Goal: Information Seeking & Learning: Learn about a topic

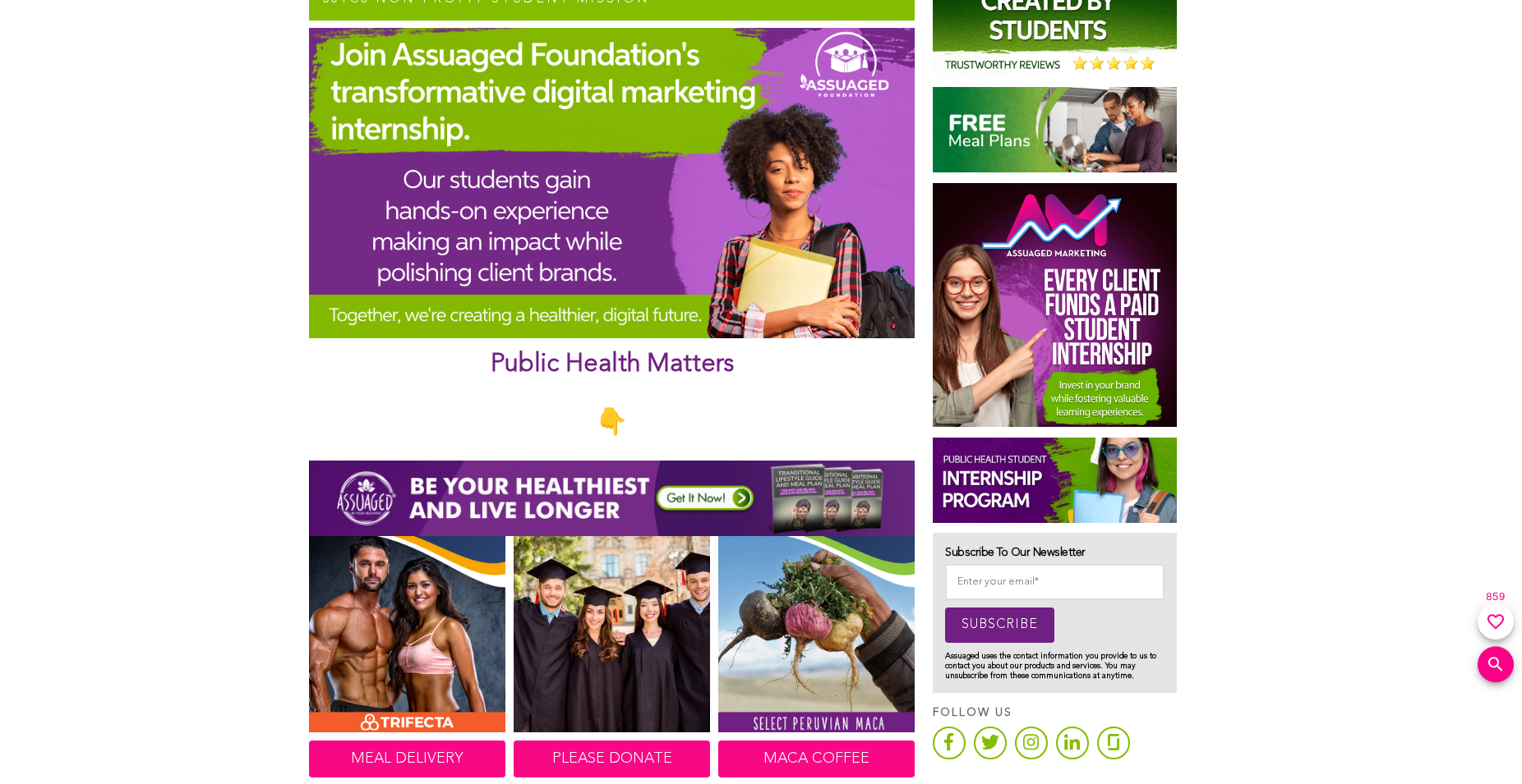
scroll to position [587, 0]
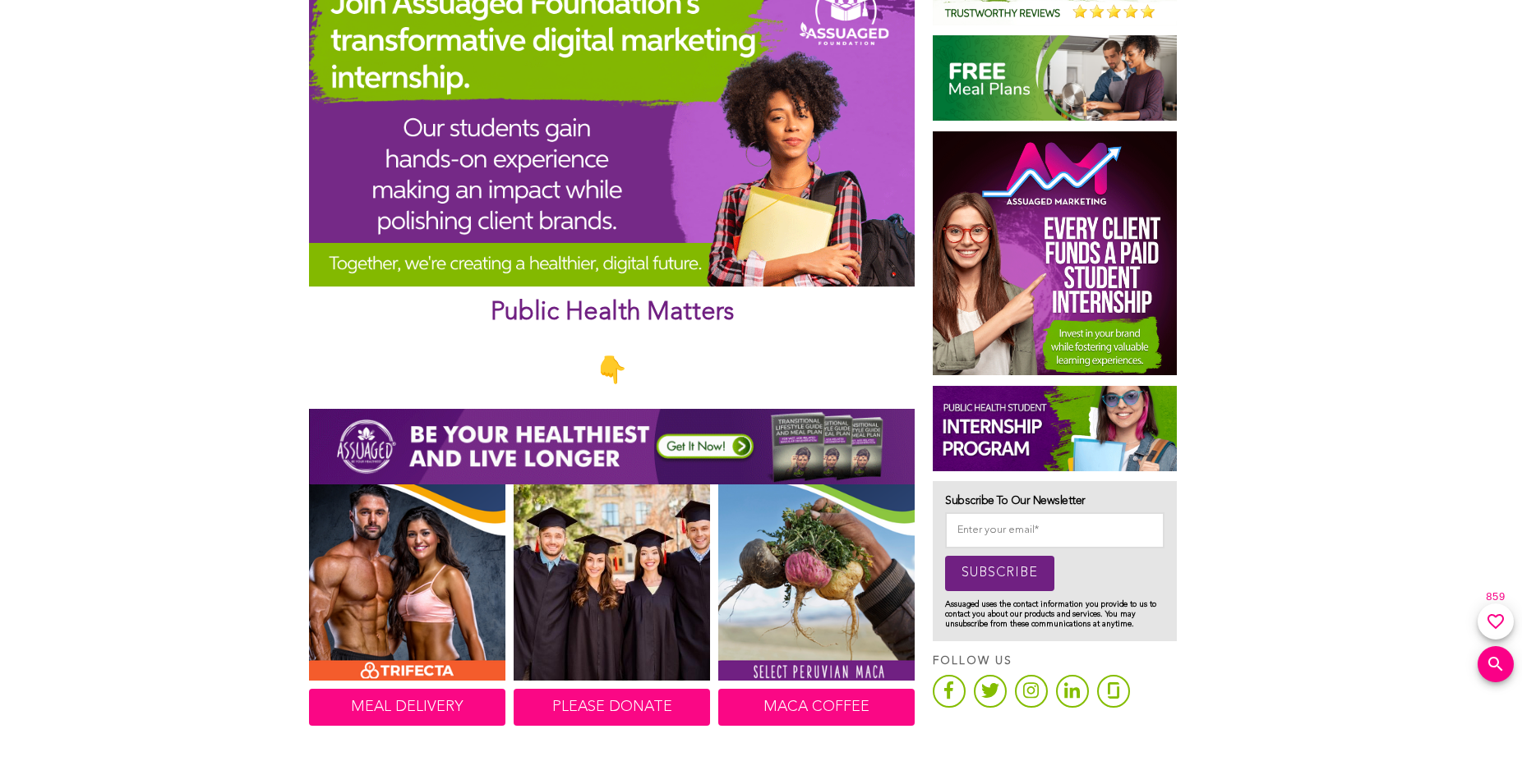
click at [1004, 421] on img at bounding box center [1055, 428] width 244 height 86
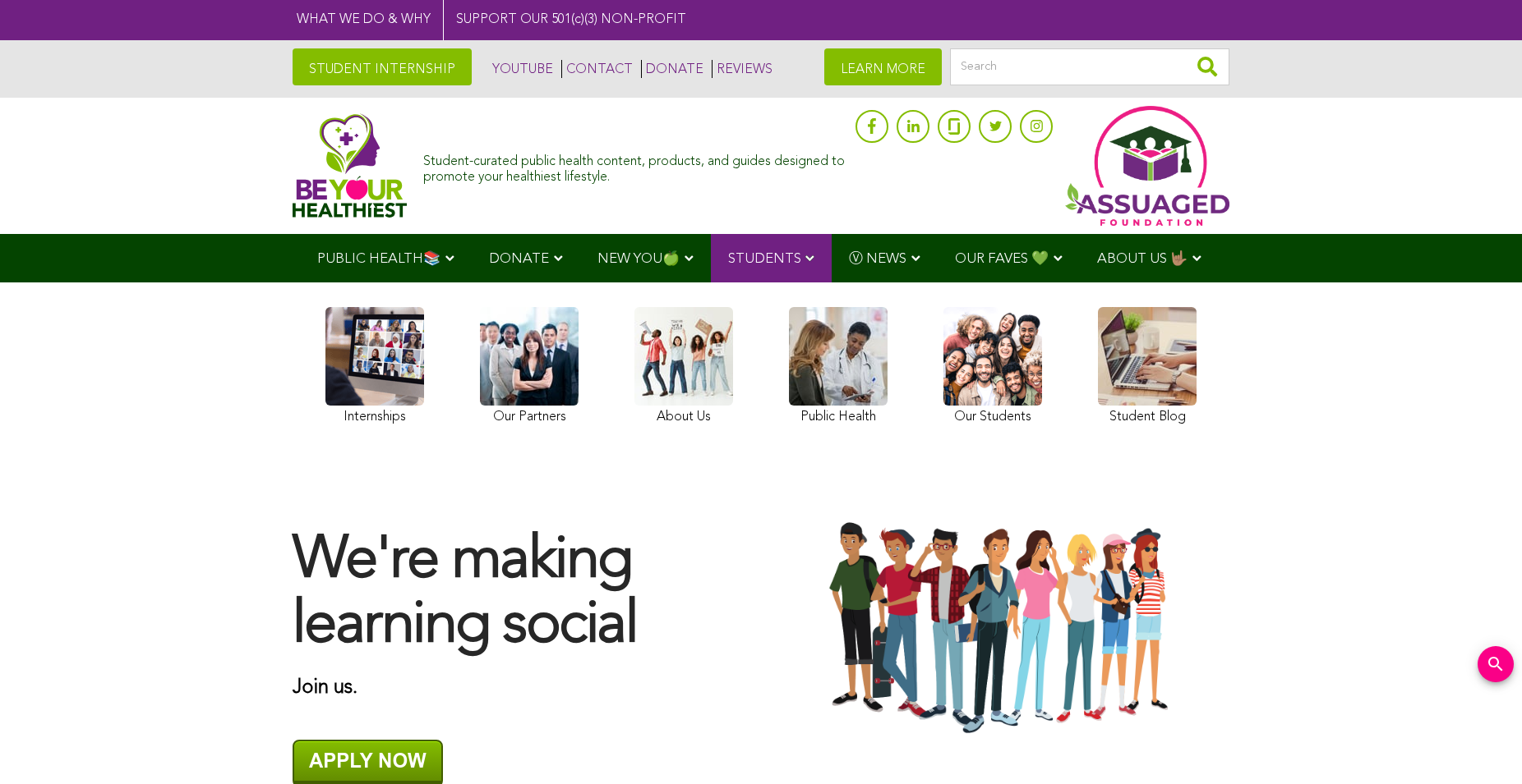
click at [855, 353] on link at bounding box center [838, 368] width 98 height 122
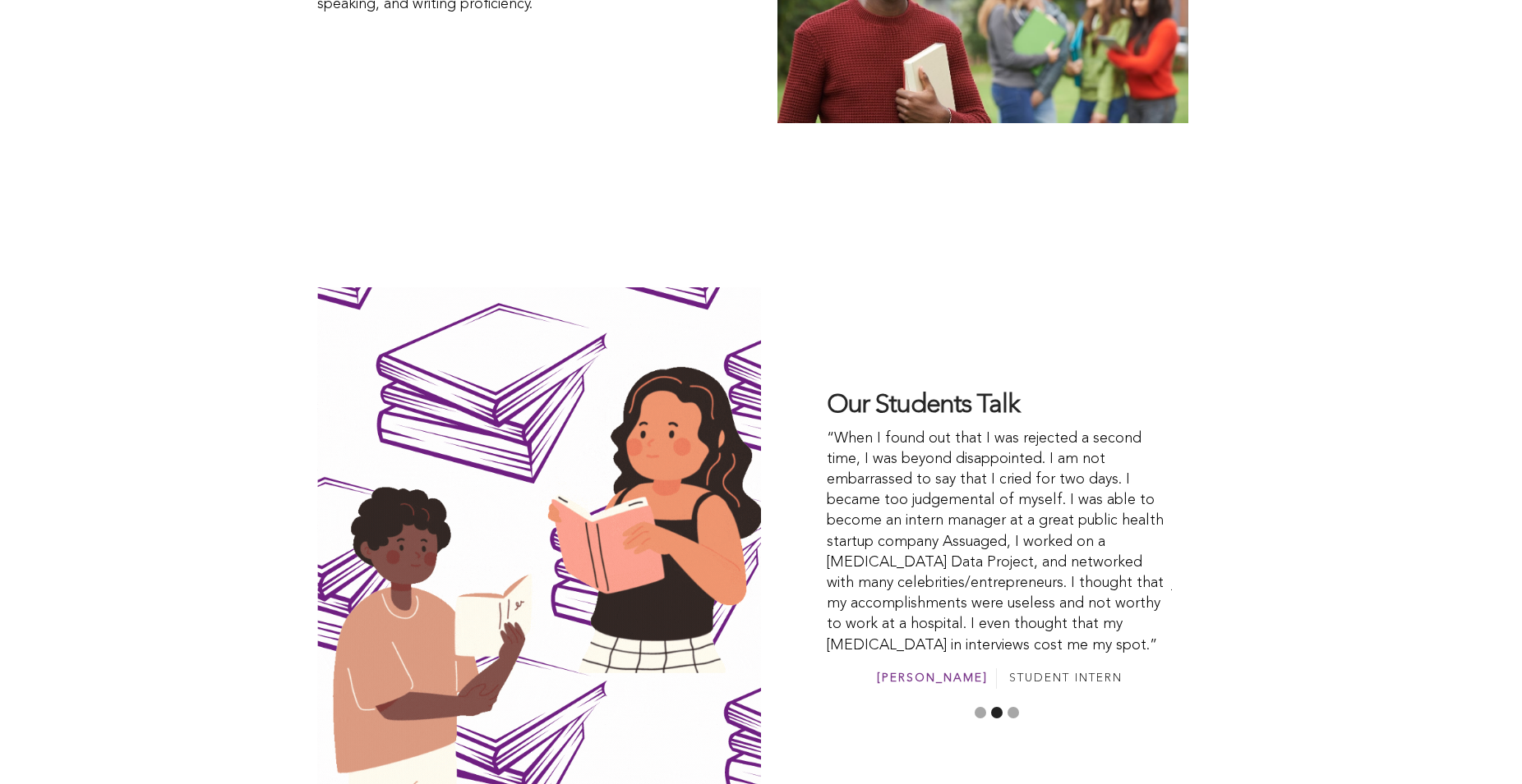
scroll to position [3853, 0]
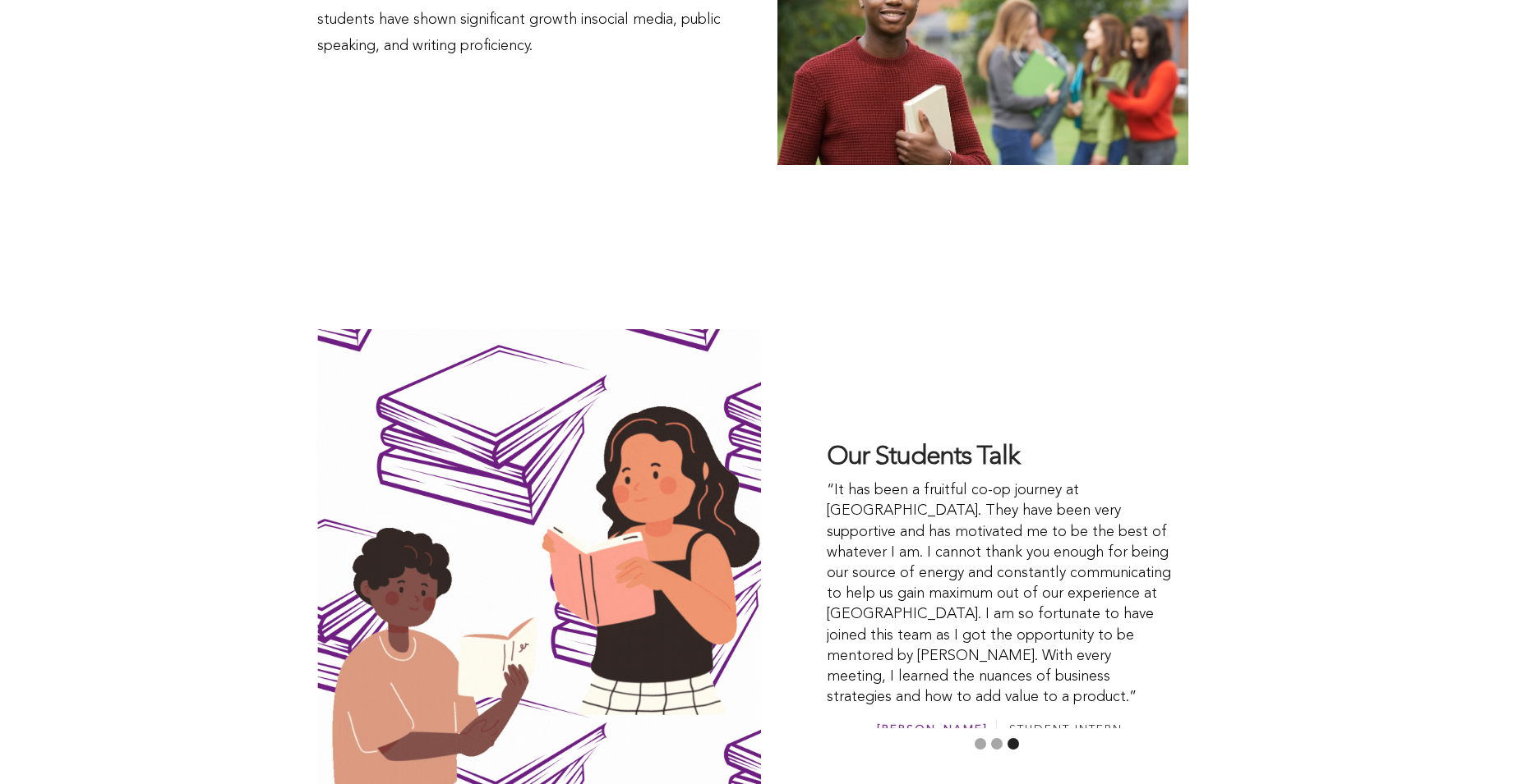
click at [1001, 738] on button "2" at bounding box center [996, 743] width 12 height 12
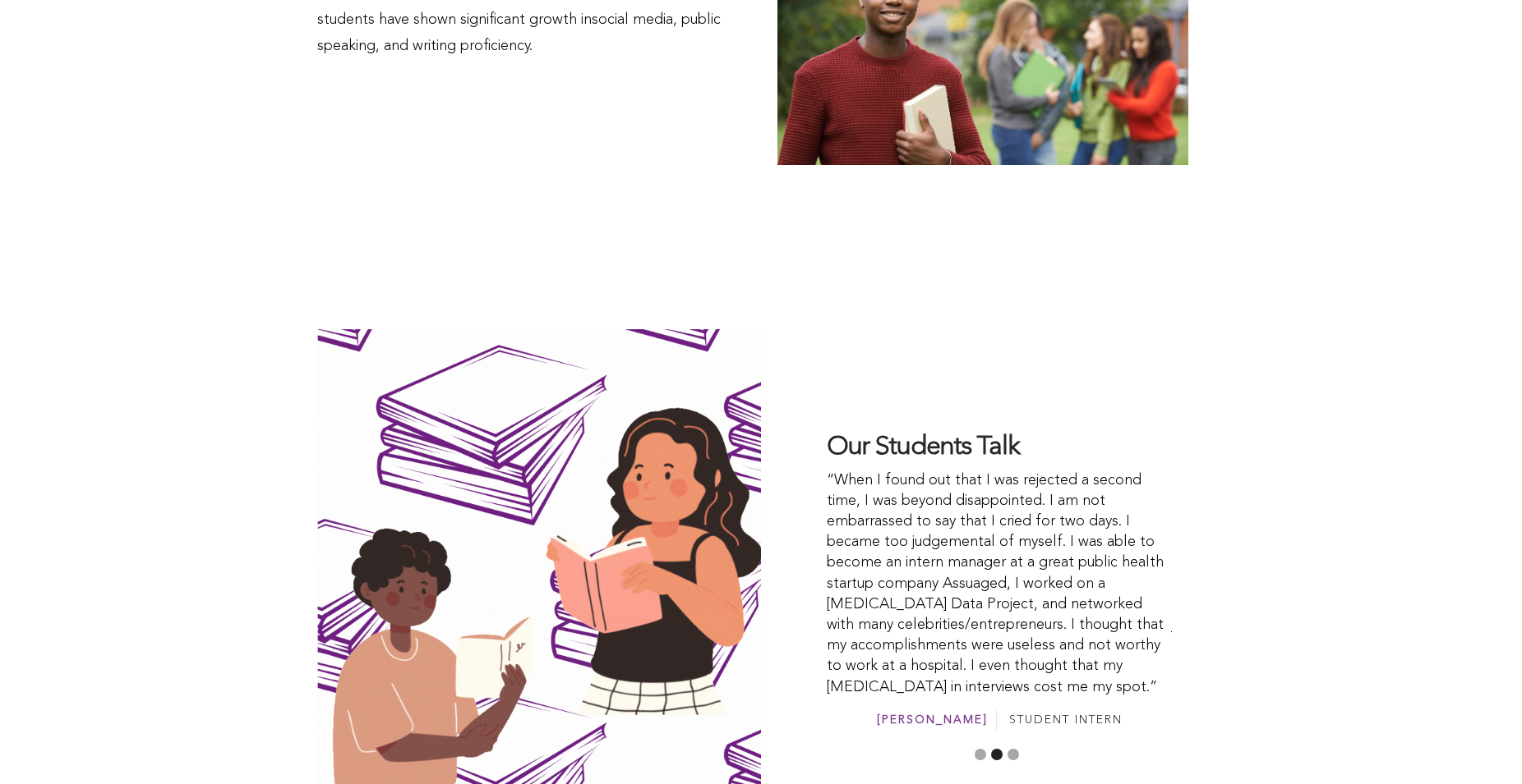
scroll to position [3937, 0]
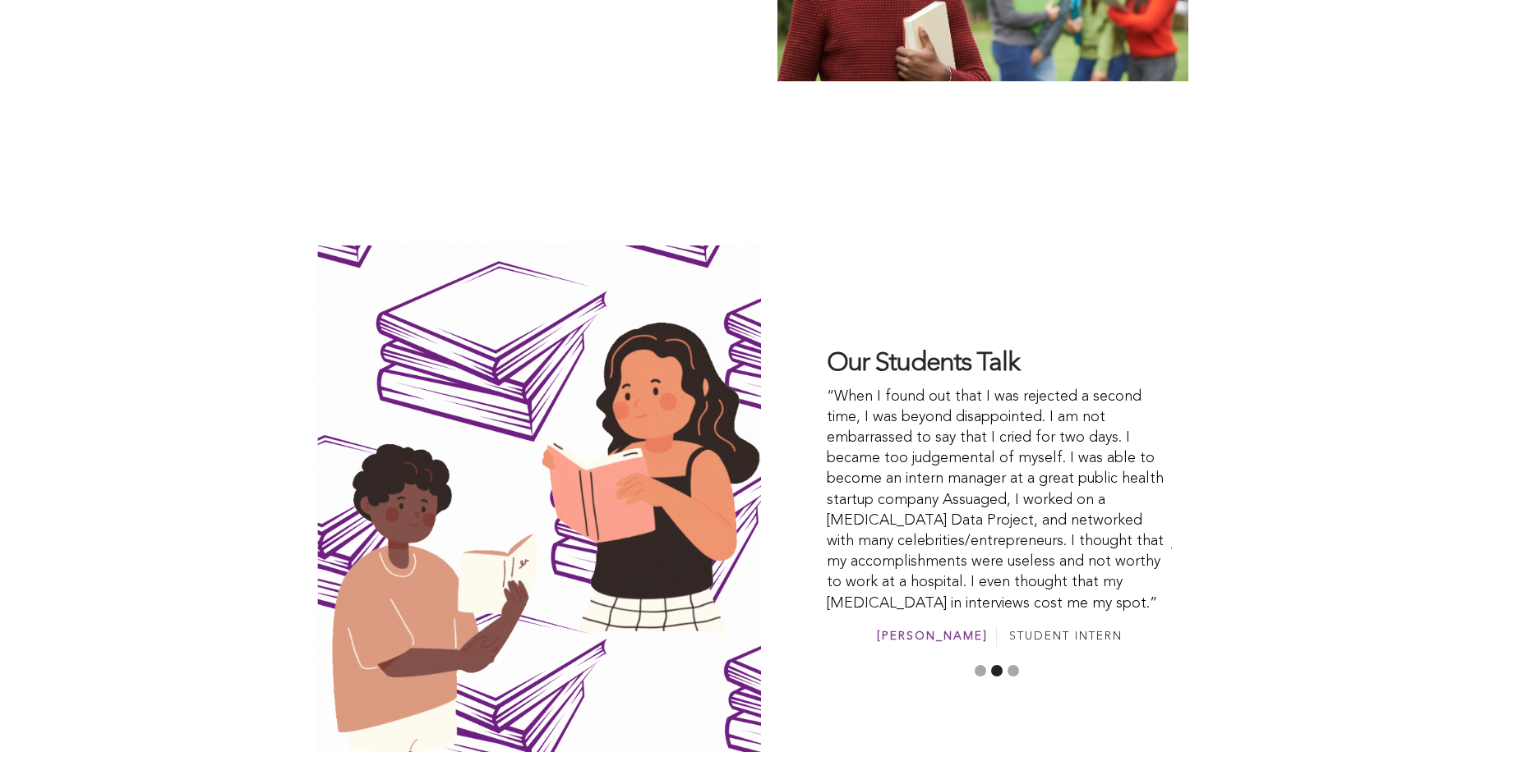
click at [1014, 665] on button "3" at bounding box center [1013, 671] width 12 height 12
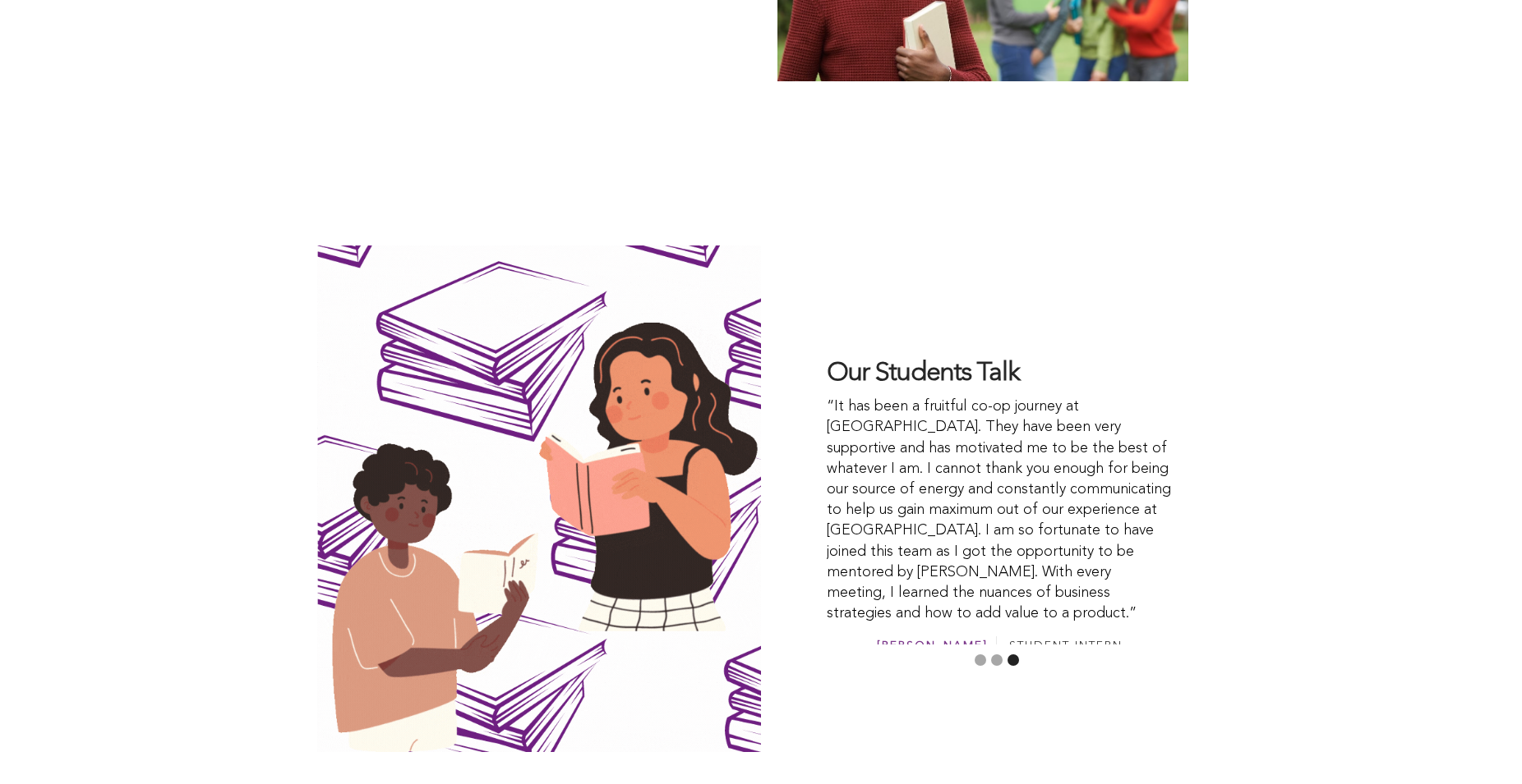
click at [978, 655] on button "1" at bounding box center [980, 660] width 12 height 12
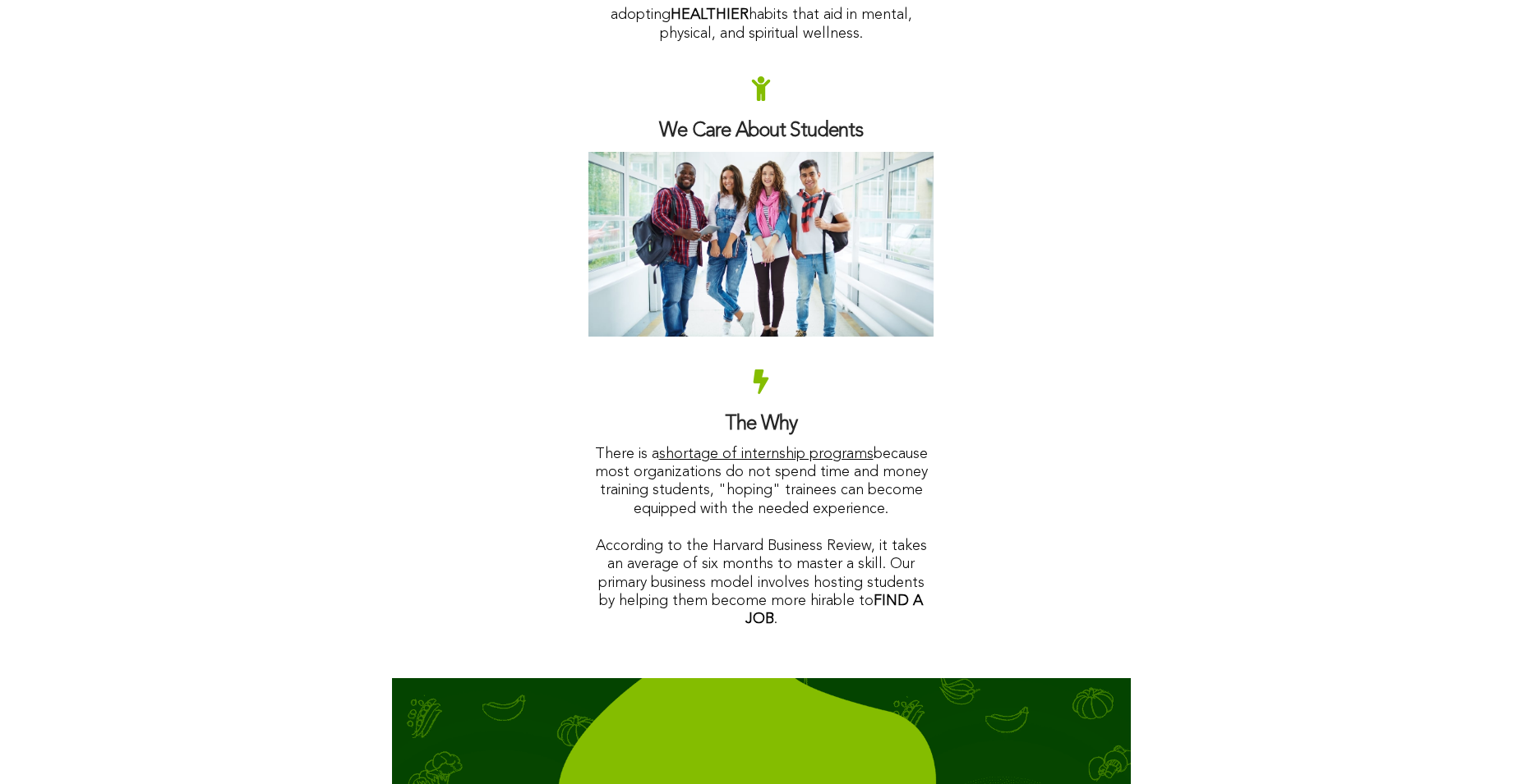
scroll to position [2178, 0]
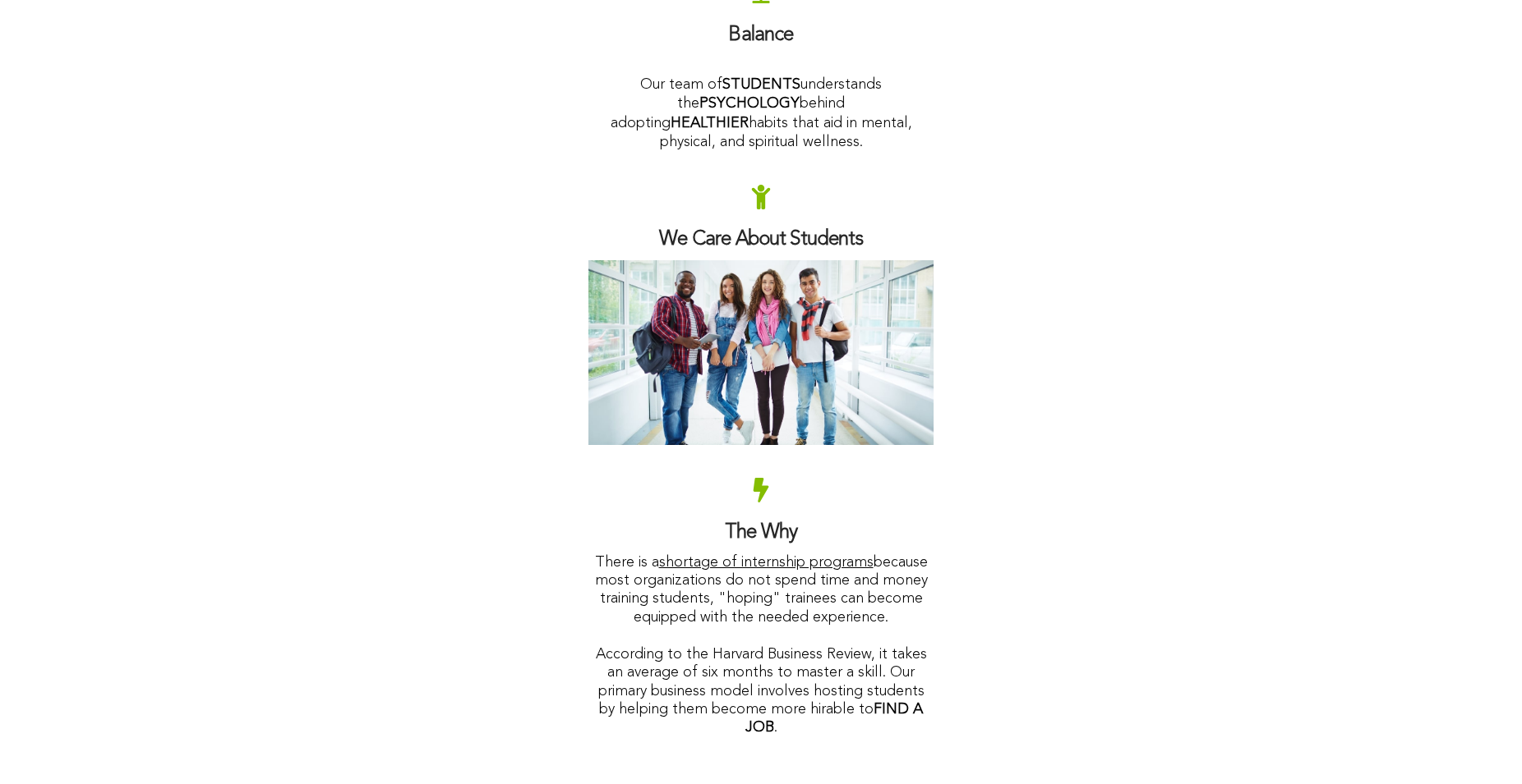
click at [761, 555] on span "shortage of internship programs" at bounding box center [766, 562] width 214 height 15
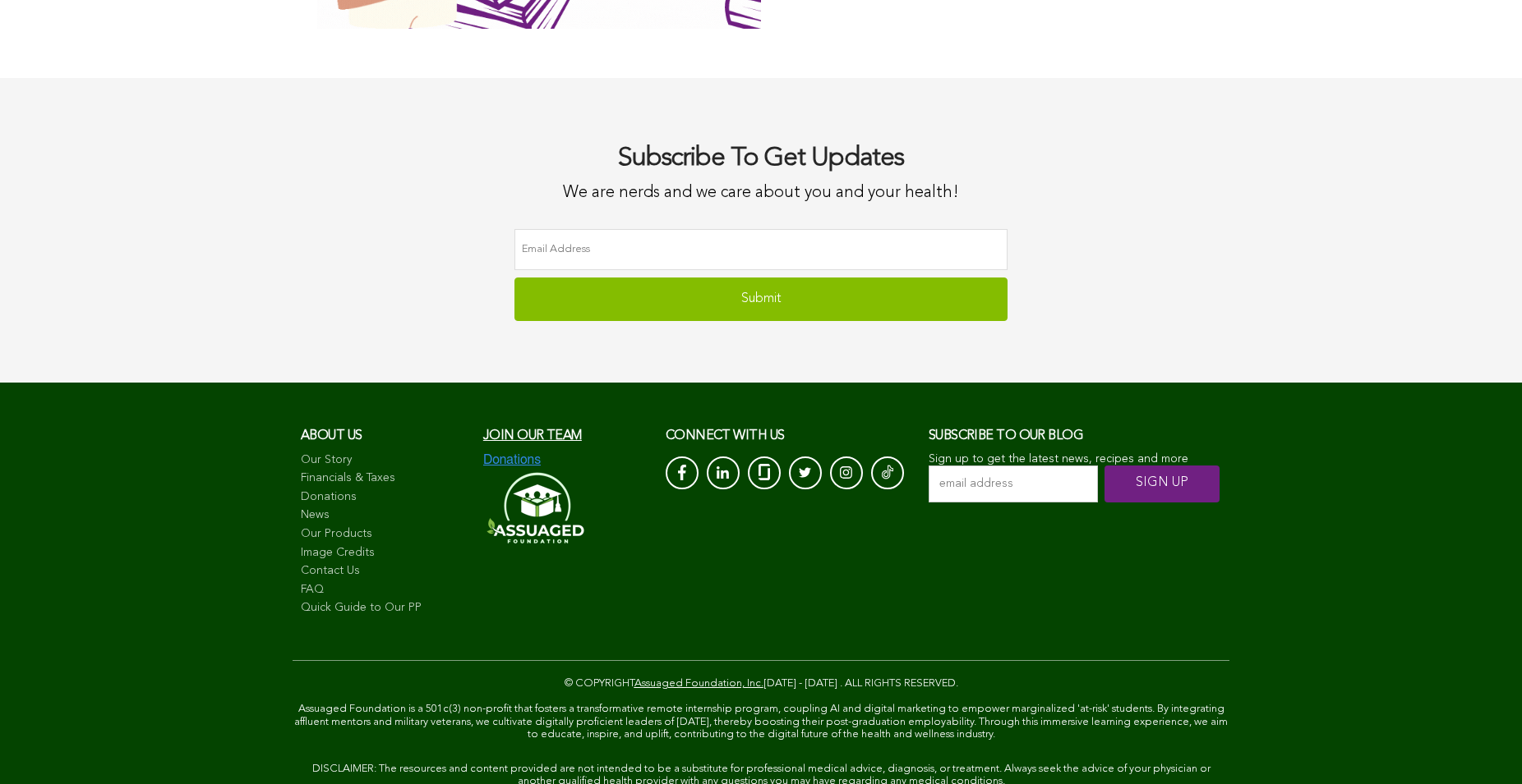
scroll to position [4677, 0]
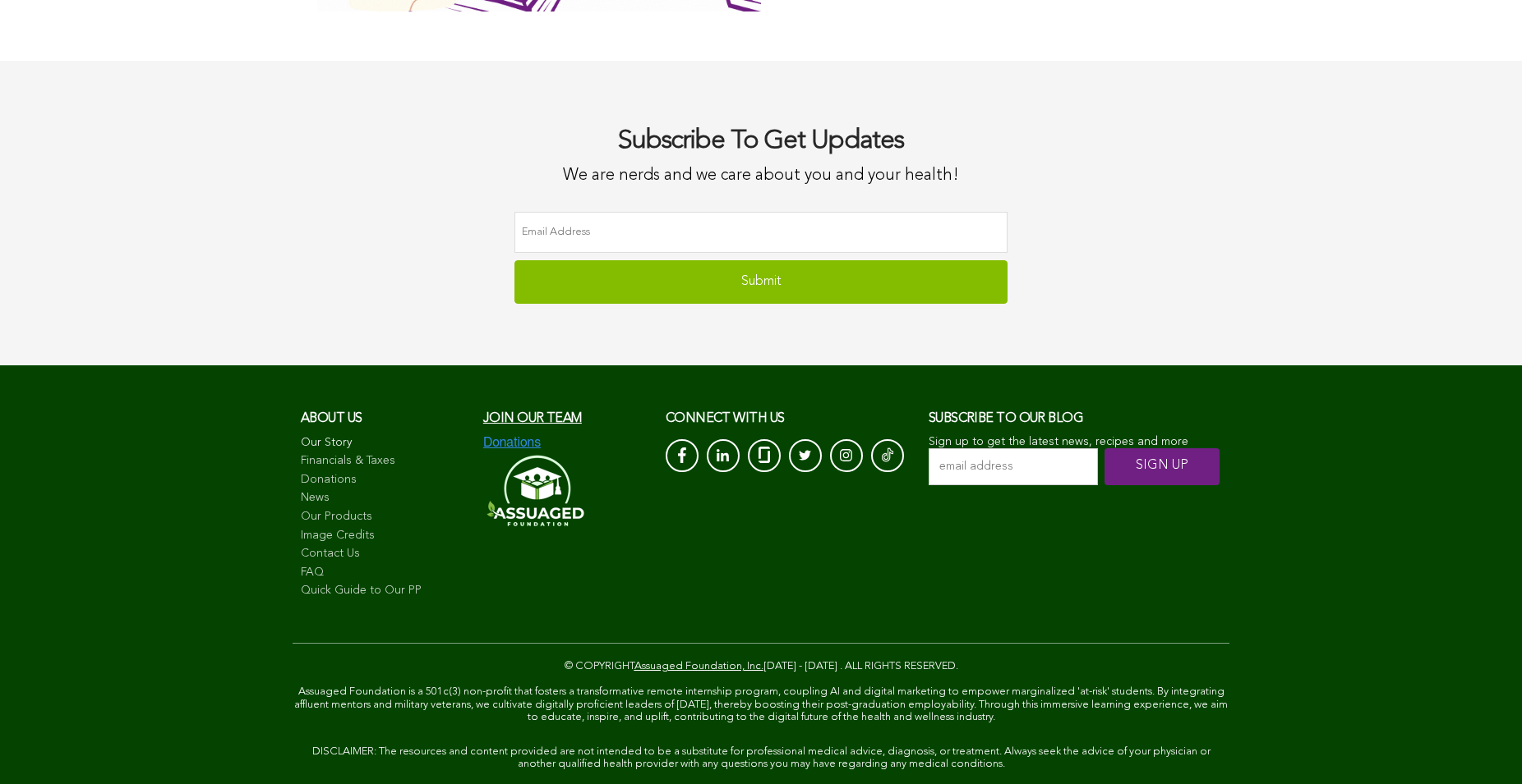
click at [310, 435] on link "Our Story" at bounding box center [383, 443] width 166 height 17
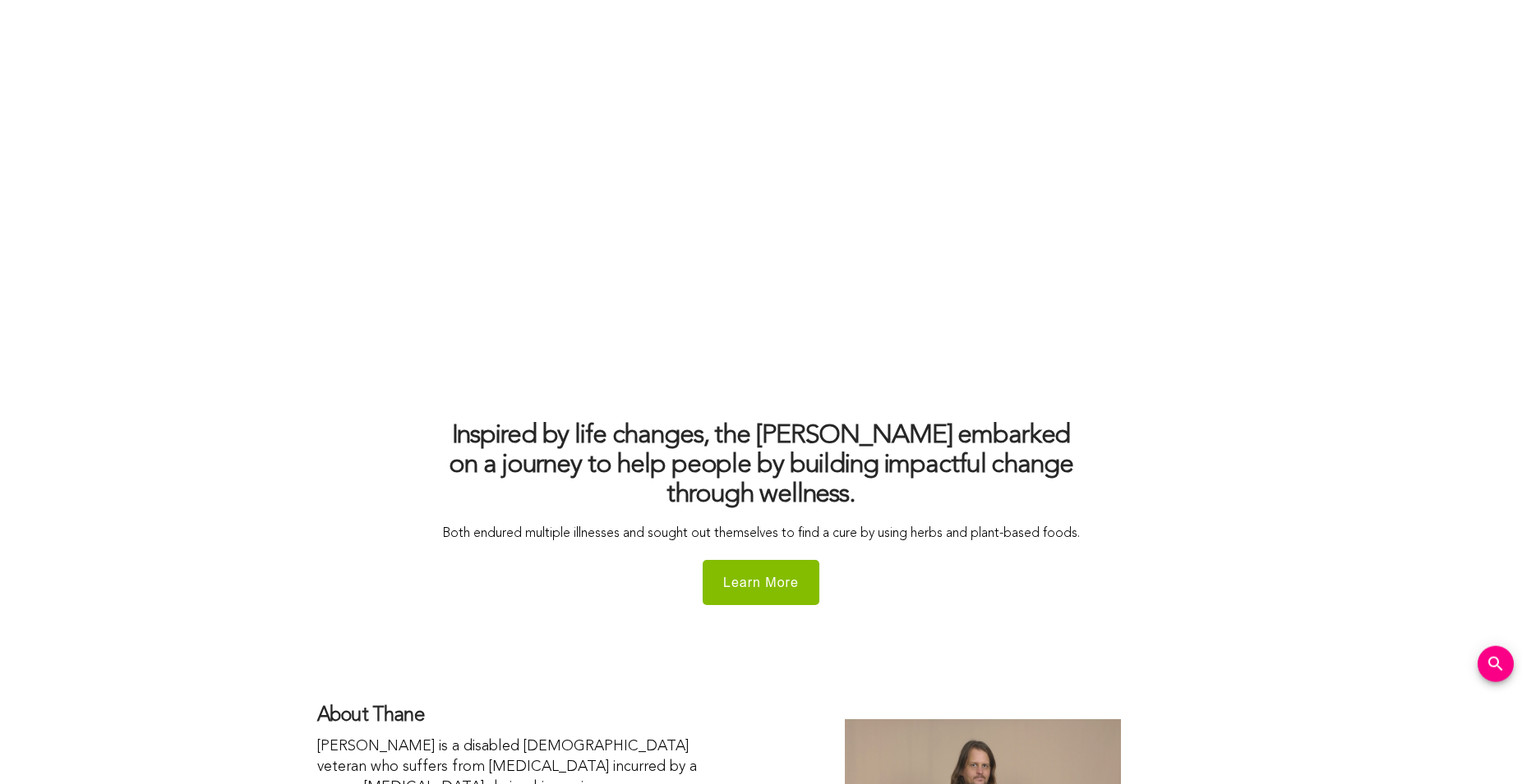
scroll to position [1926, 0]
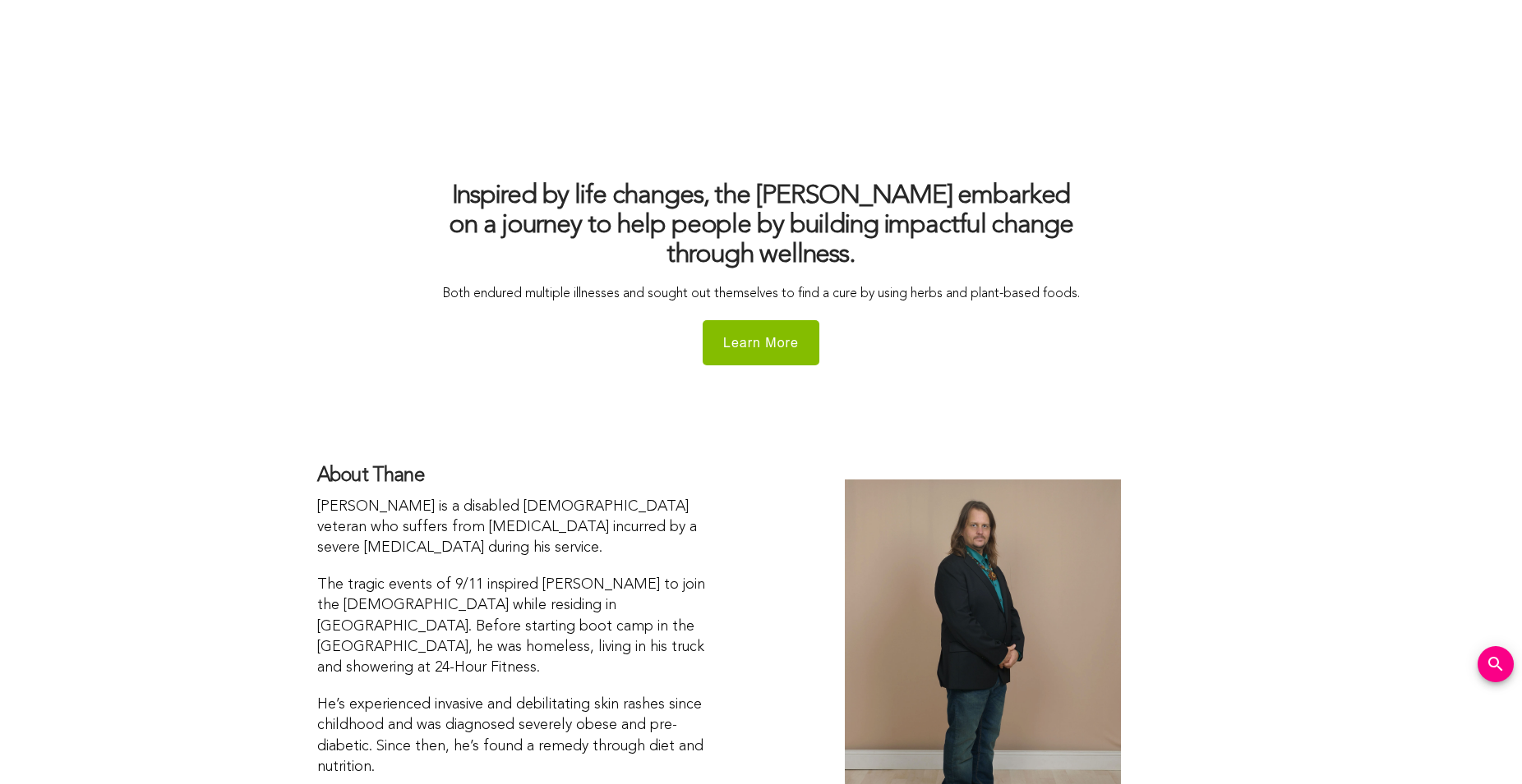
click at [757, 356] on img at bounding box center [761, 343] width 117 height 62
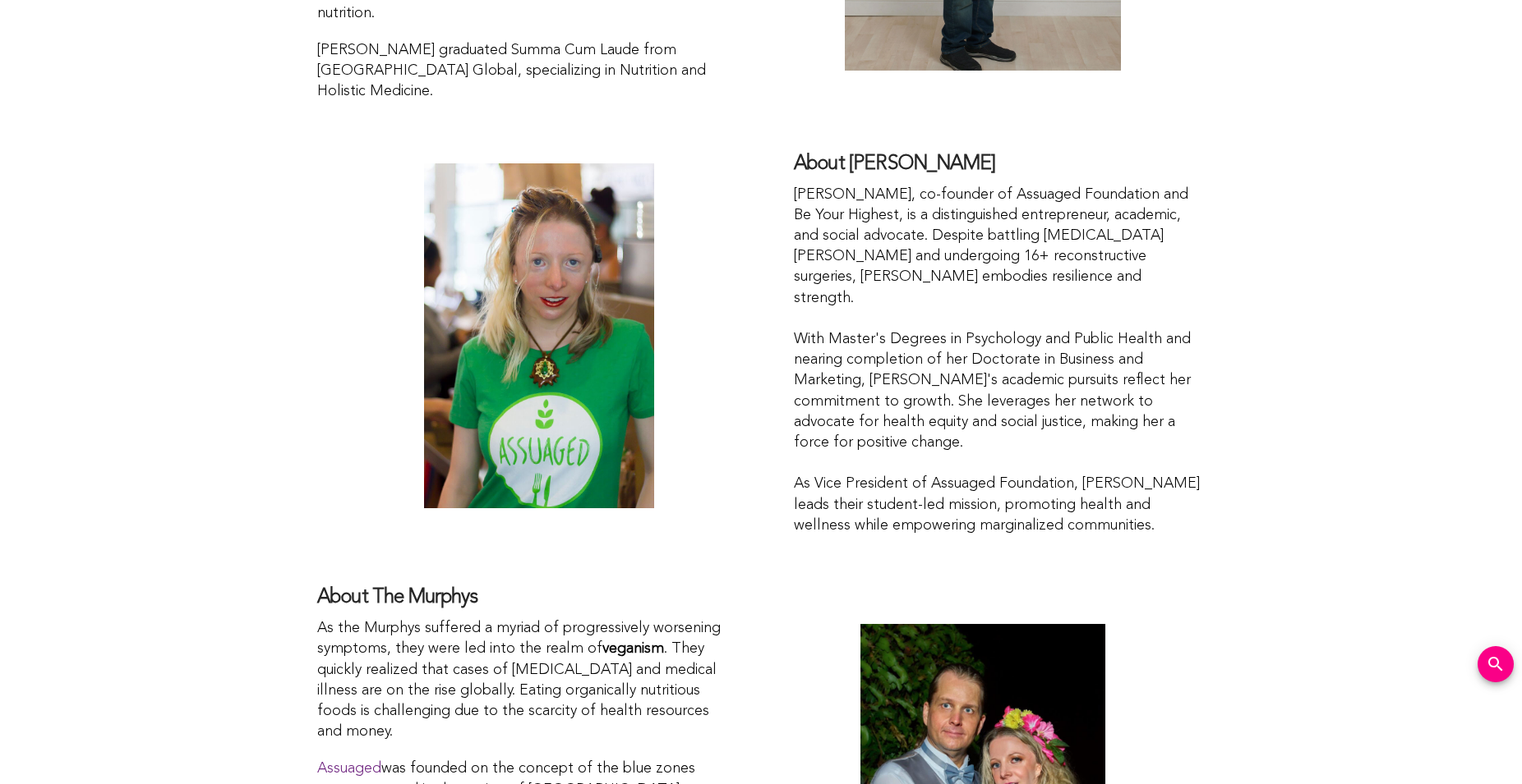
scroll to position [2763, 0]
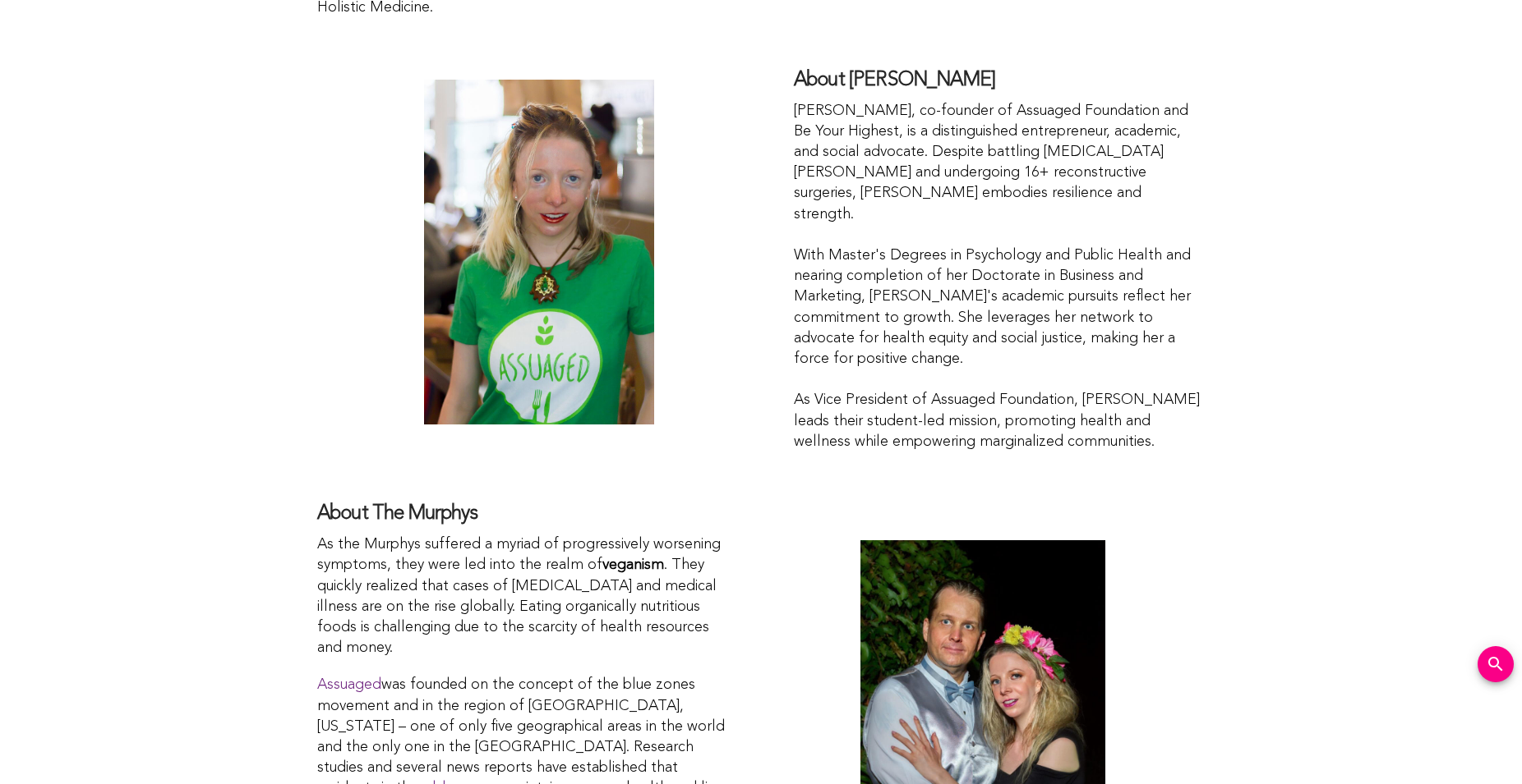
click at [730, 368] on div at bounding box center [538, 252] width 444 height 345
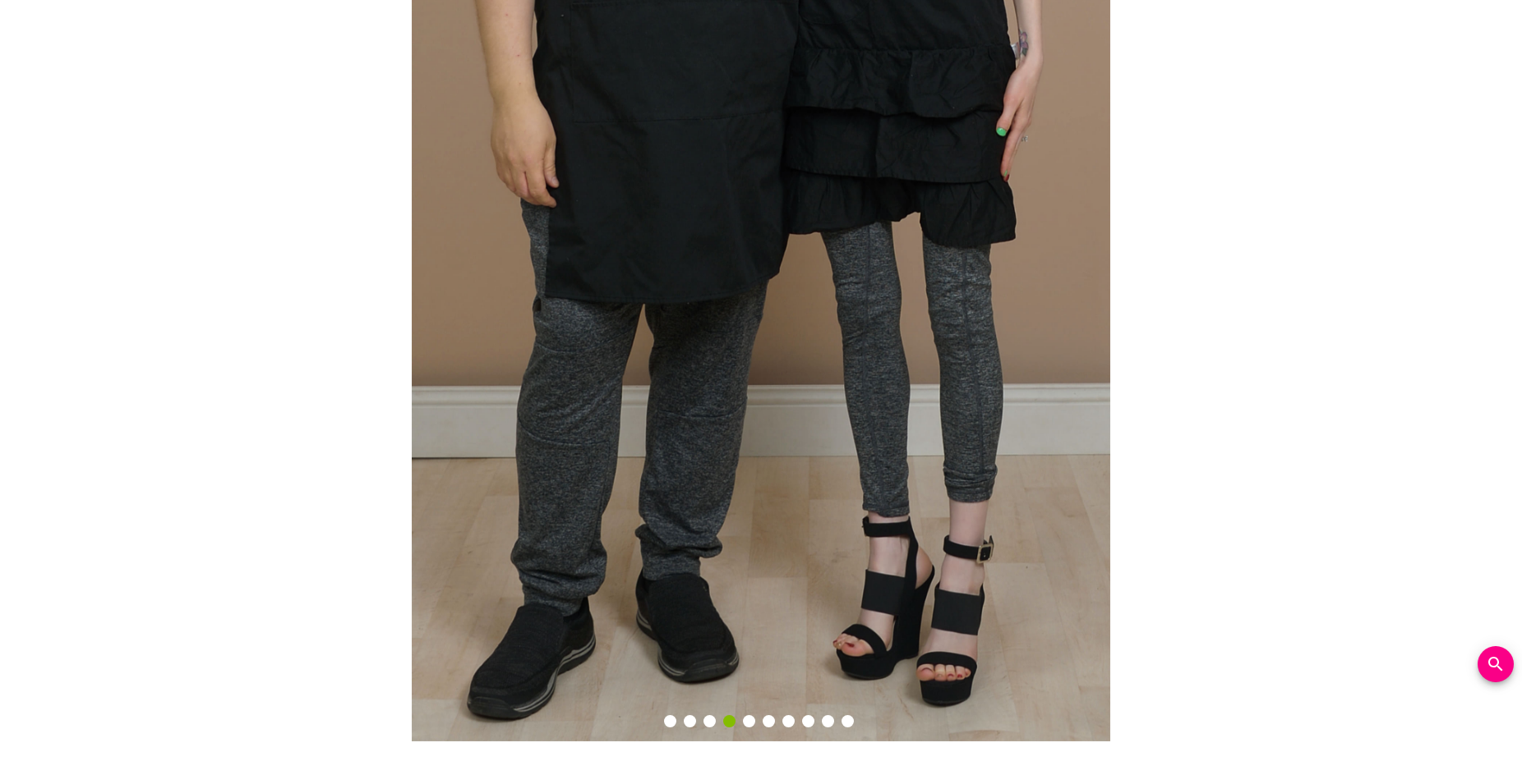
scroll to position [4810, 0]
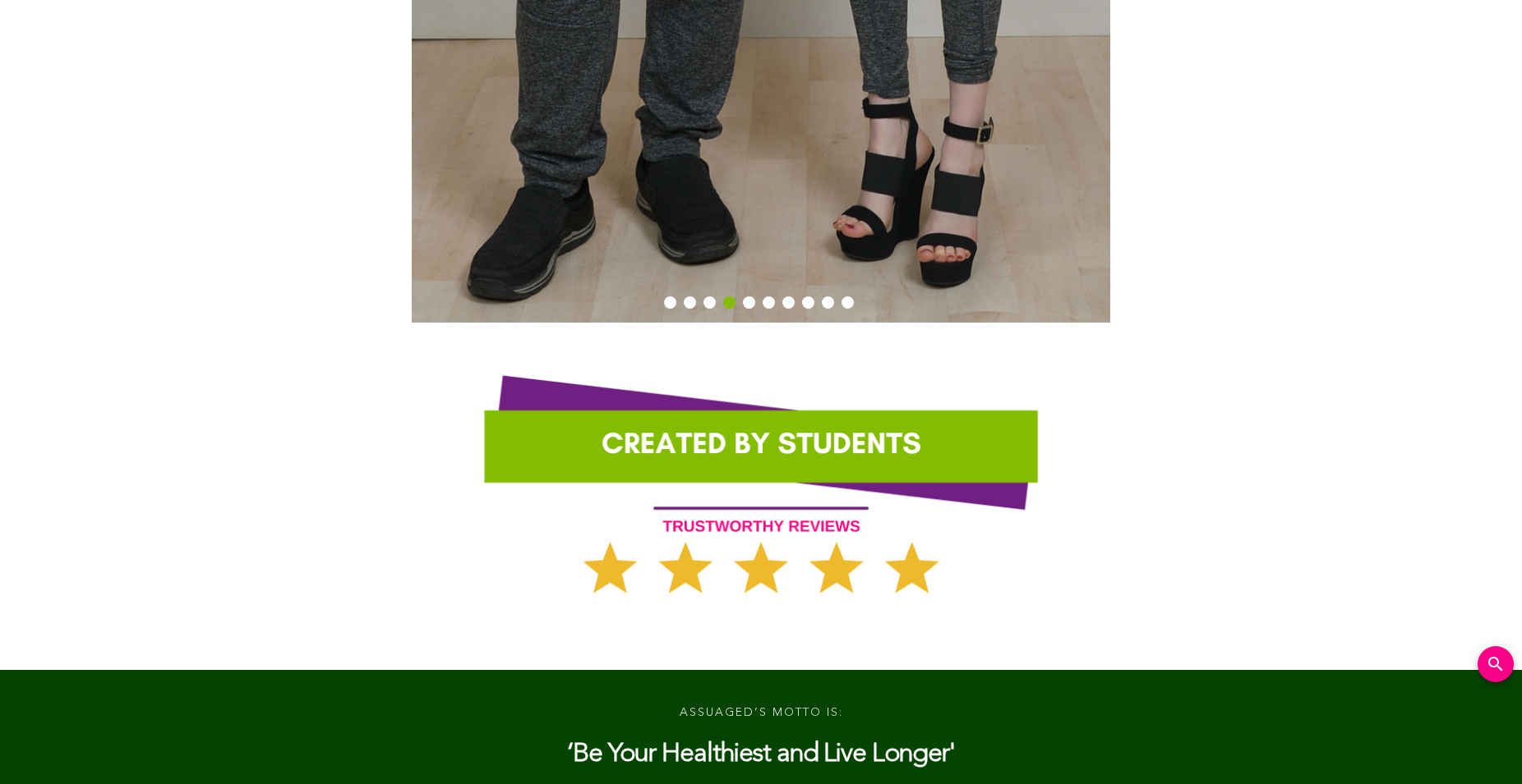
click at [746, 296] on li "5" at bounding box center [751, 304] width 17 height 17
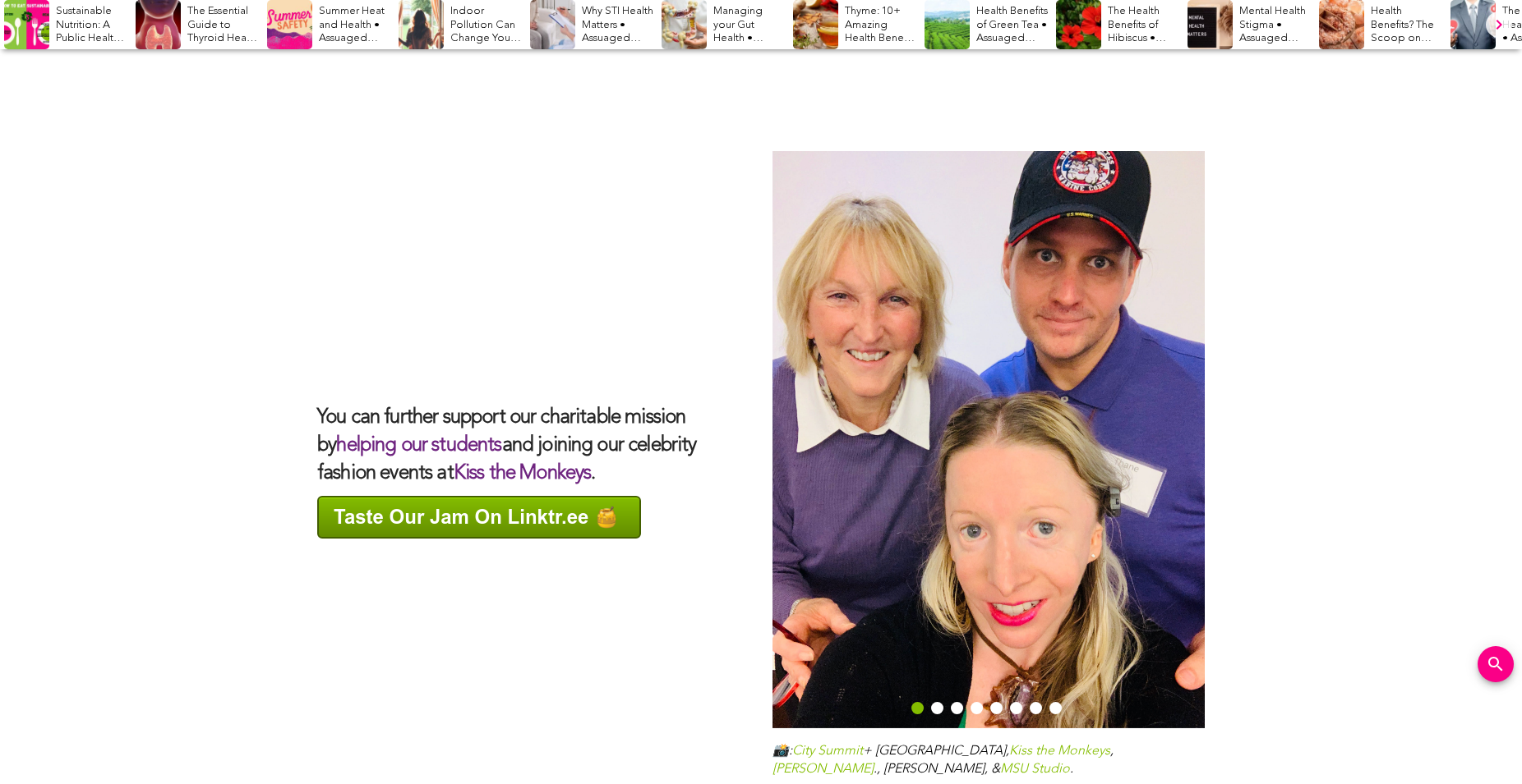
scroll to position [4977, 0]
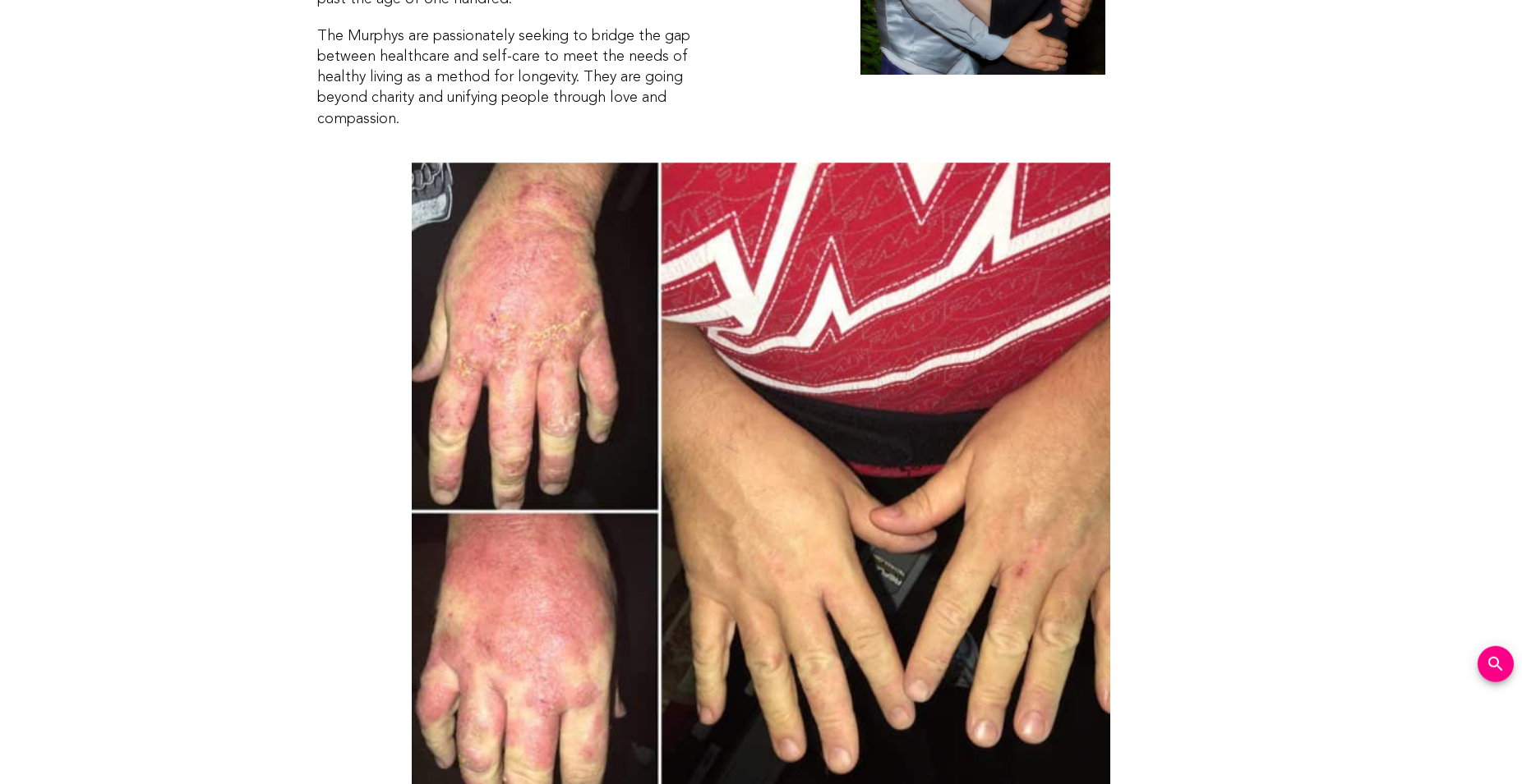
scroll to position [3601, 0]
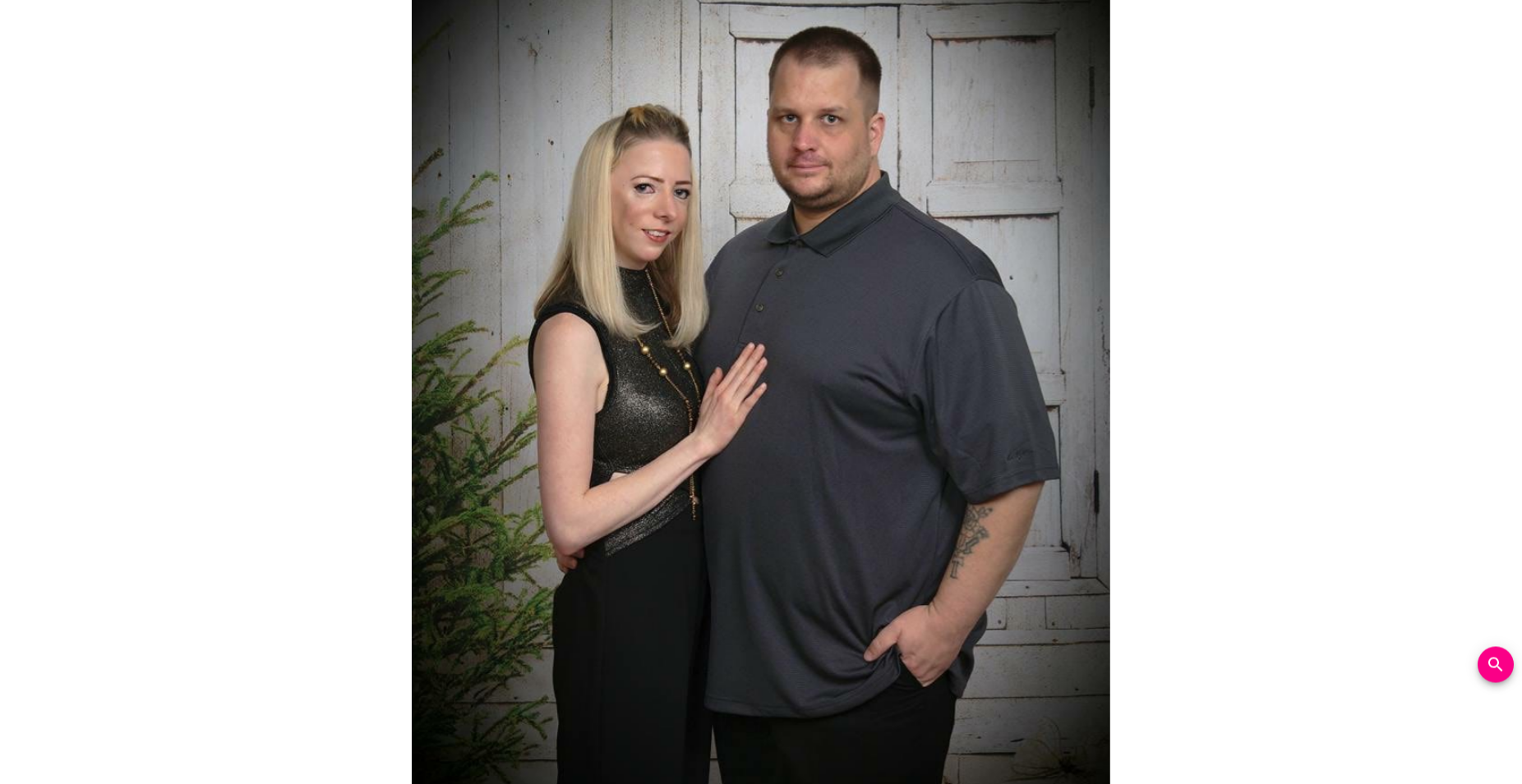
scroll to position [3937, 0]
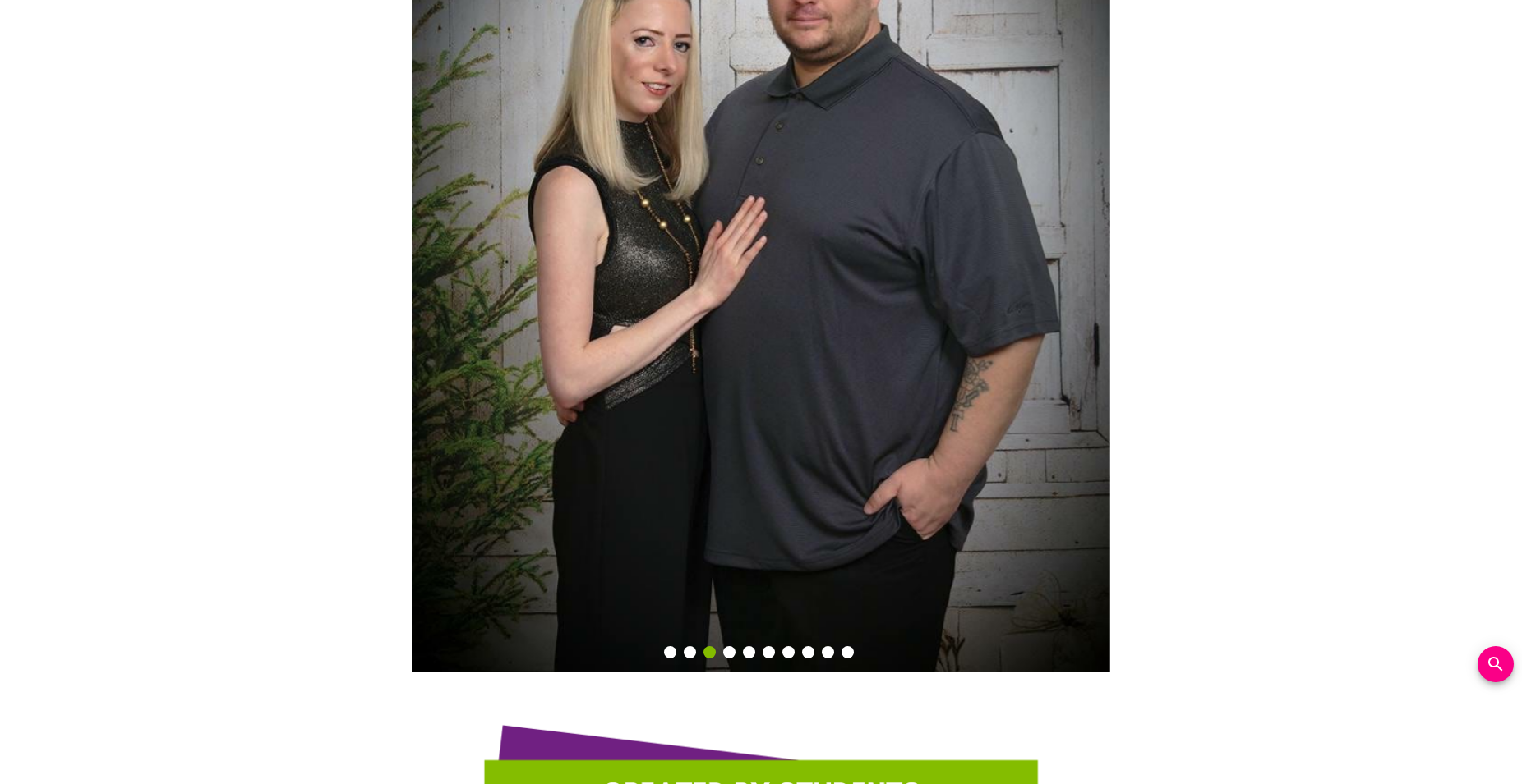
click at [671, 646] on button "1" at bounding box center [670, 652] width 12 height 12
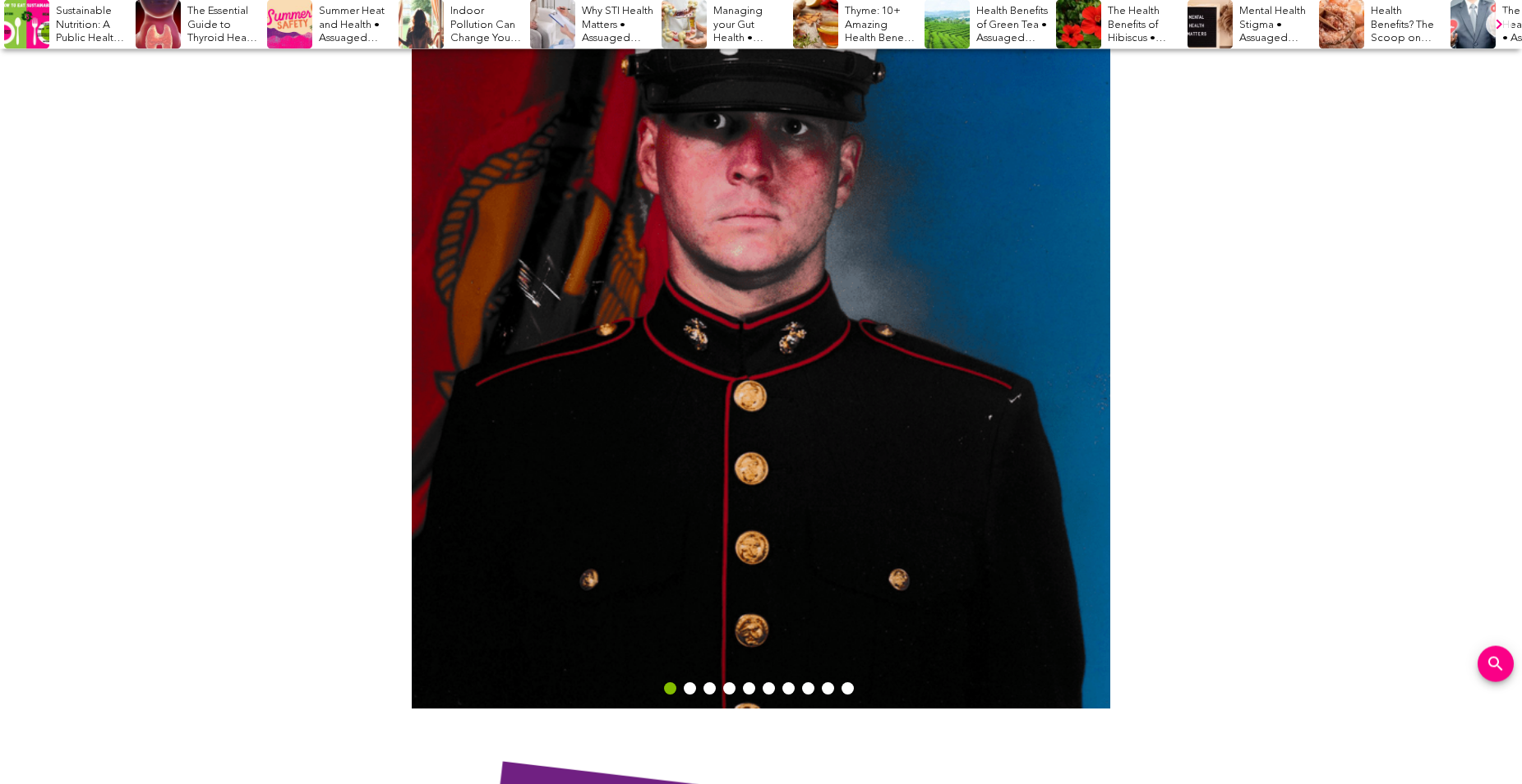
scroll to position [3686, 0]
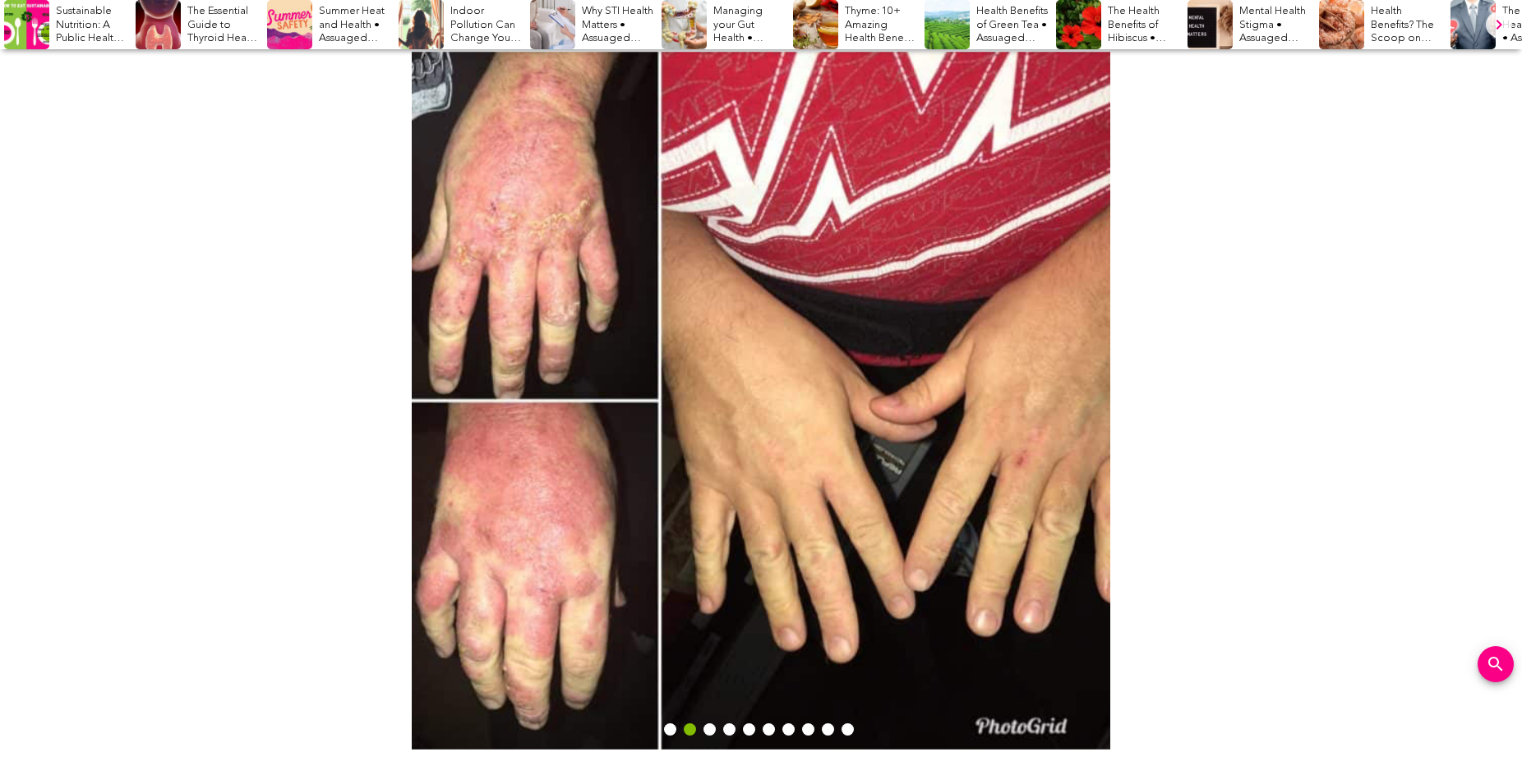
click at [709, 724] on button "3" at bounding box center [709, 730] width 12 height 12
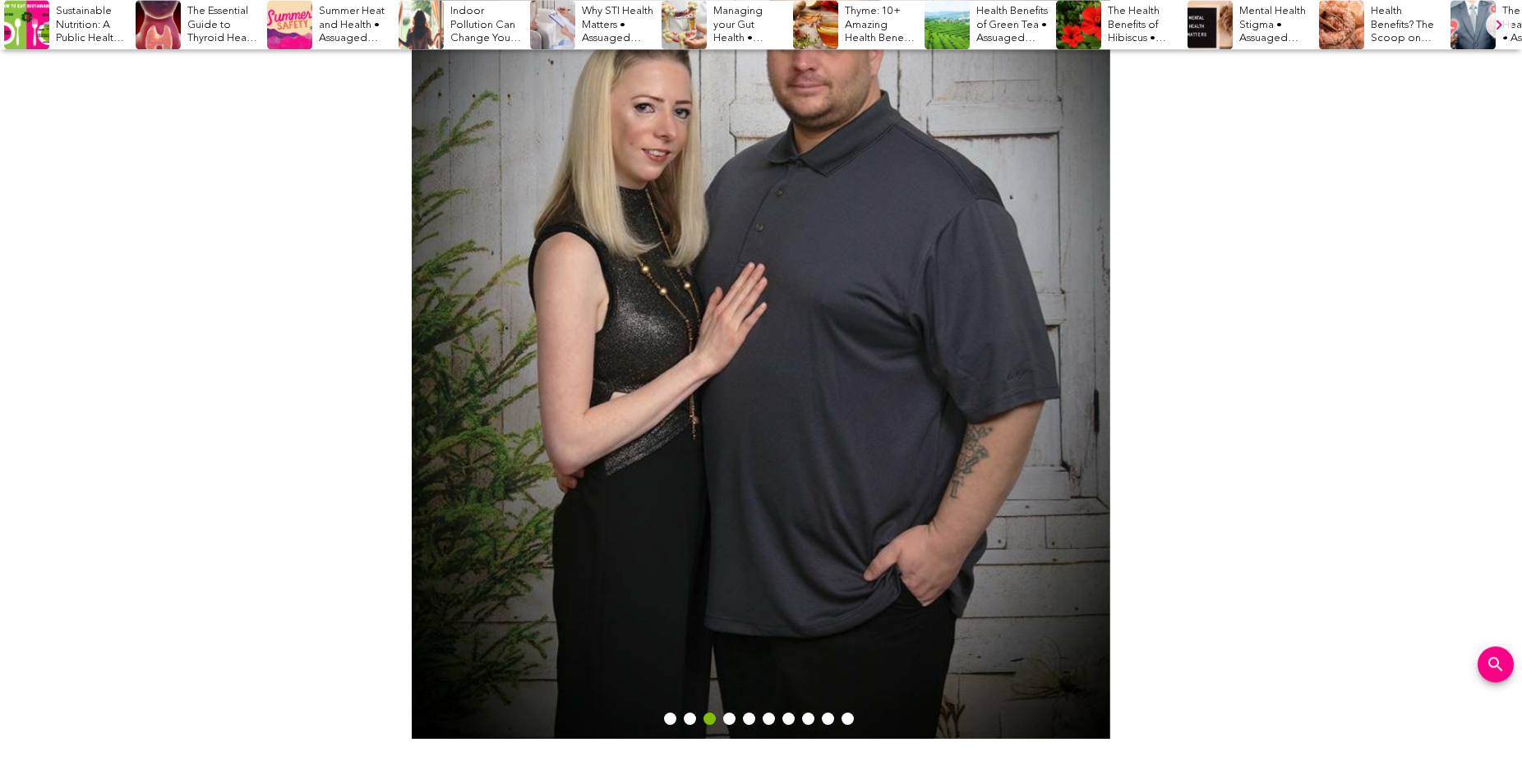
scroll to position [3937, 0]
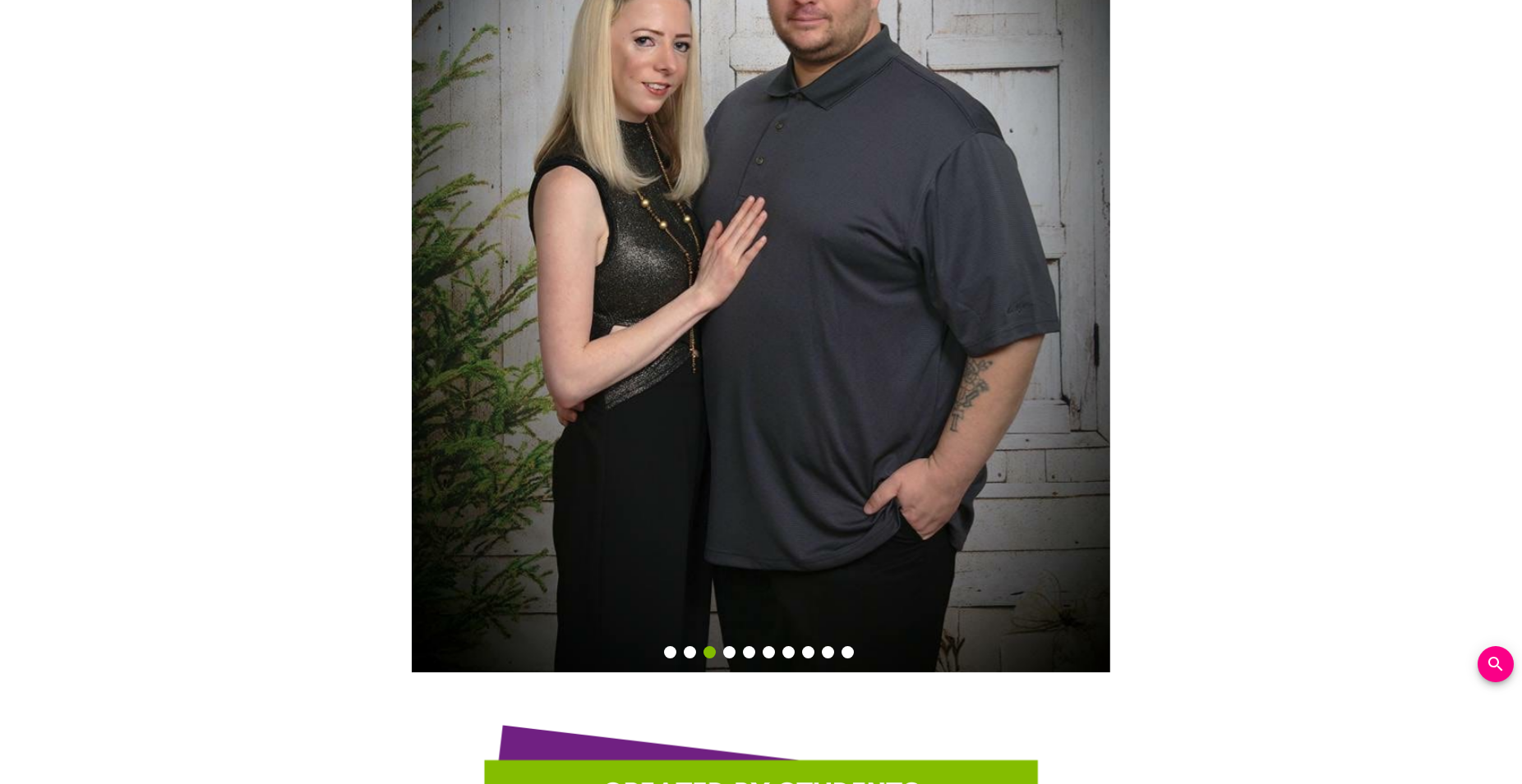
click at [731, 646] on button "4" at bounding box center [730, 652] width 12 height 12
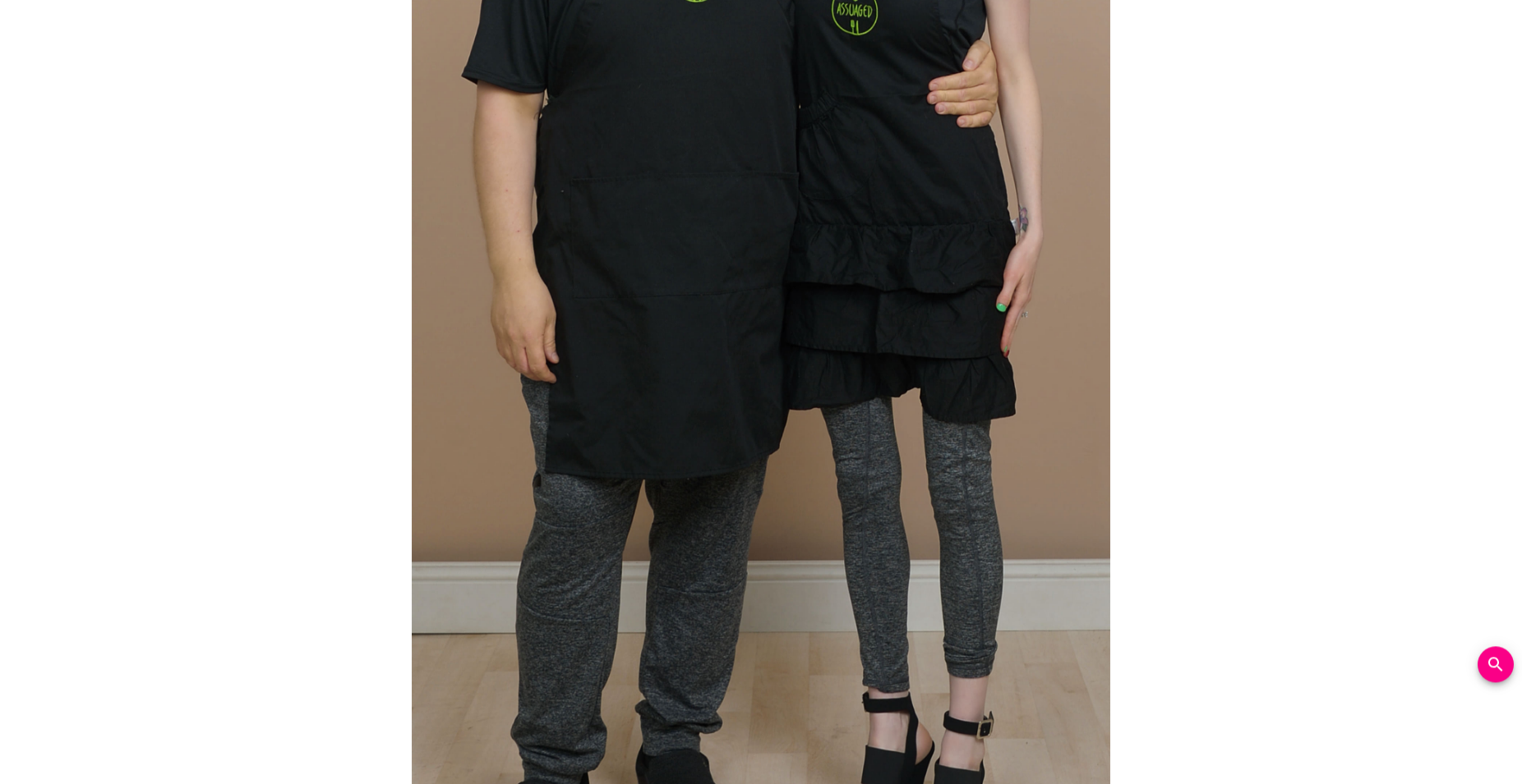
scroll to position [4355, 0]
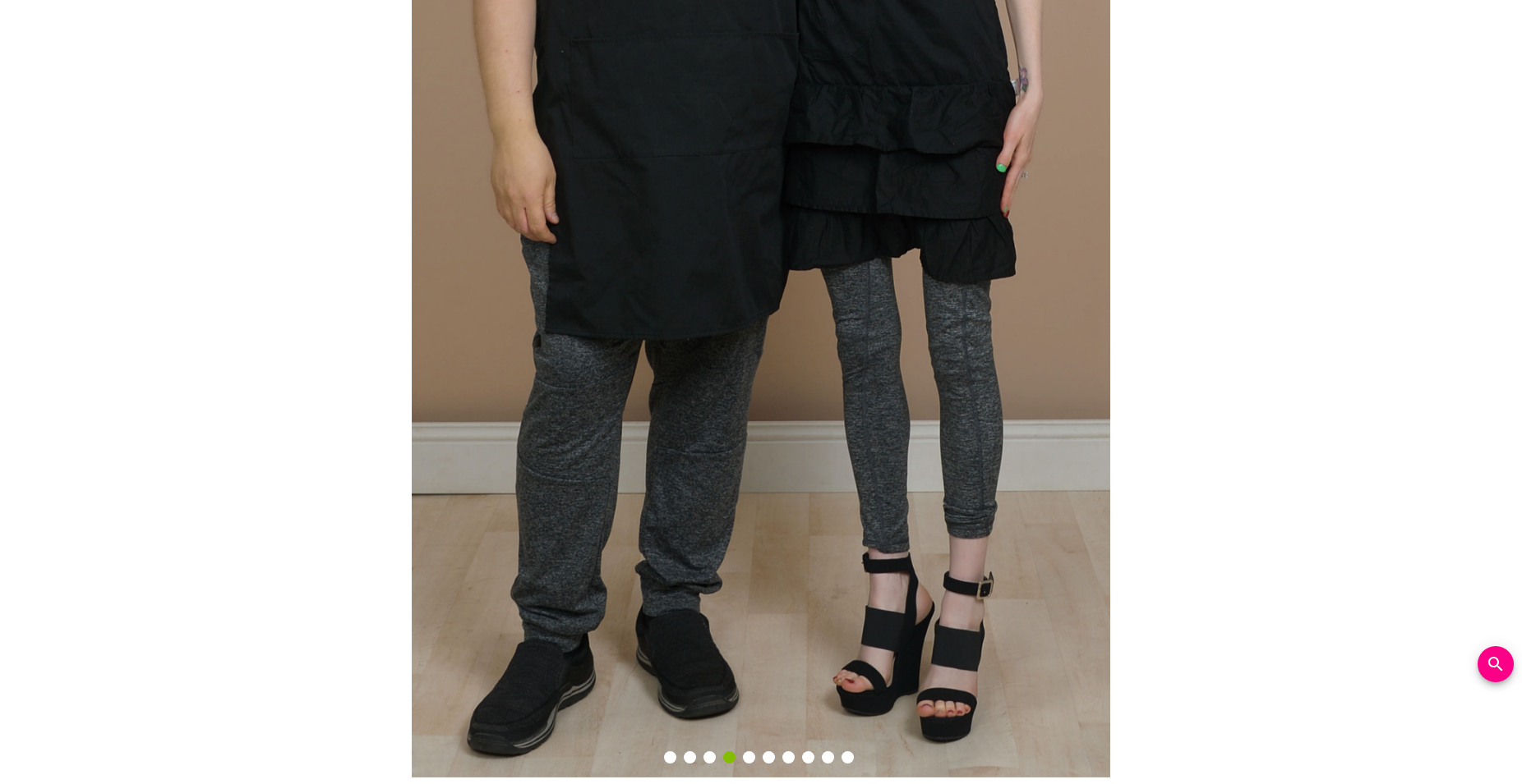
click at [746, 751] on button "5" at bounding box center [749, 757] width 12 height 12
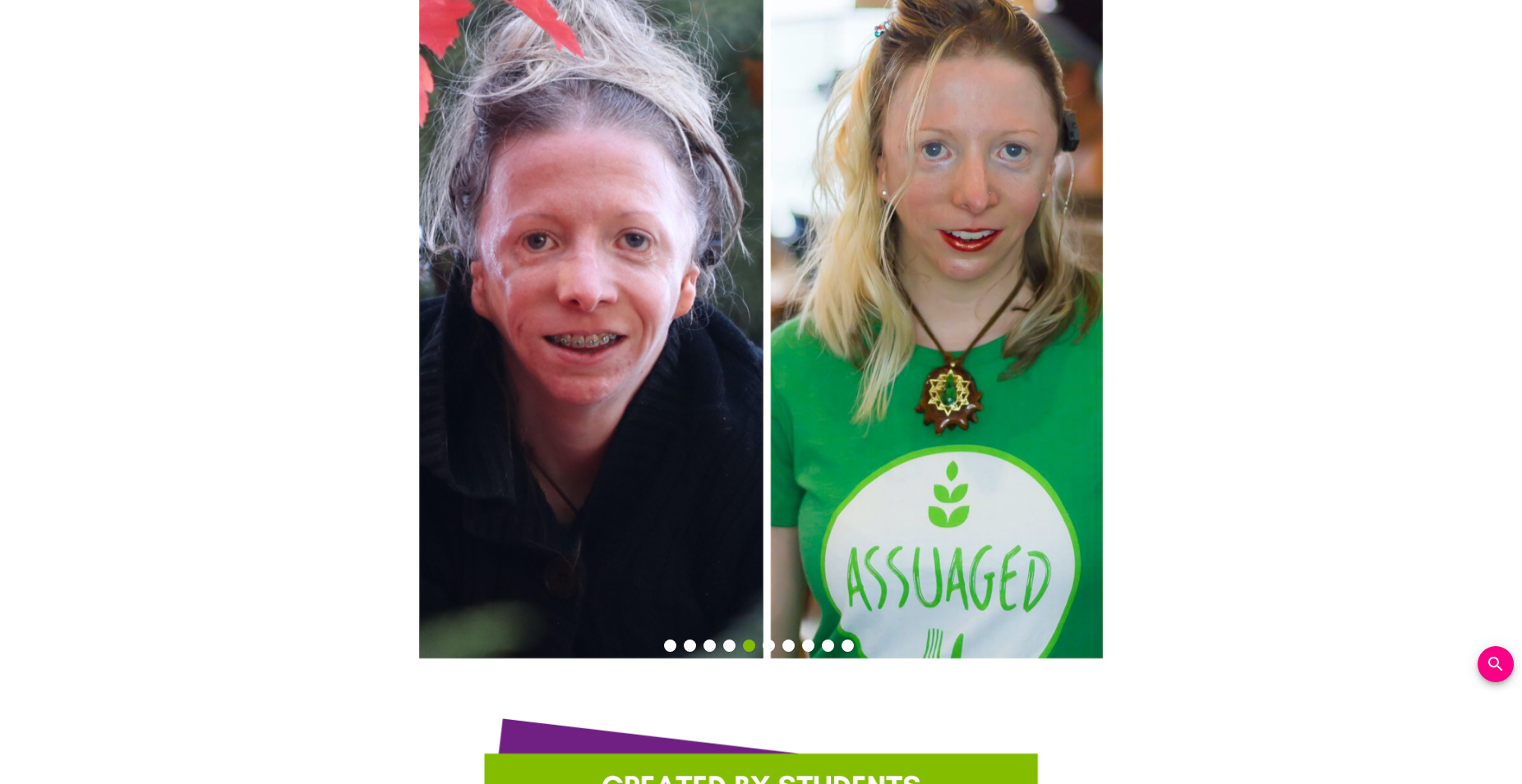
scroll to position [4020, 0]
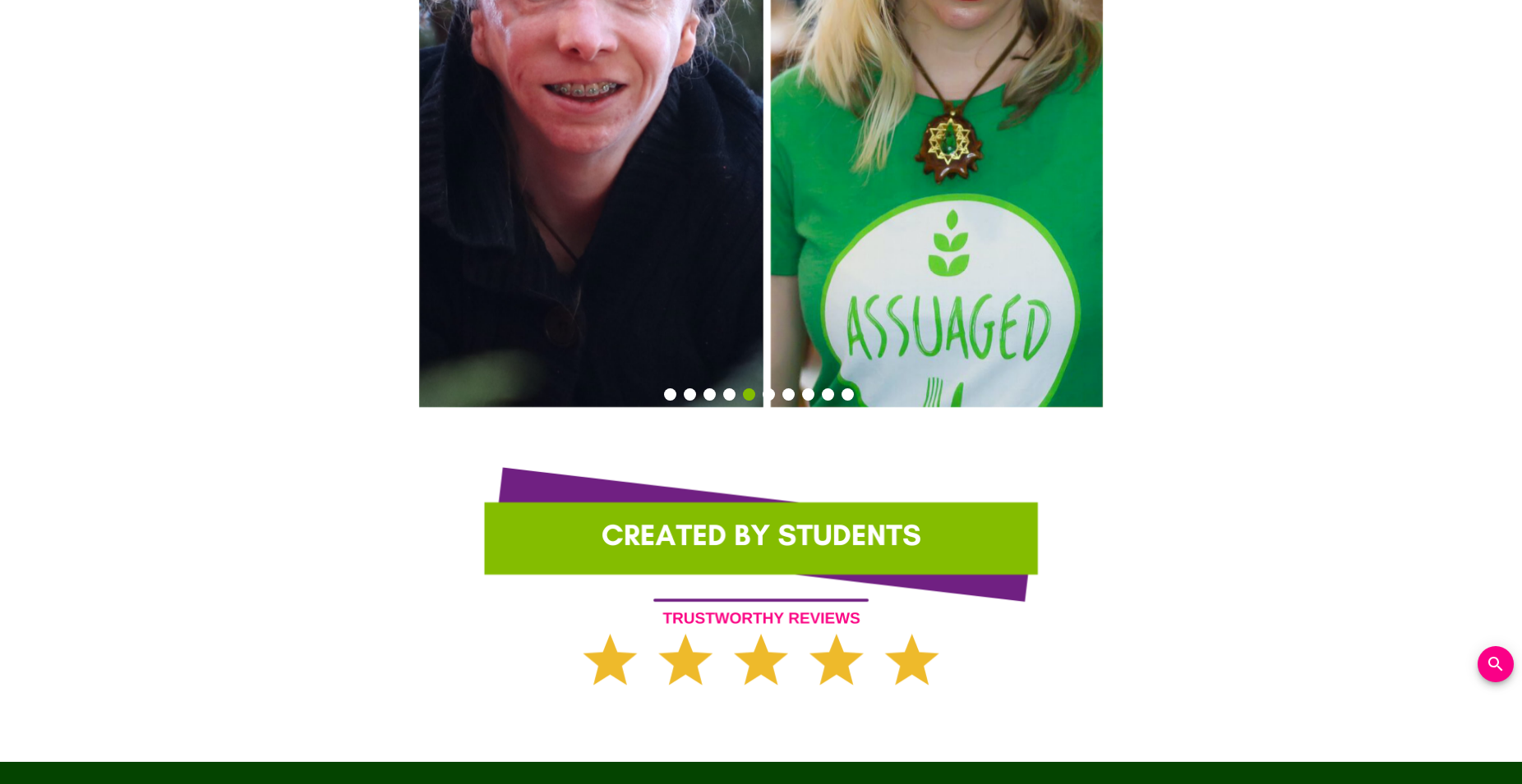
click at [774, 388] on li "6" at bounding box center [770, 396] width 17 height 17
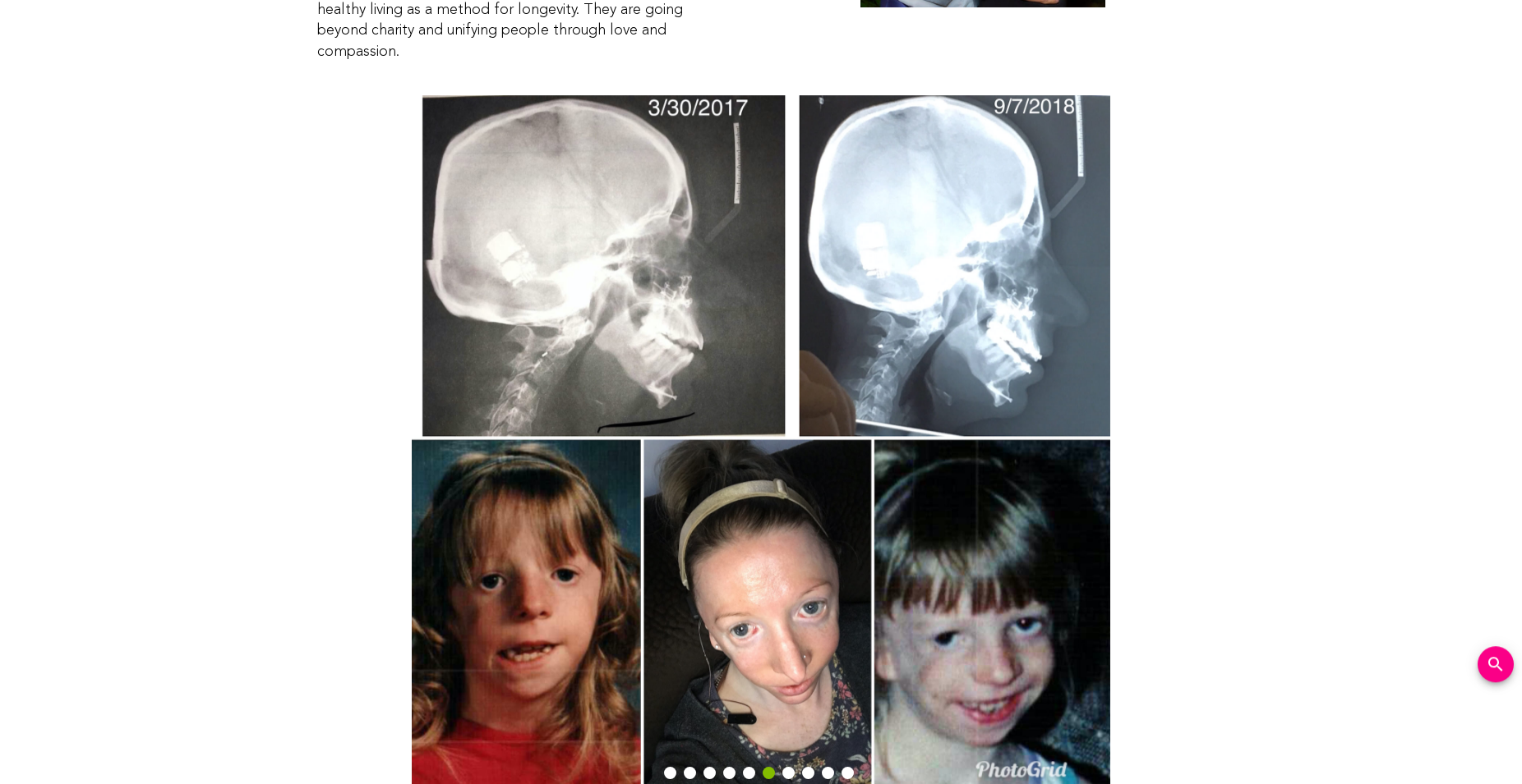
scroll to position [3769, 0]
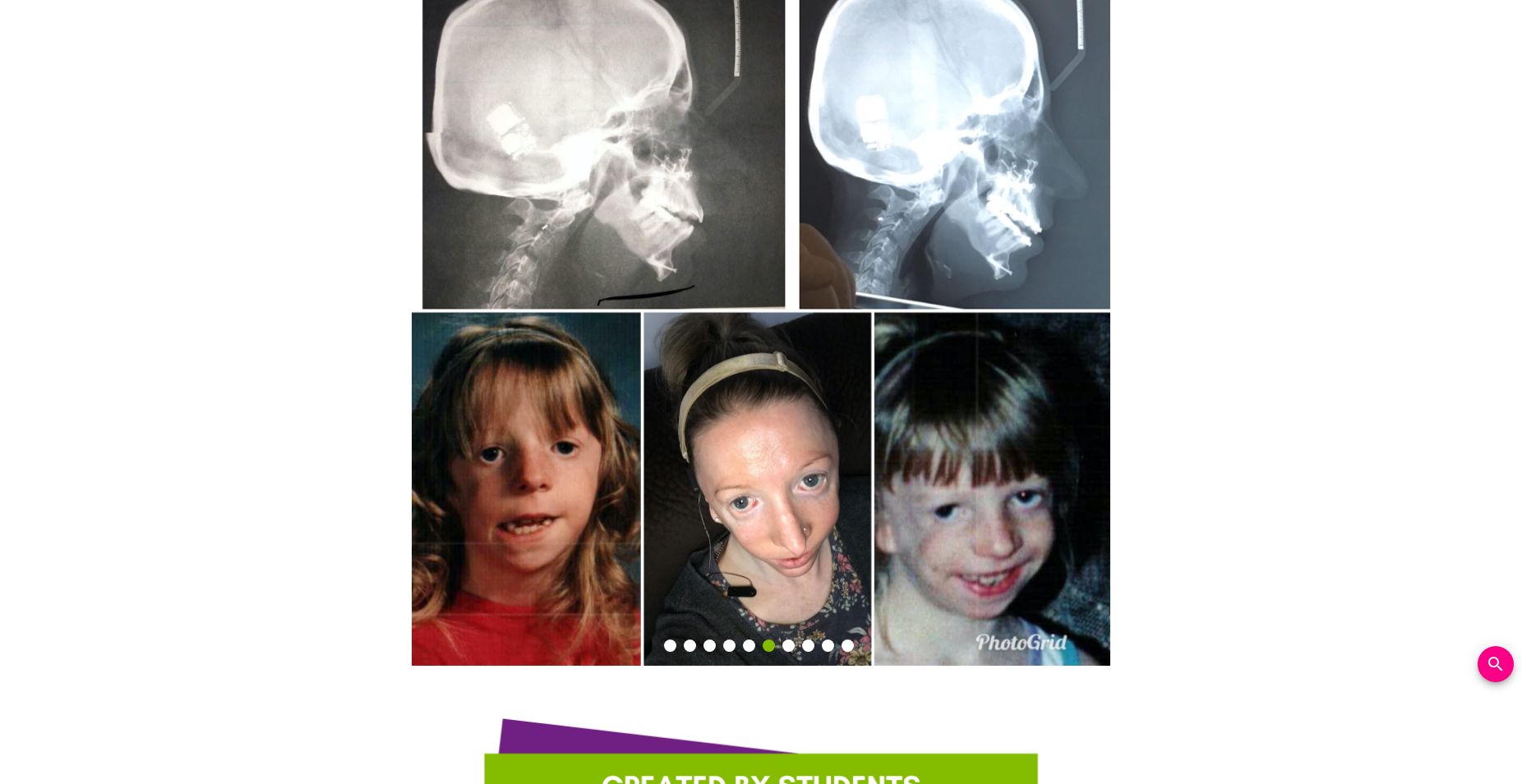
click at [790, 640] on button "7" at bounding box center [788, 646] width 12 height 12
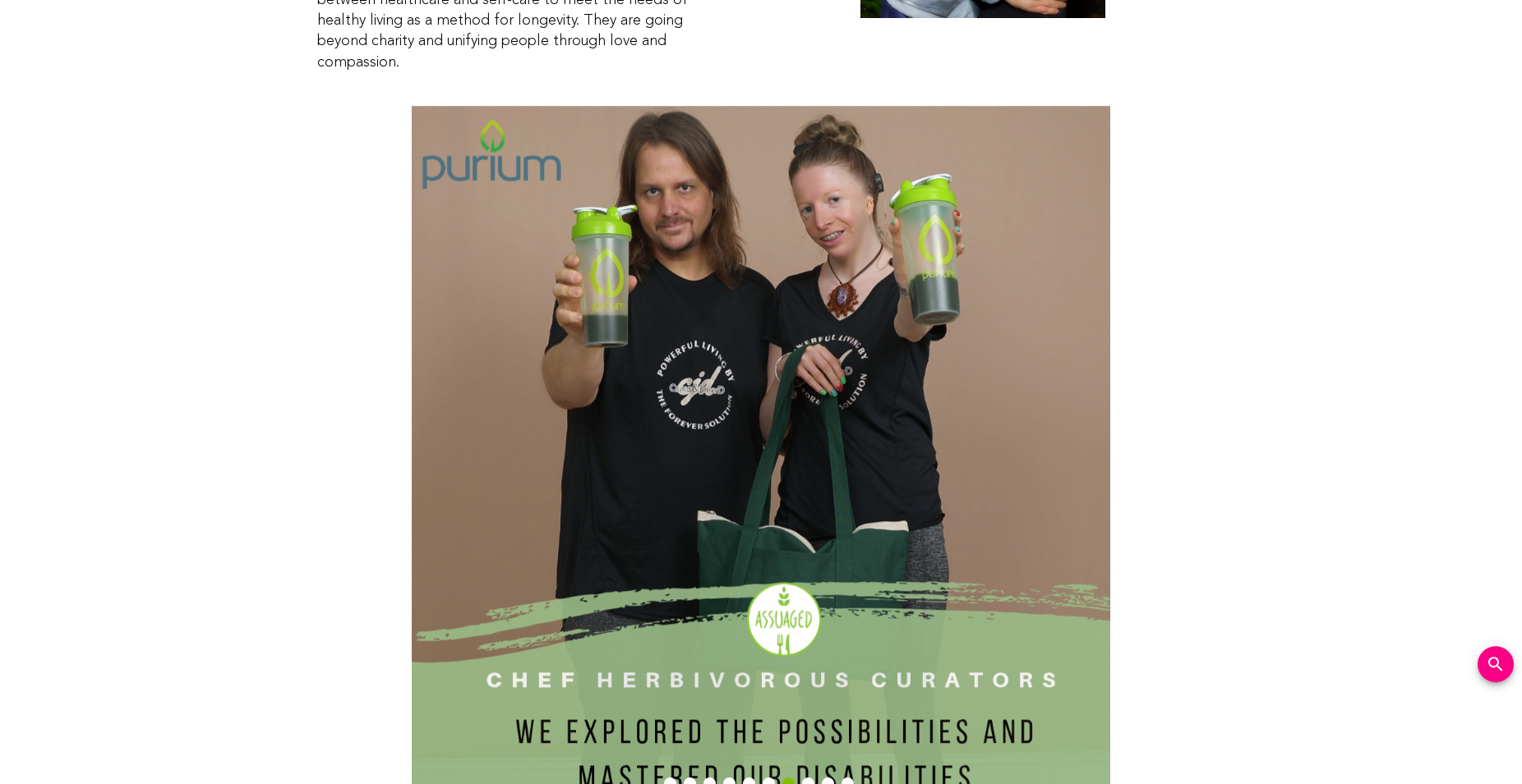
scroll to position [3853, 0]
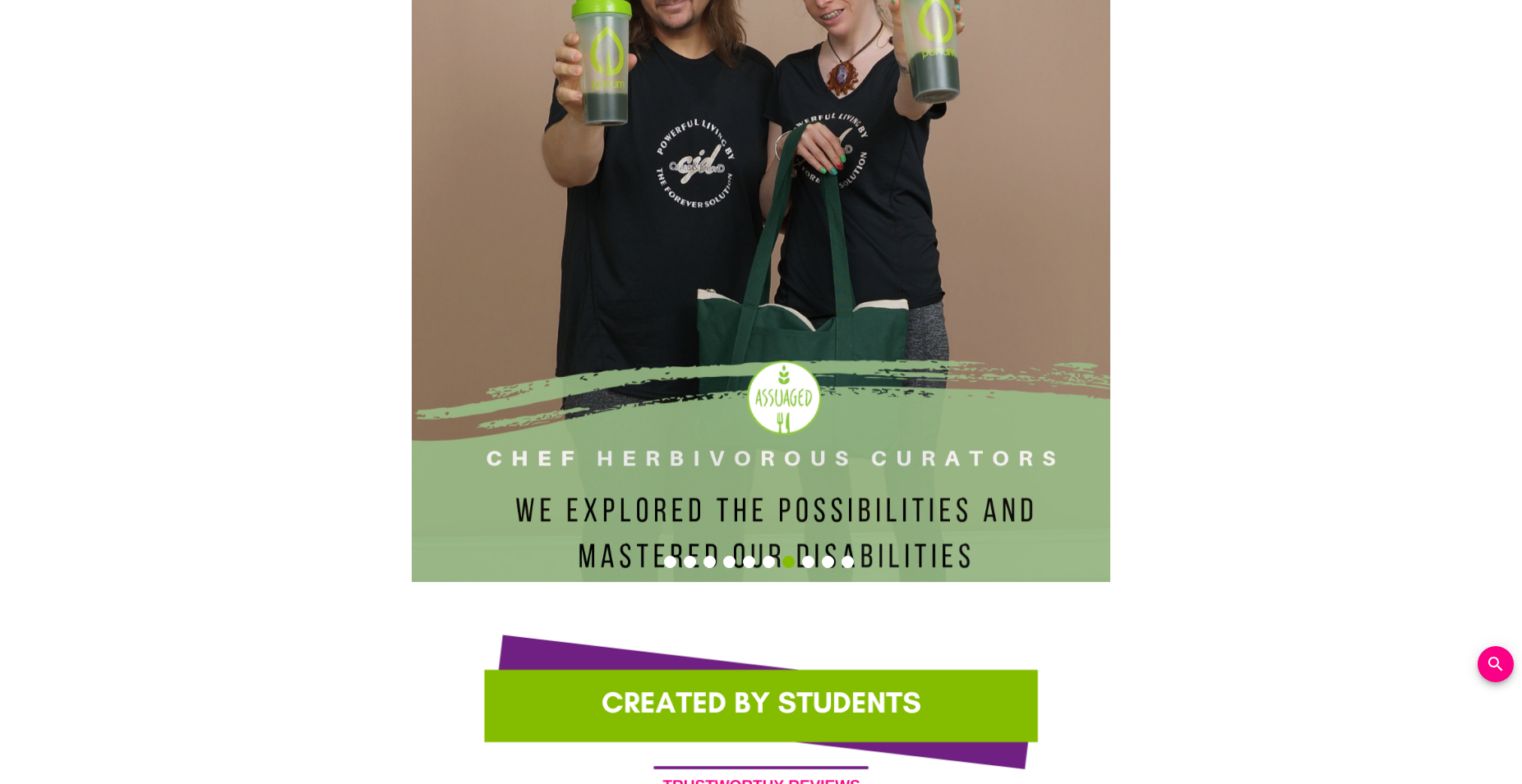
click at [811, 556] on button "8" at bounding box center [808, 562] width 12 height 12
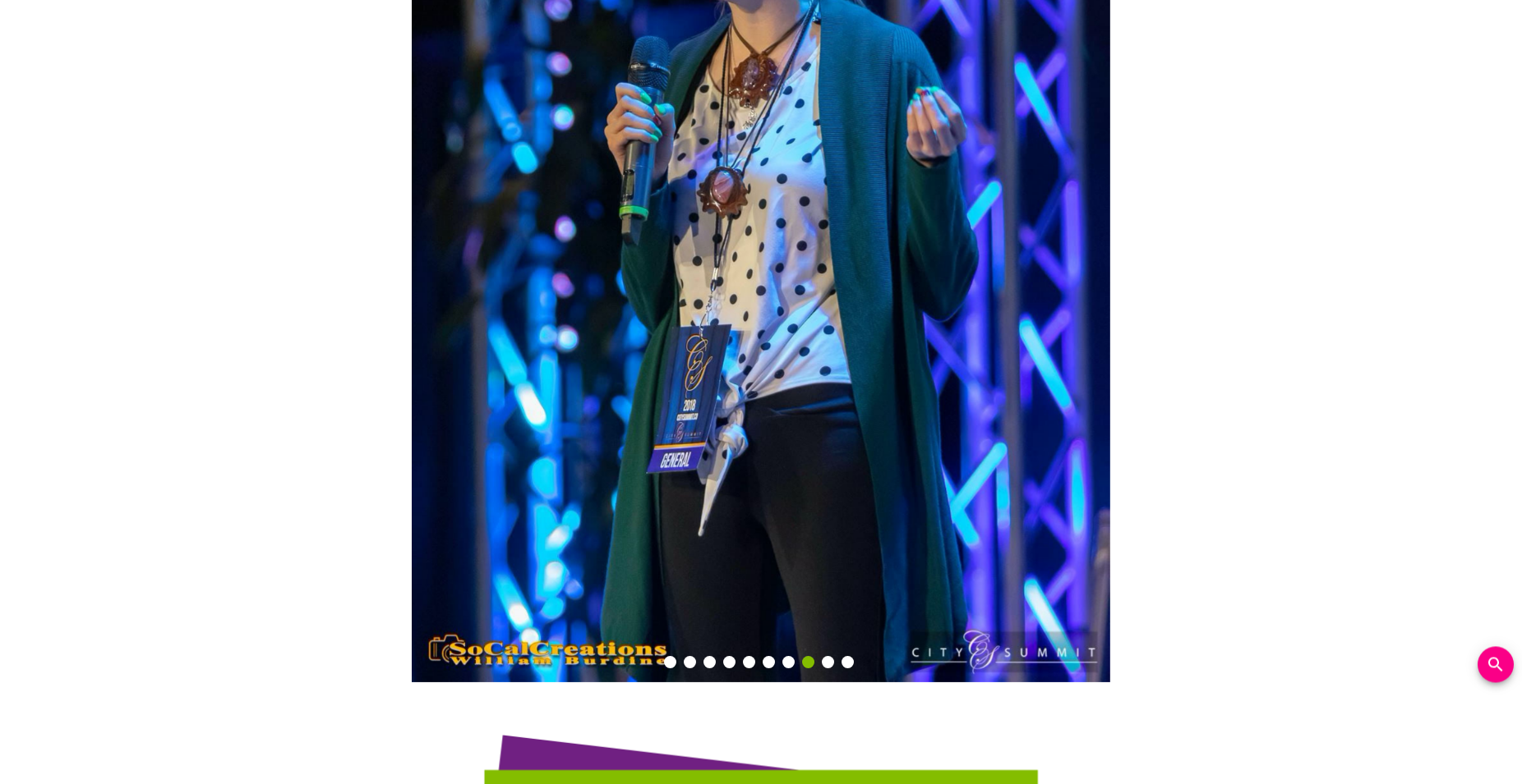
scroll to position [4104, 0]
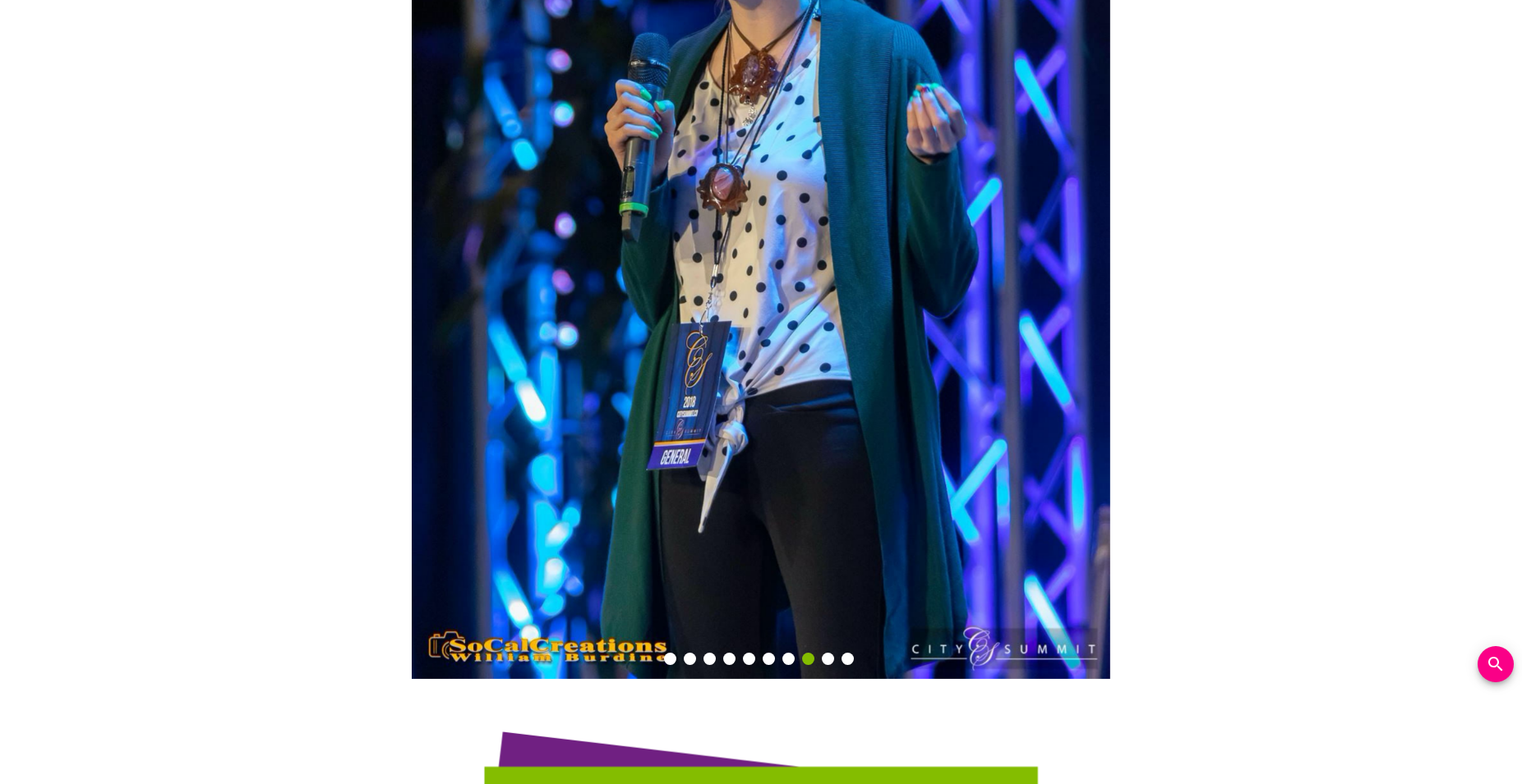
click at [830, 653] on button "9" at bounding box center [828, 659] width 12 height 12
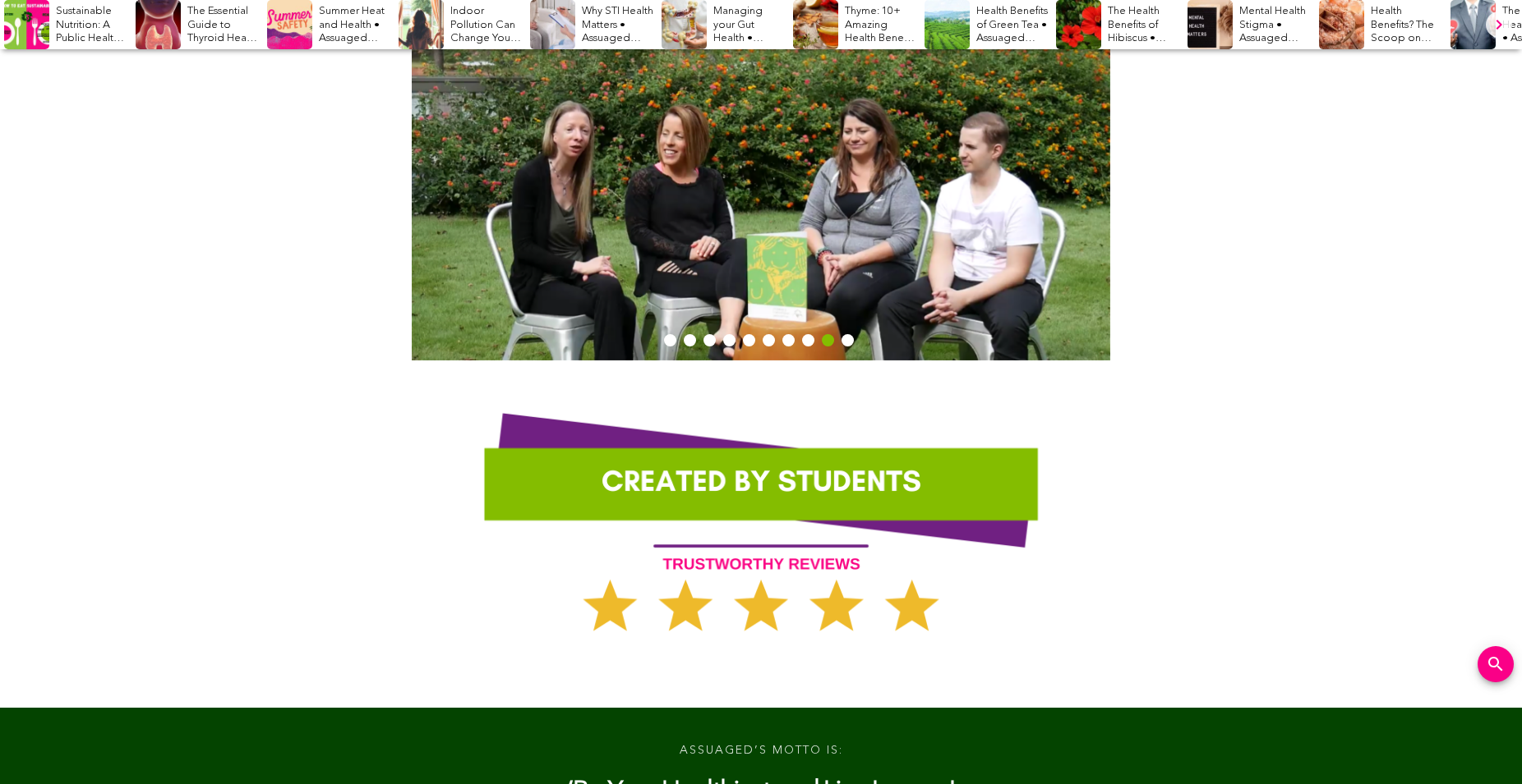
scroll to position [3350, 0]
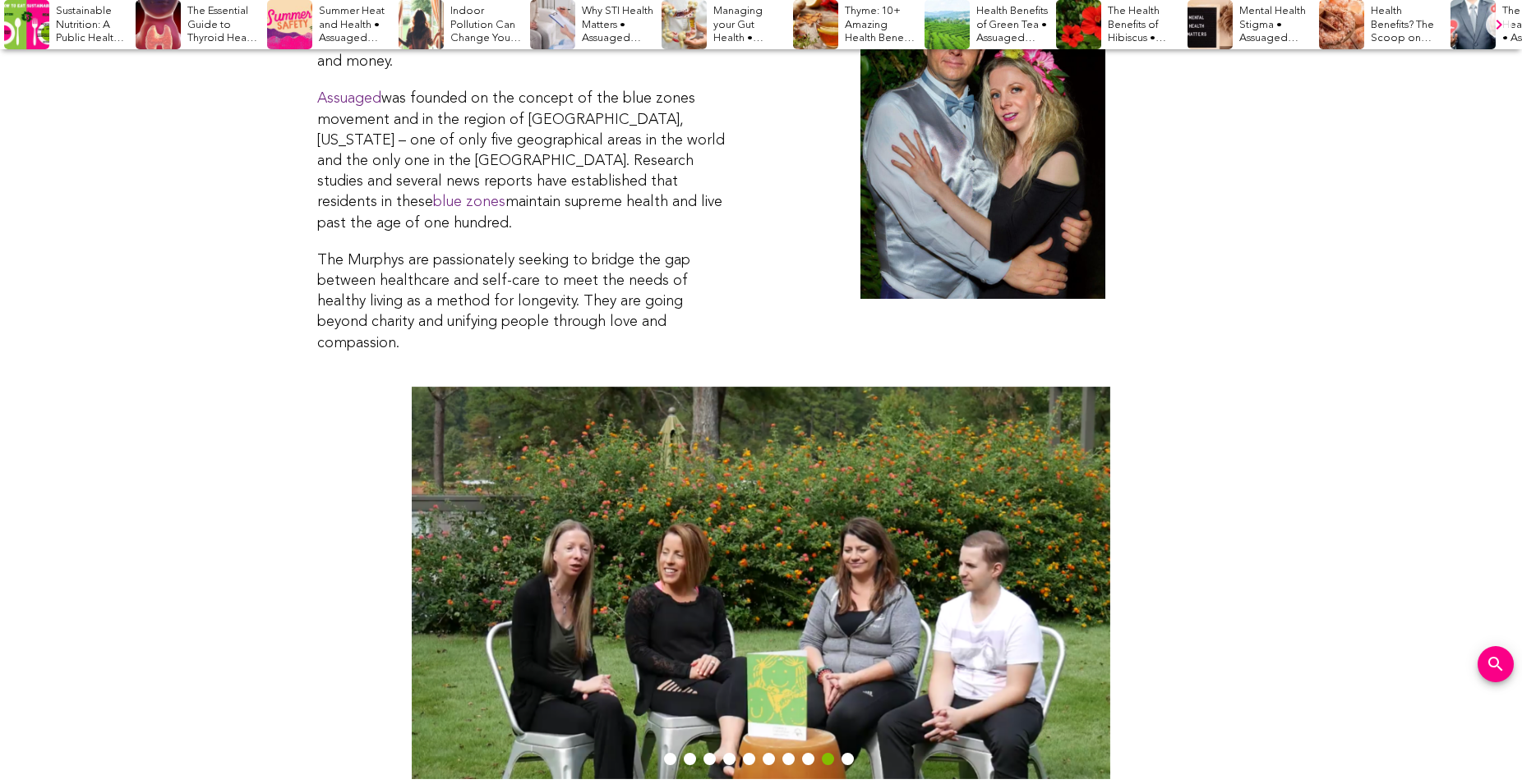
click at [849, 753] on button "10" at bounding box center [847, 759] width 12 height 12
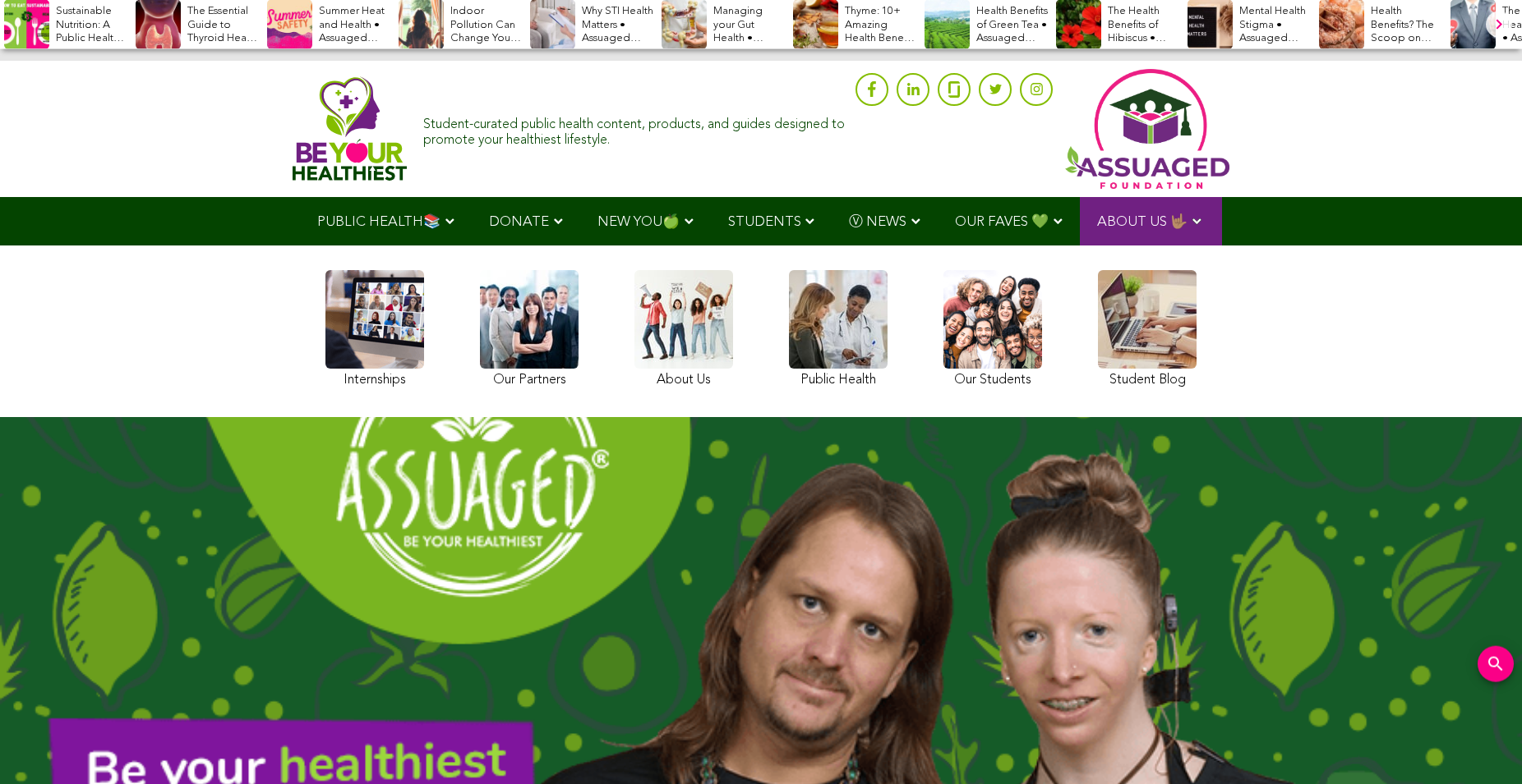
scroll to position [0, 0]
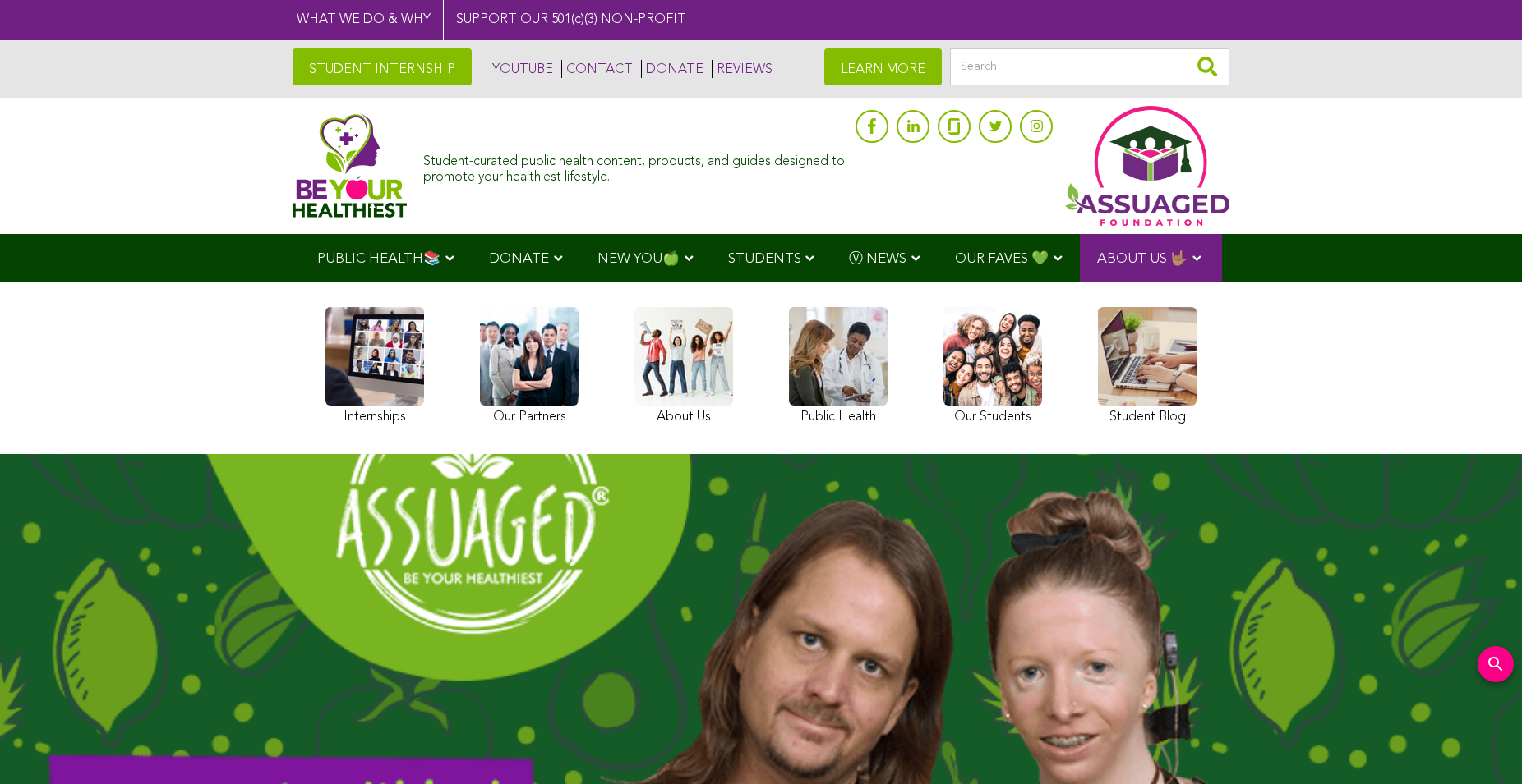
click at [566, 379] on link at bounding box center [529, 368] width 98 height 122
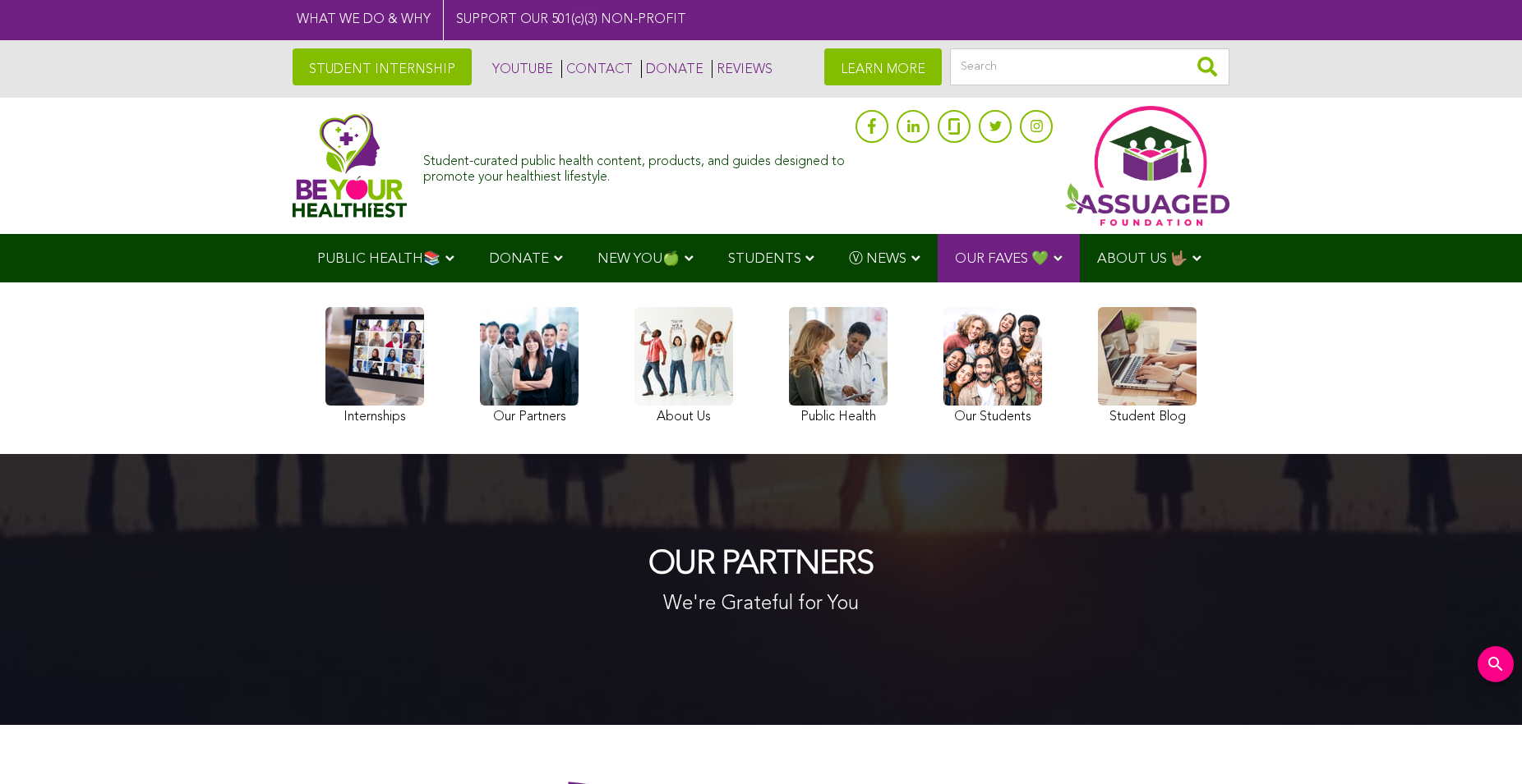
click at [695, 348] on link at bounding box center [683, 368] width 98 height 122
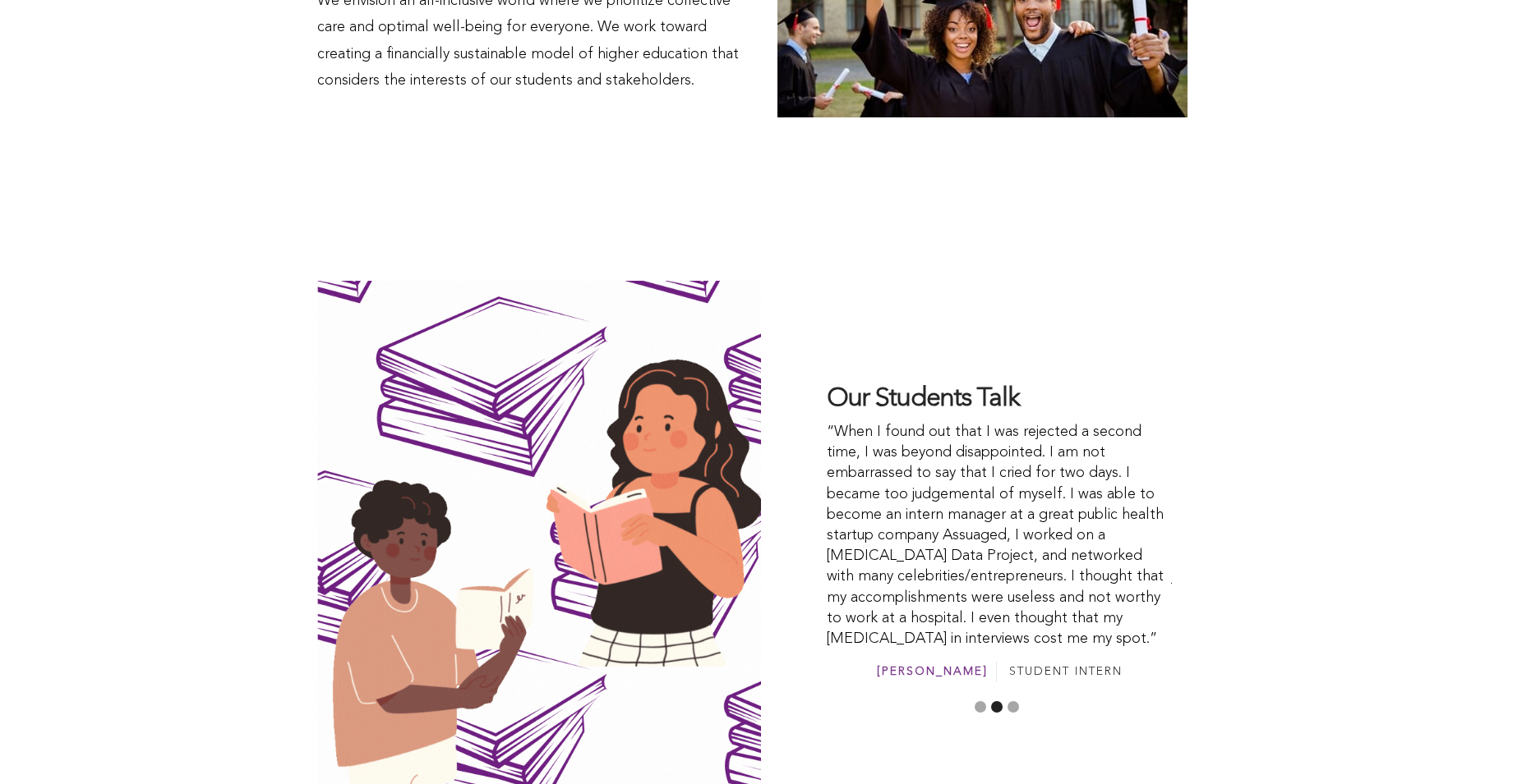
scroll to position [4187, 0]
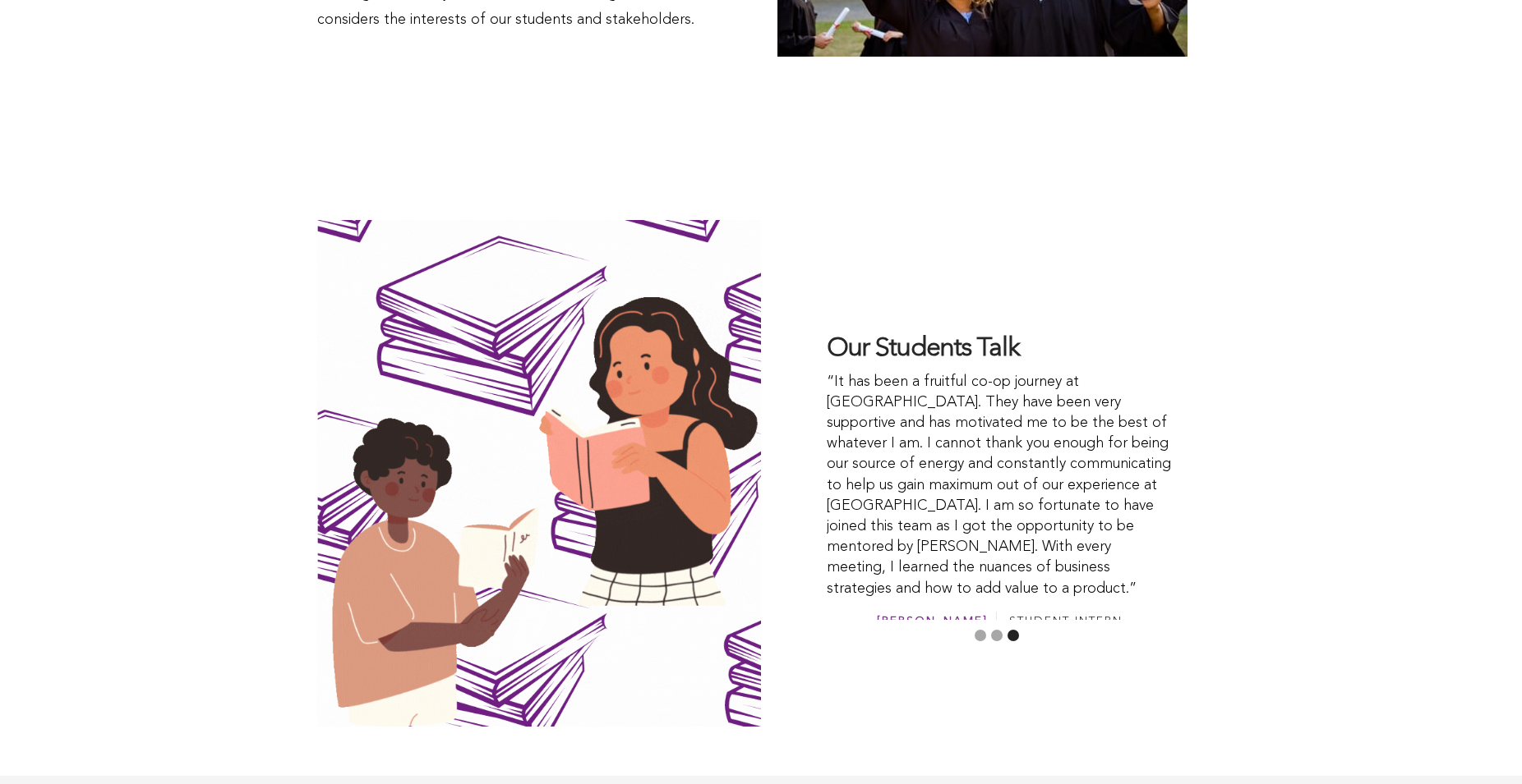
click at [977, 630] on button "1" at bounding box center [980, 635] width 12 height 12
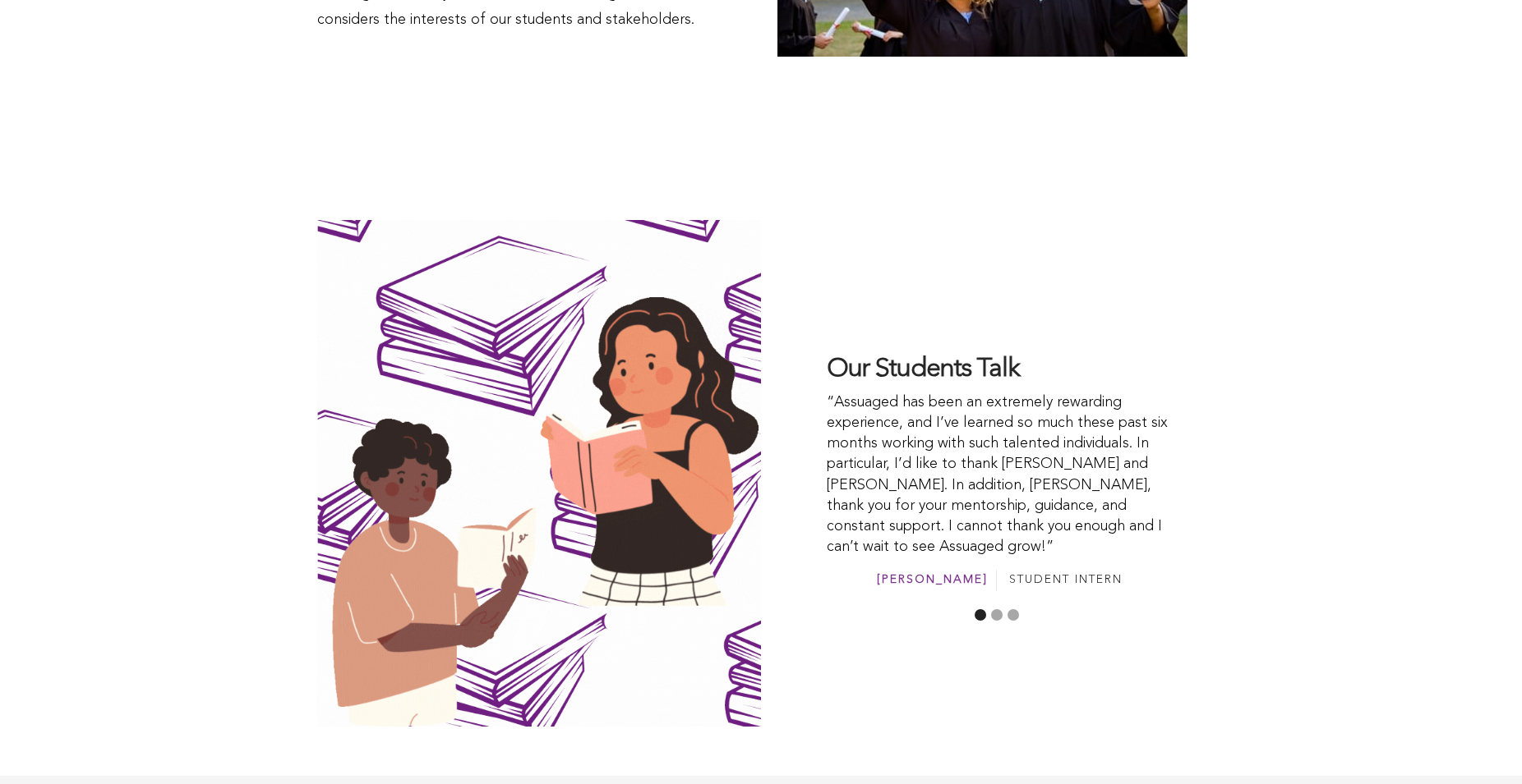
click at [993, 610] on button "2" at bounding box center [996, 615] width 12 height 12
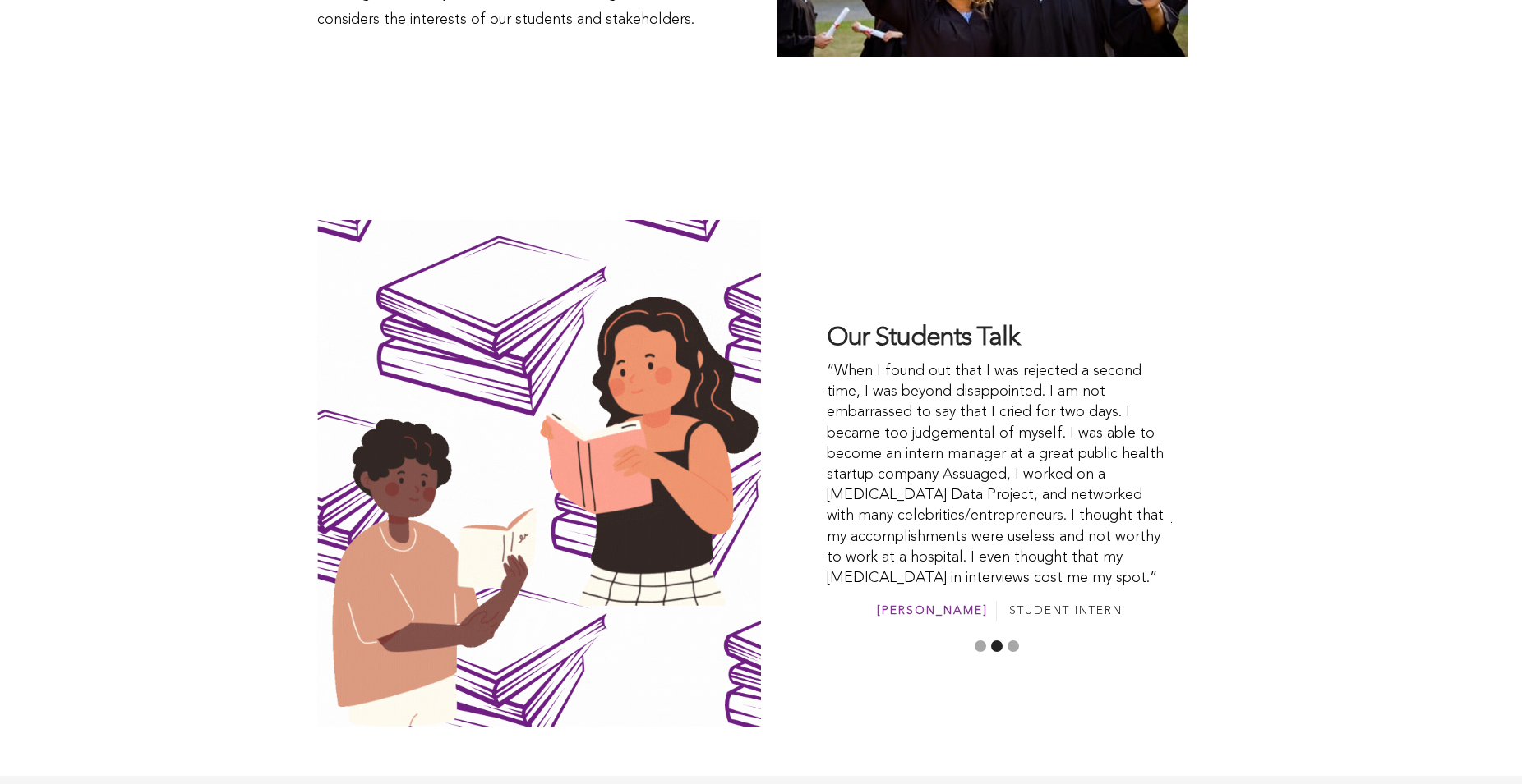
click at [1013, 641] on button "3" at bounding box center [1013, 646] width 12 height 12
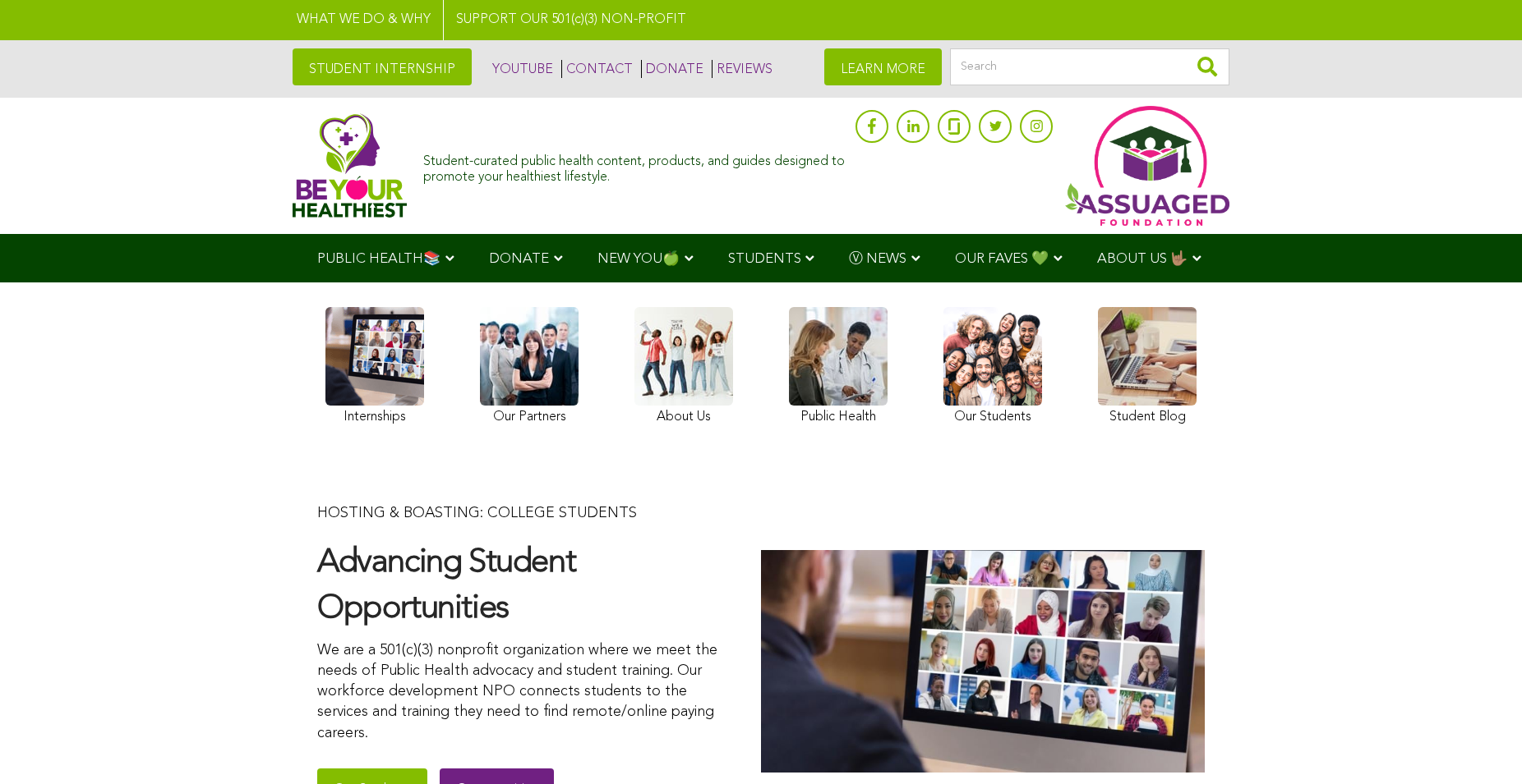
scroll to position [167, 0]
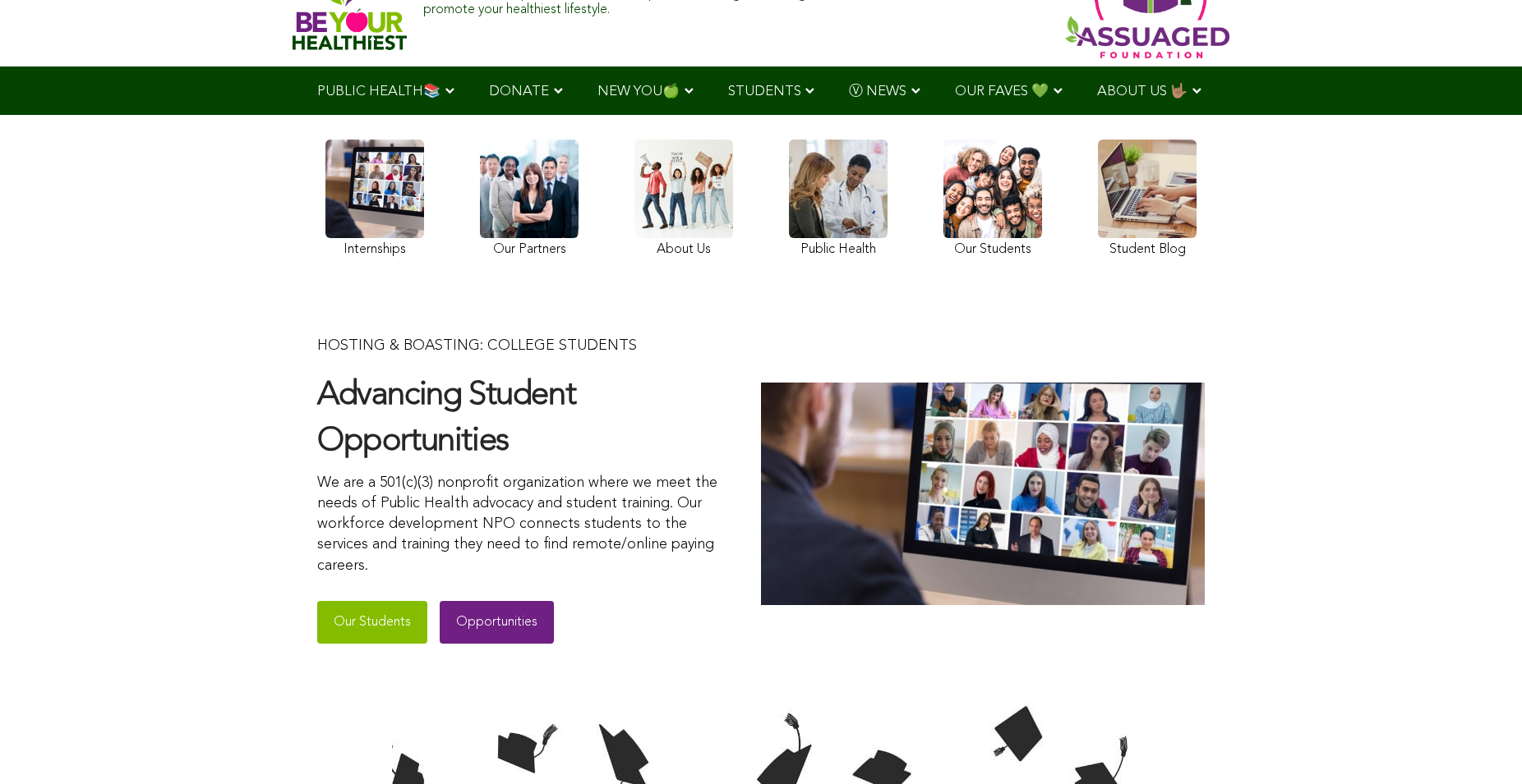
click at [507, 613] on link "Opportunities" at bounding box center [496, 622] width 114 height 42
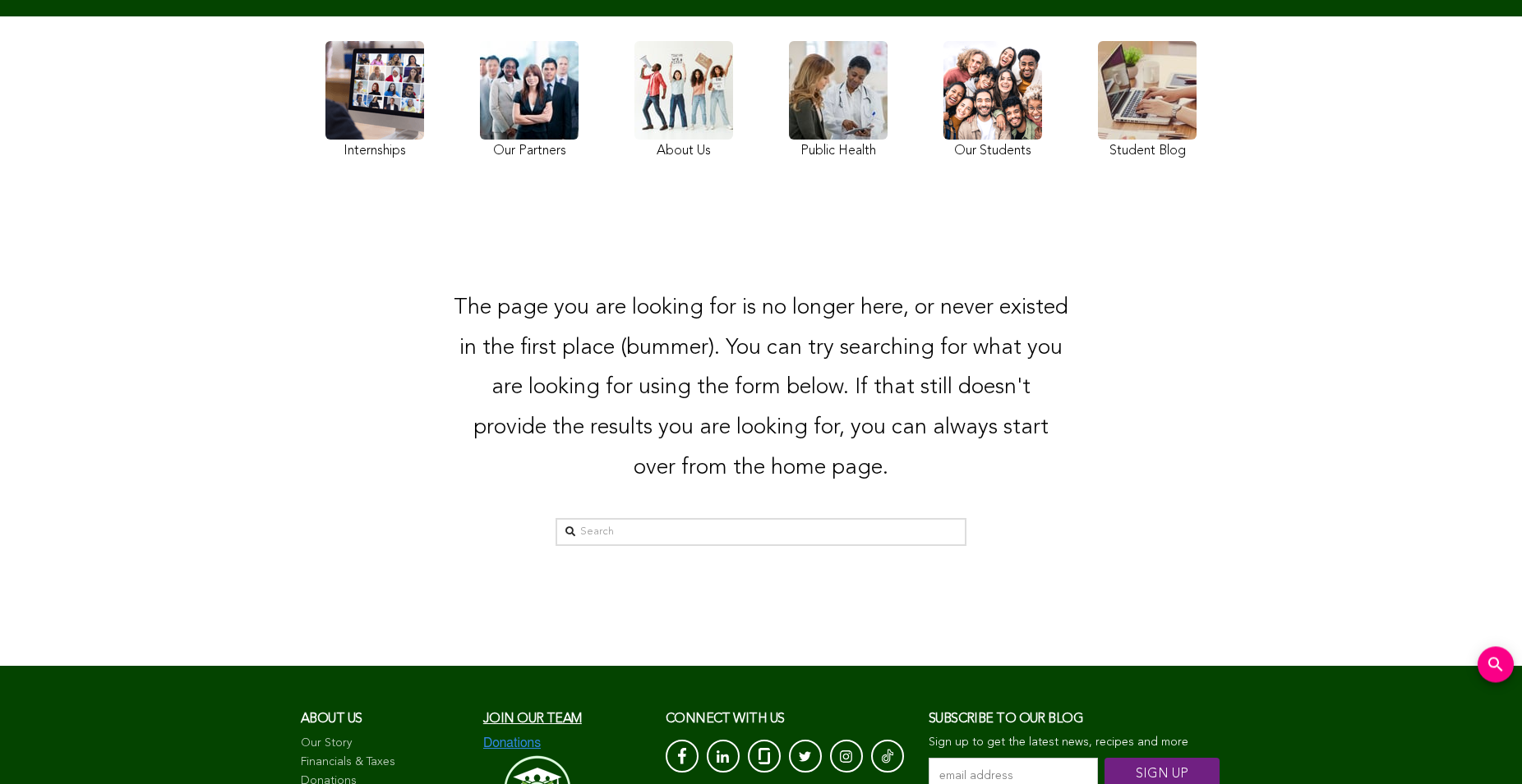
scroll to position [335, 0]
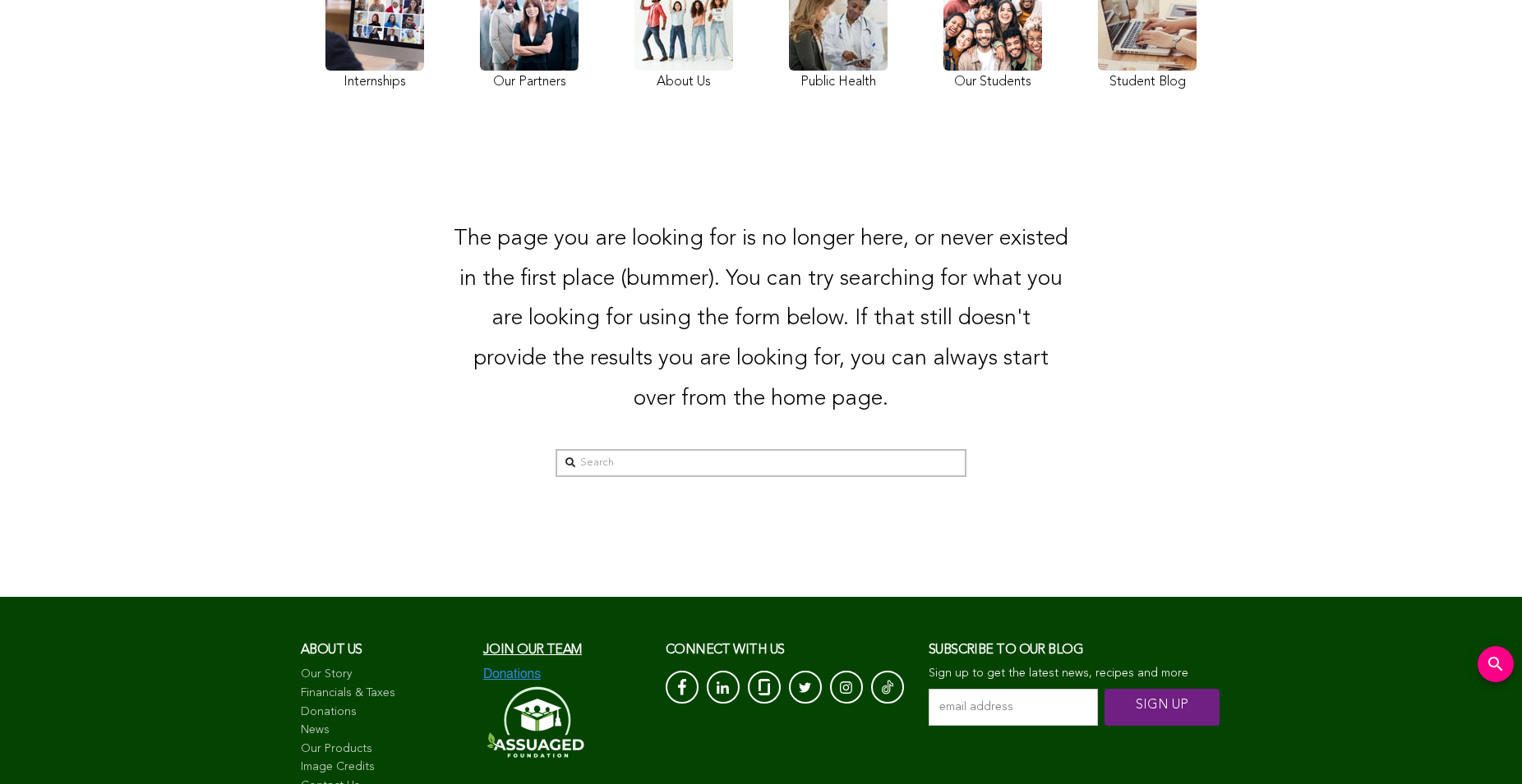
click at [633, 467] on input "Search" at bounding box center [761, 464] width 411 height 28
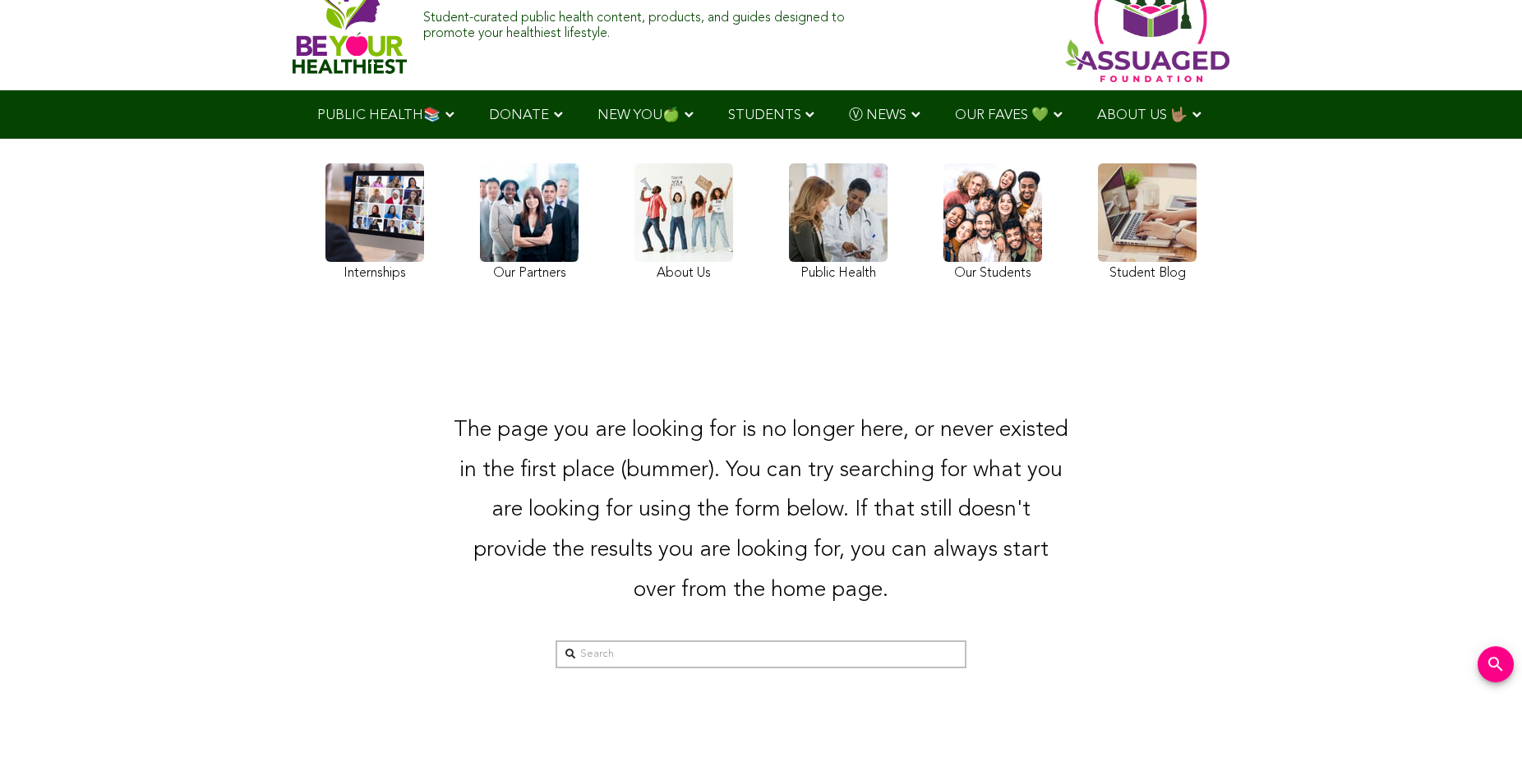
scroll to position [0, 0]
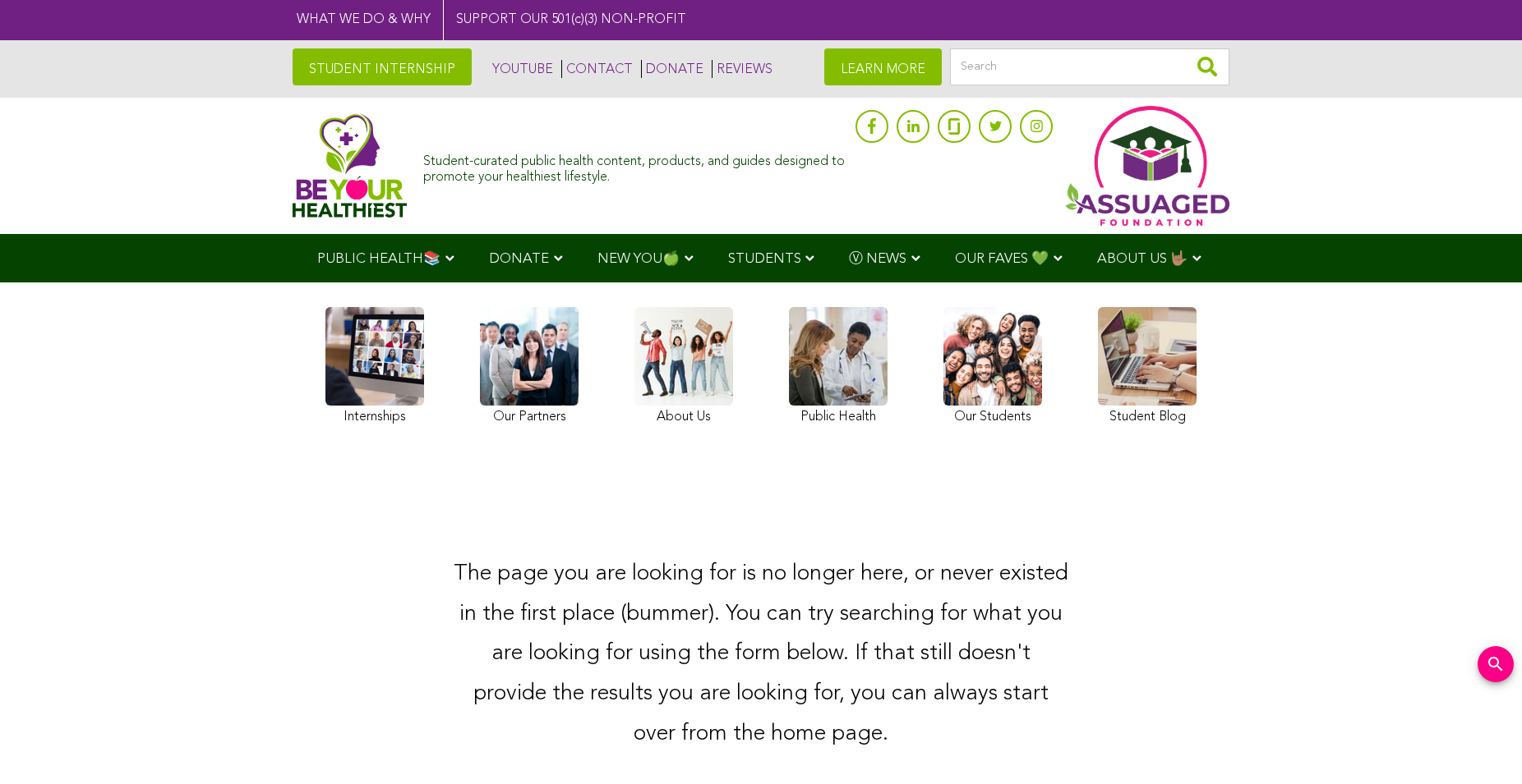
click at [827, 380] on link at bounding box center [838, 368] width 98 height 122
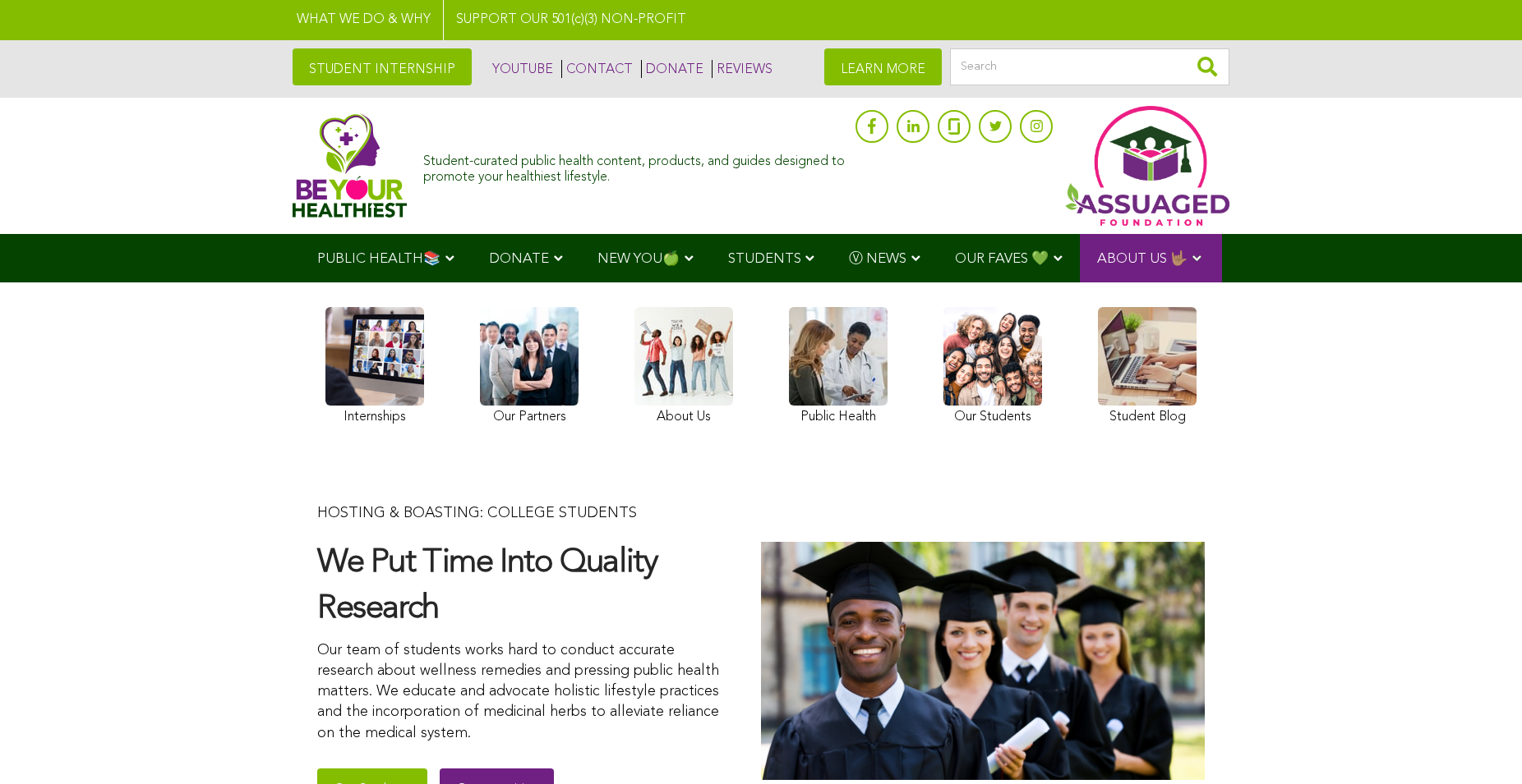
click at [1008, 408] on link at bounding box center [992, 368] width 98 height 122
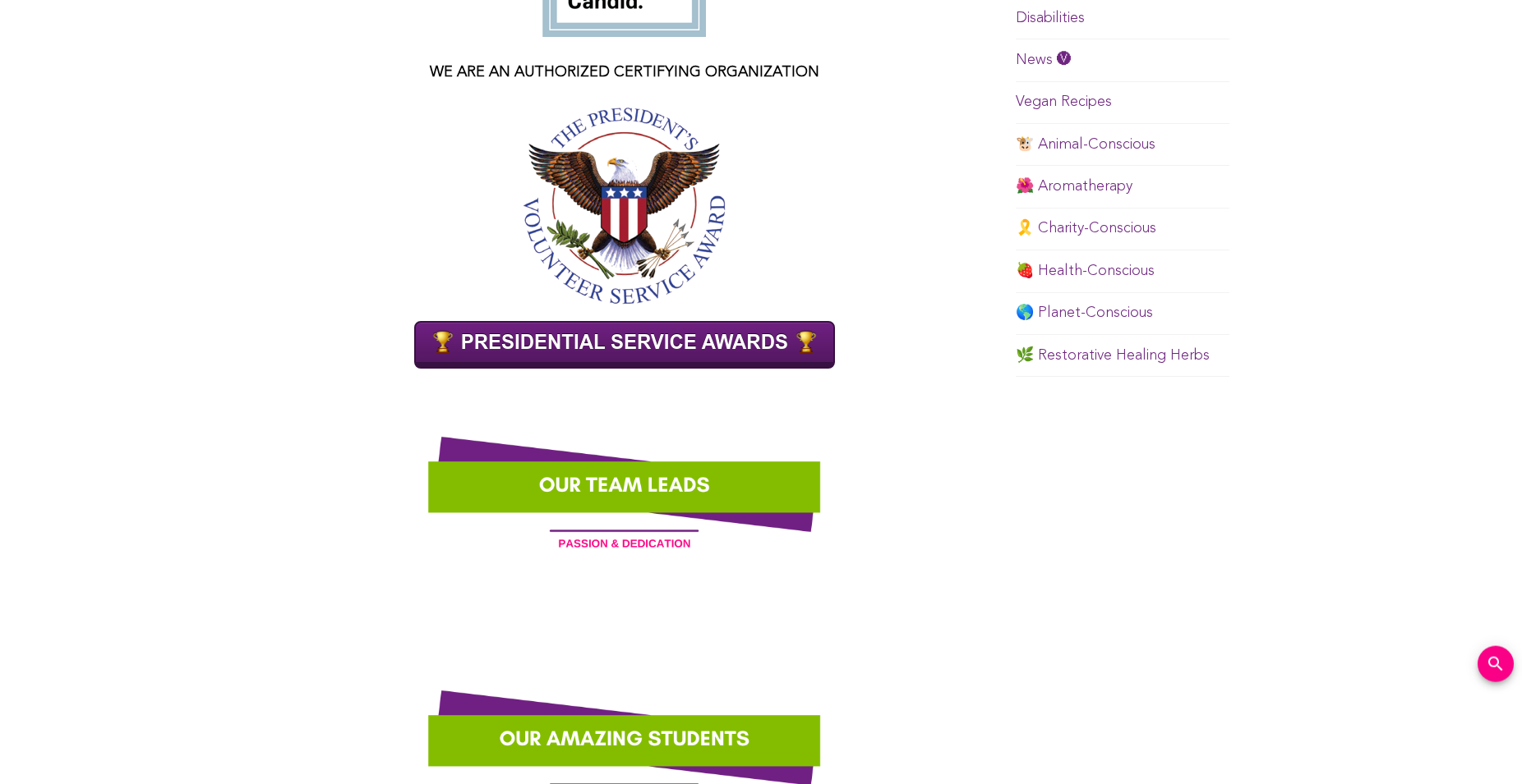
scroll to position [1340, 0]
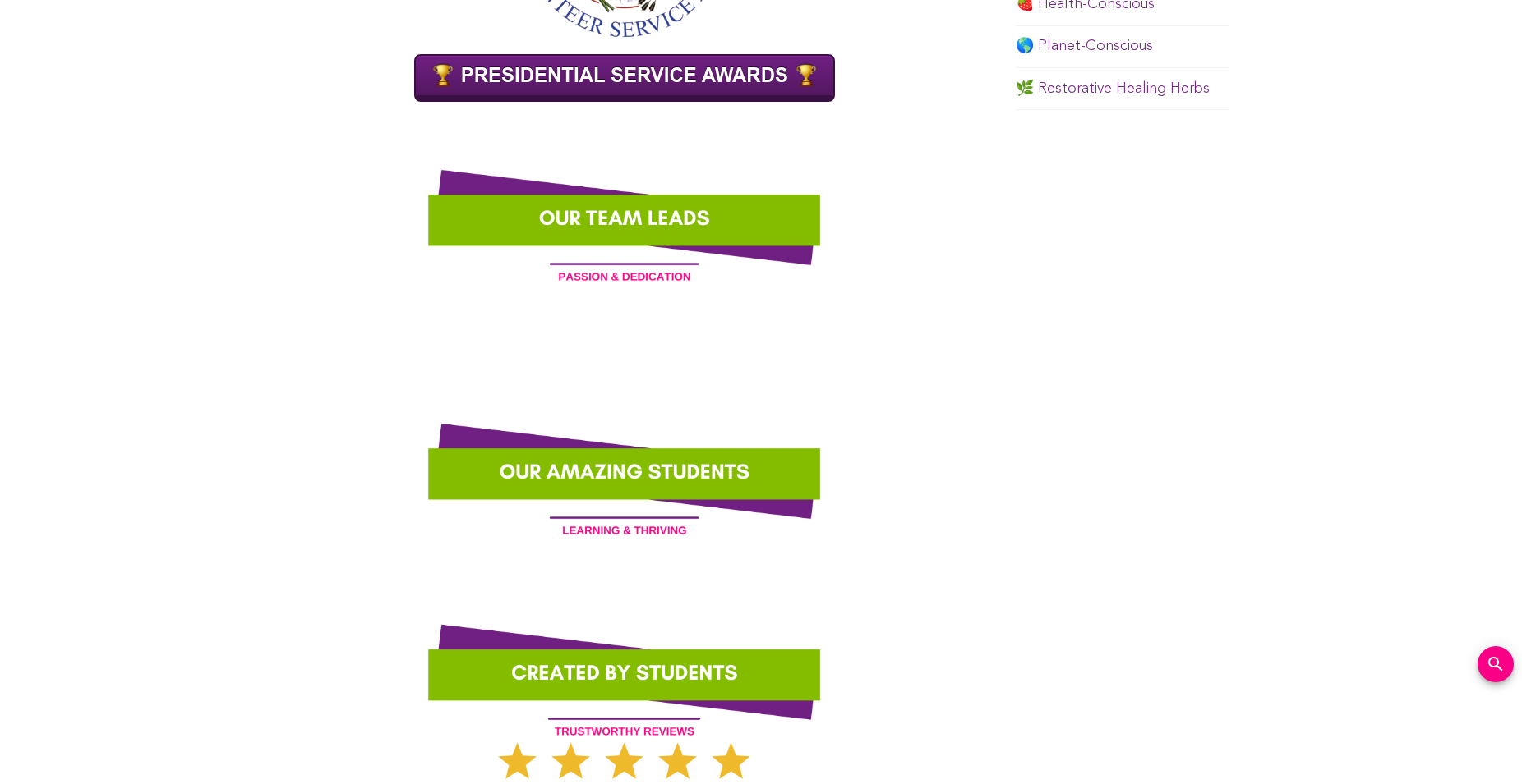
click at [622, 274] on img at bounding box center [623, 217] width 663 height 165
click at [608, 201] on img at bounding box center [623, 217] width 663 height 165
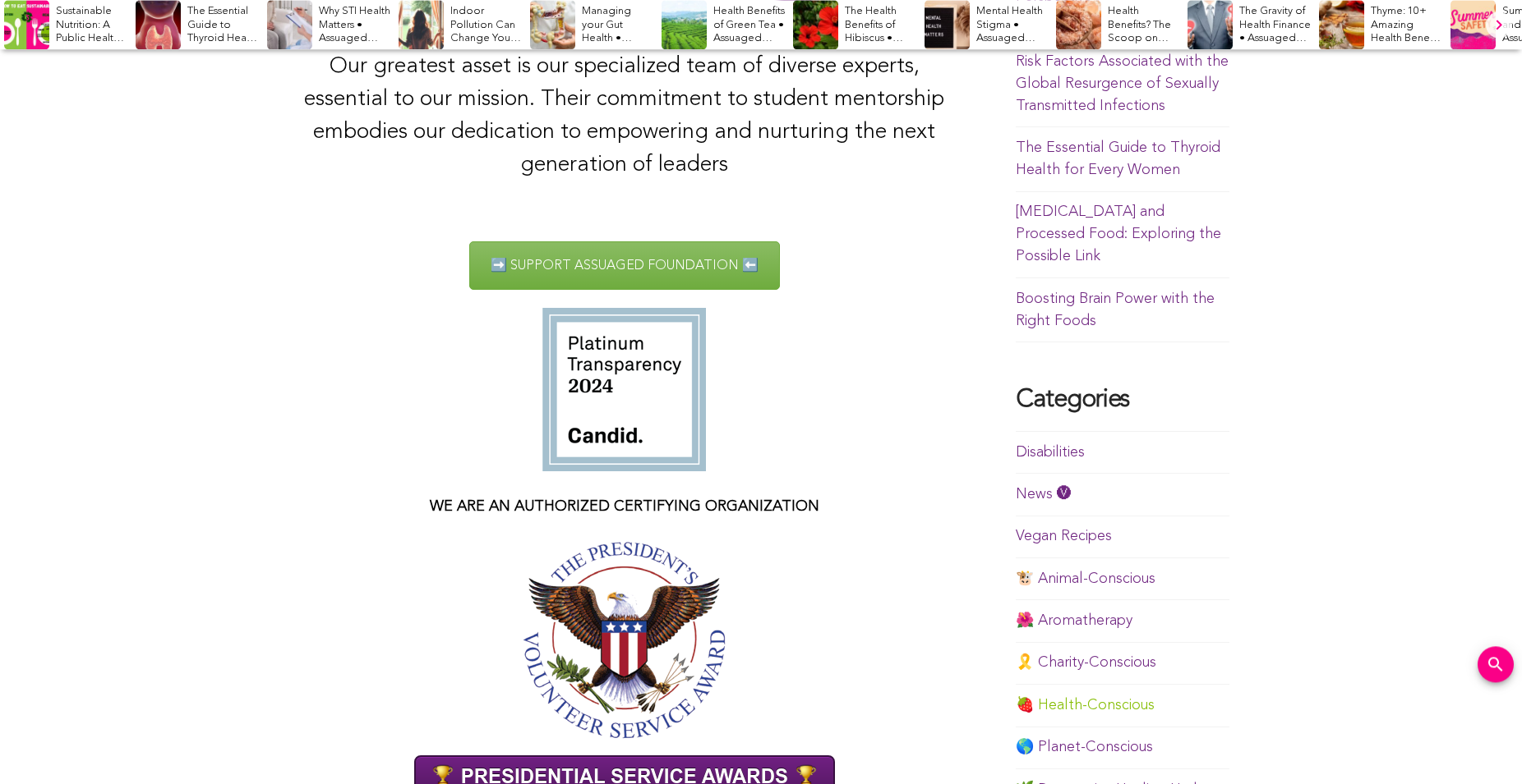
scroll to position [587, 0]
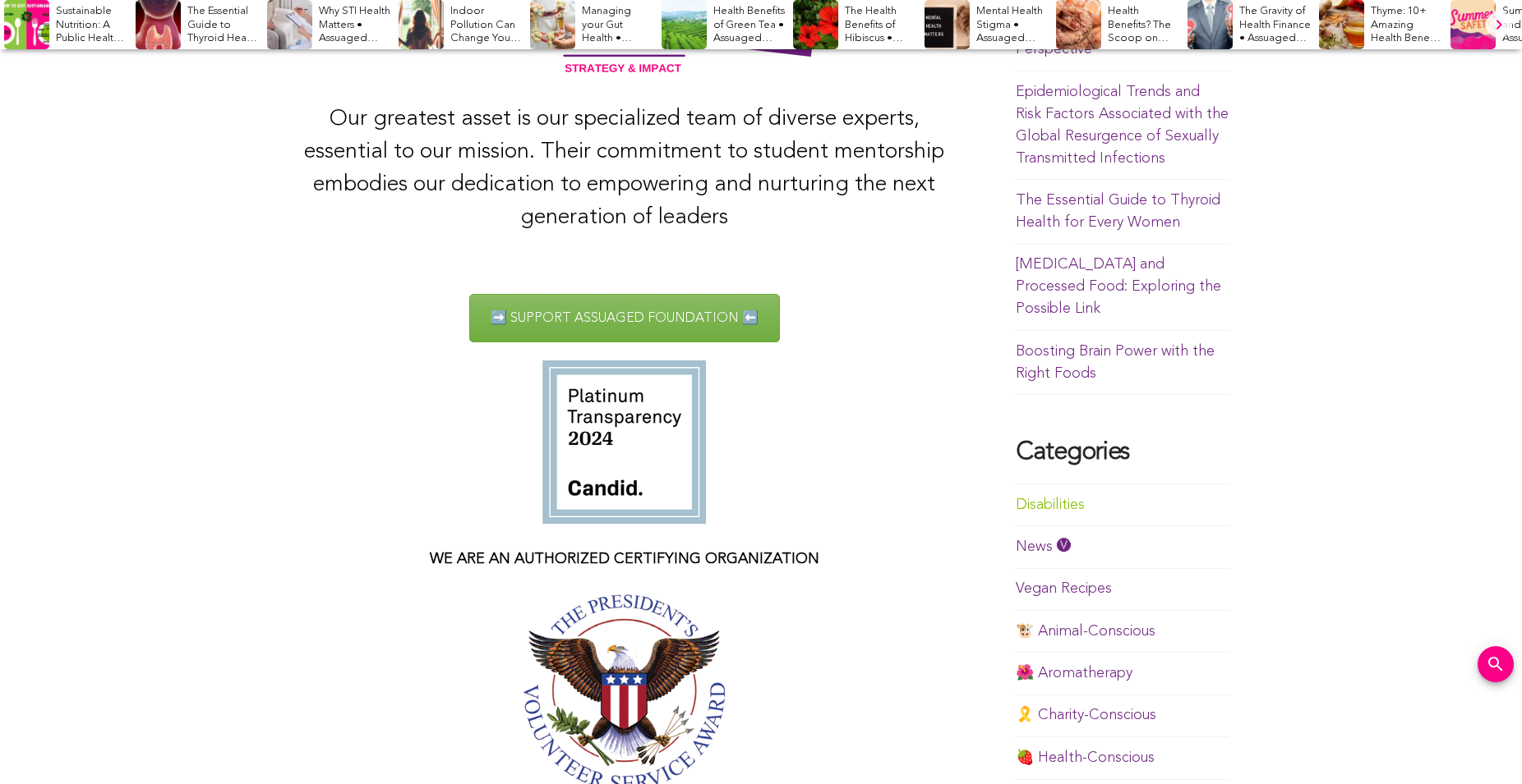
click at [1039, 497] on link "Disabilities" at bounding box center [1050, 504] width 69 height 15
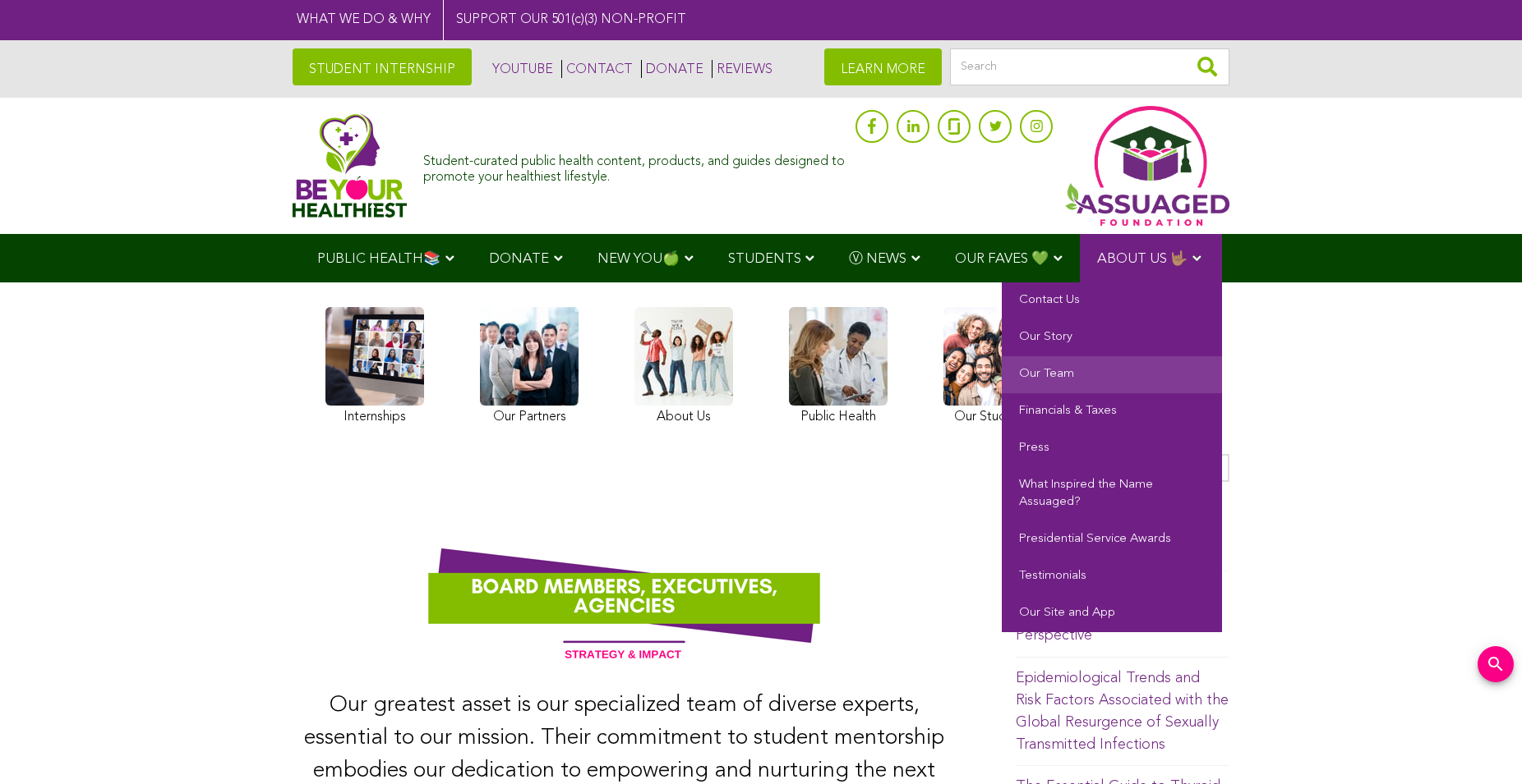
click at [1150, 278] on link "ABOUT US 🤟🏽" at bounding box center [1150, 257] width 143 height 49
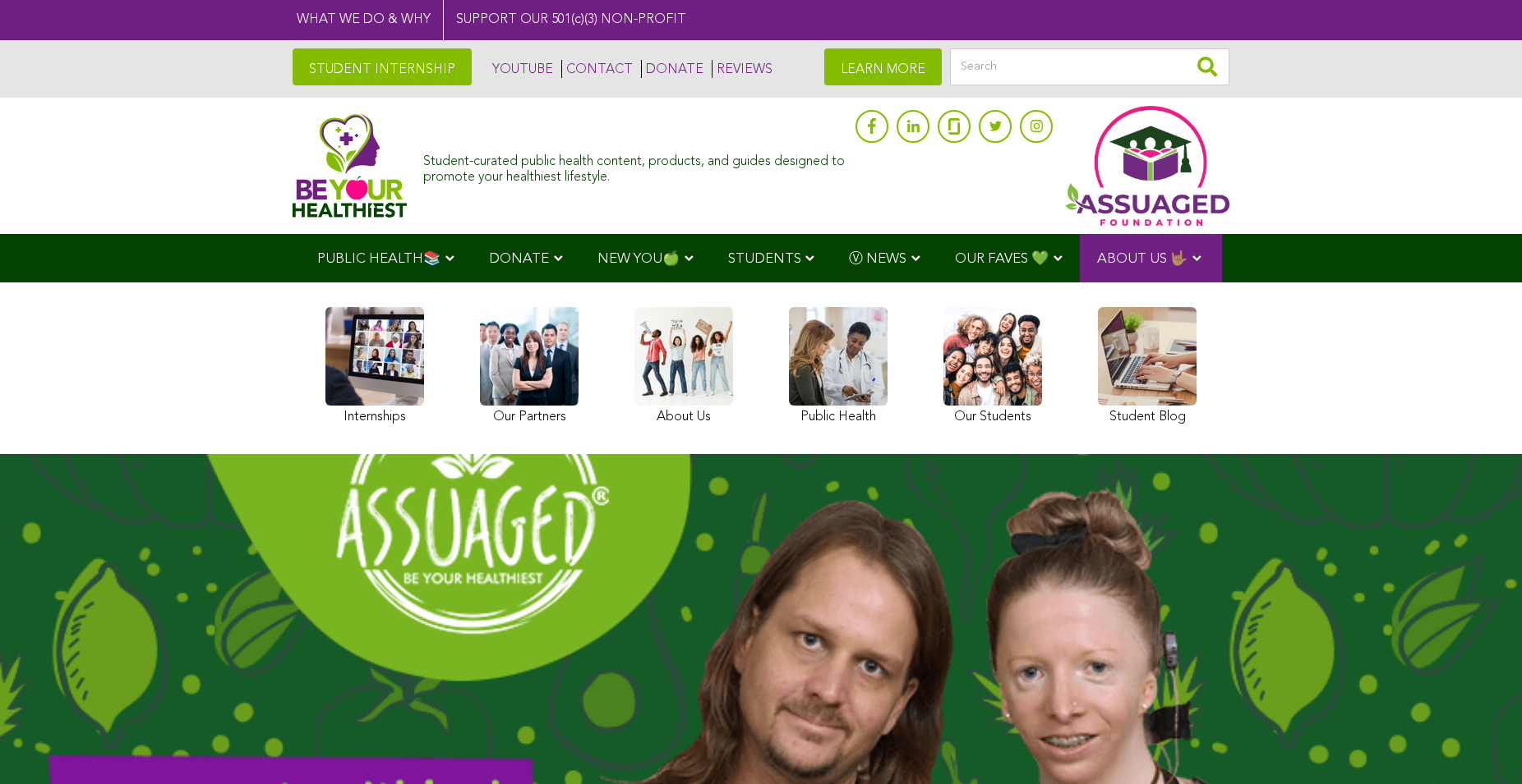
click at [1162, 348] on link at bounding box center [1147, 368] width 98 height 122
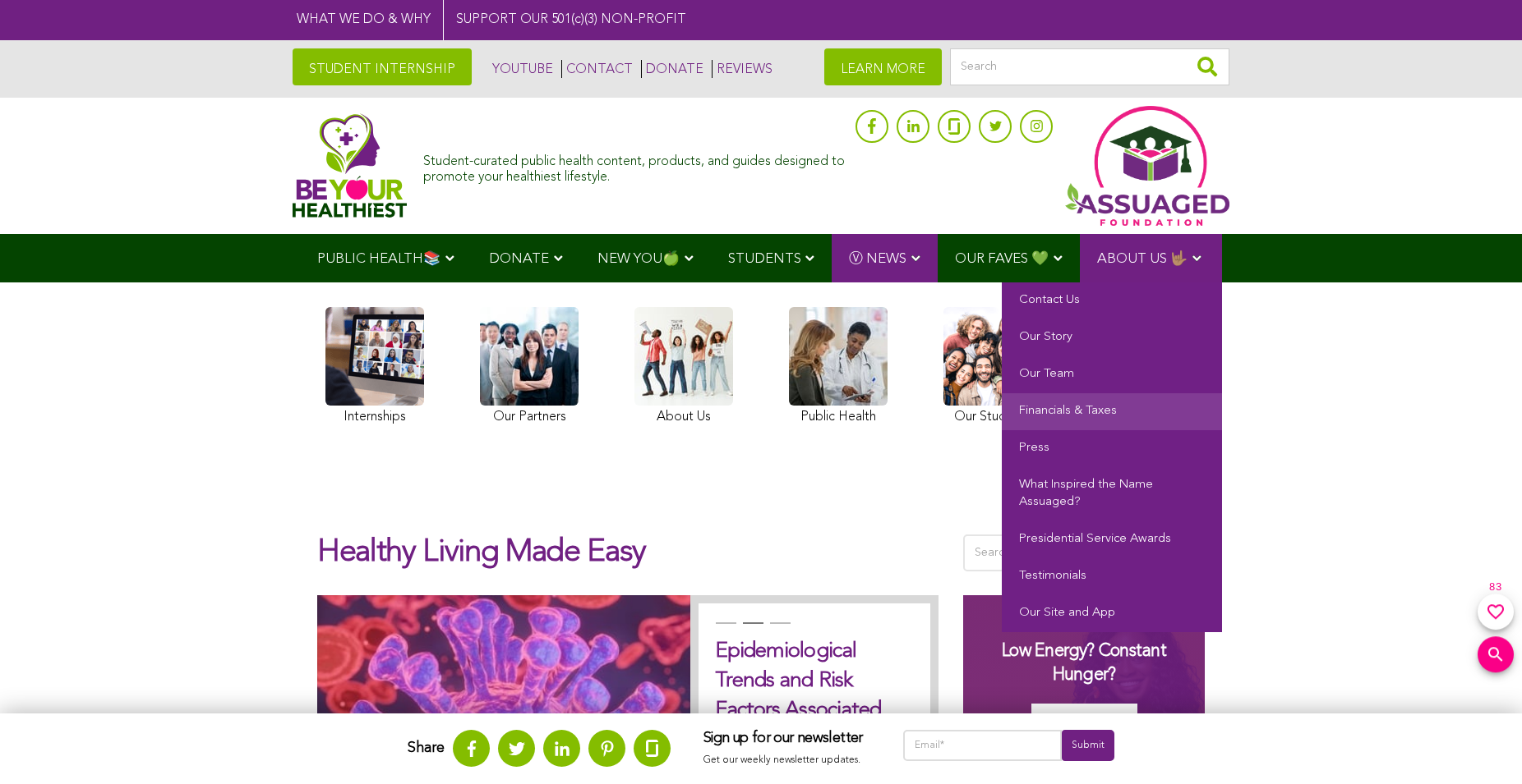
click at [1078, 404] on link "Financials & Taxes" at bounding box center [1111, 411] width 220 height 37
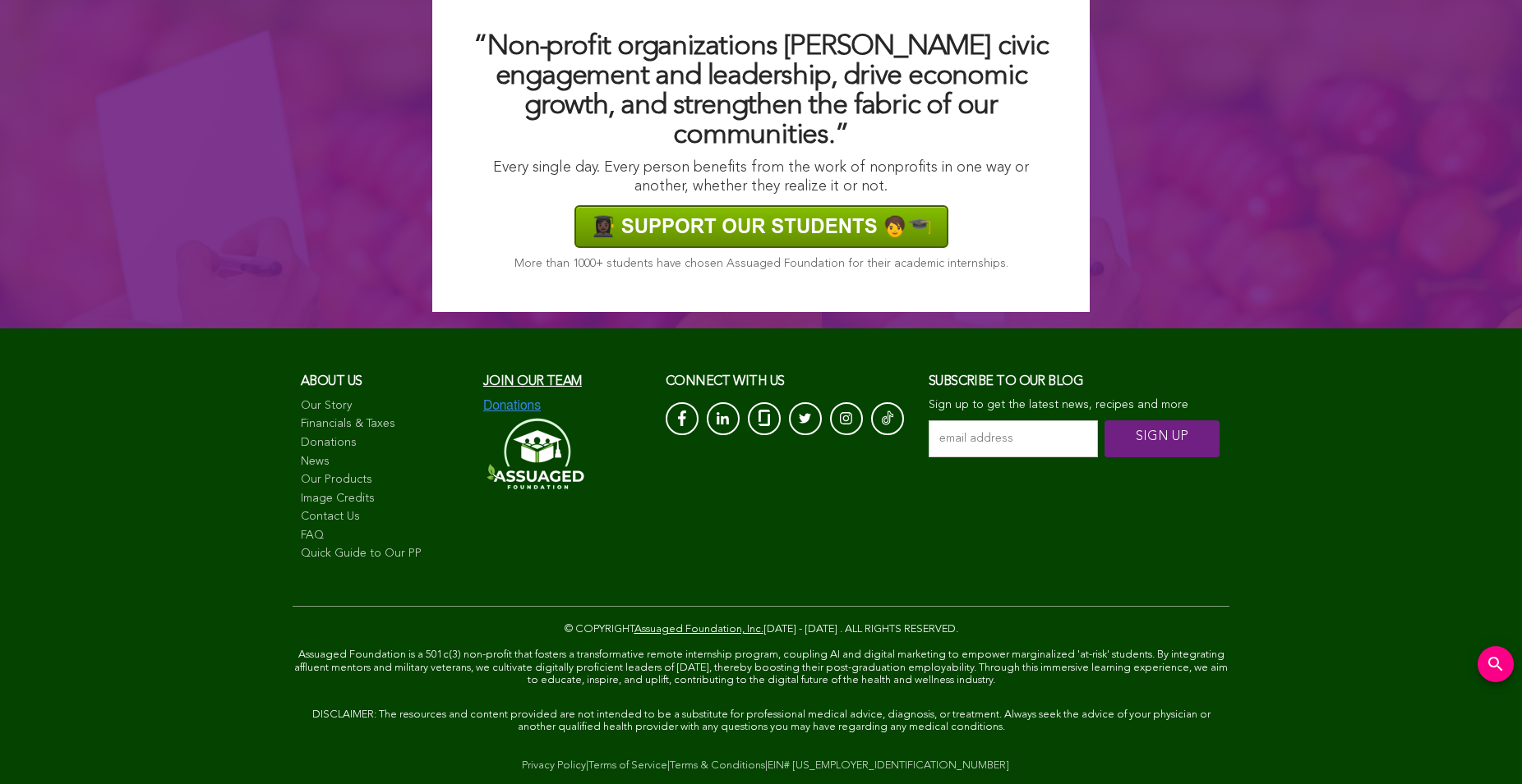
scroll to position [1330, 0]
